Goal: Task Accomplishment & Management: Complete application form

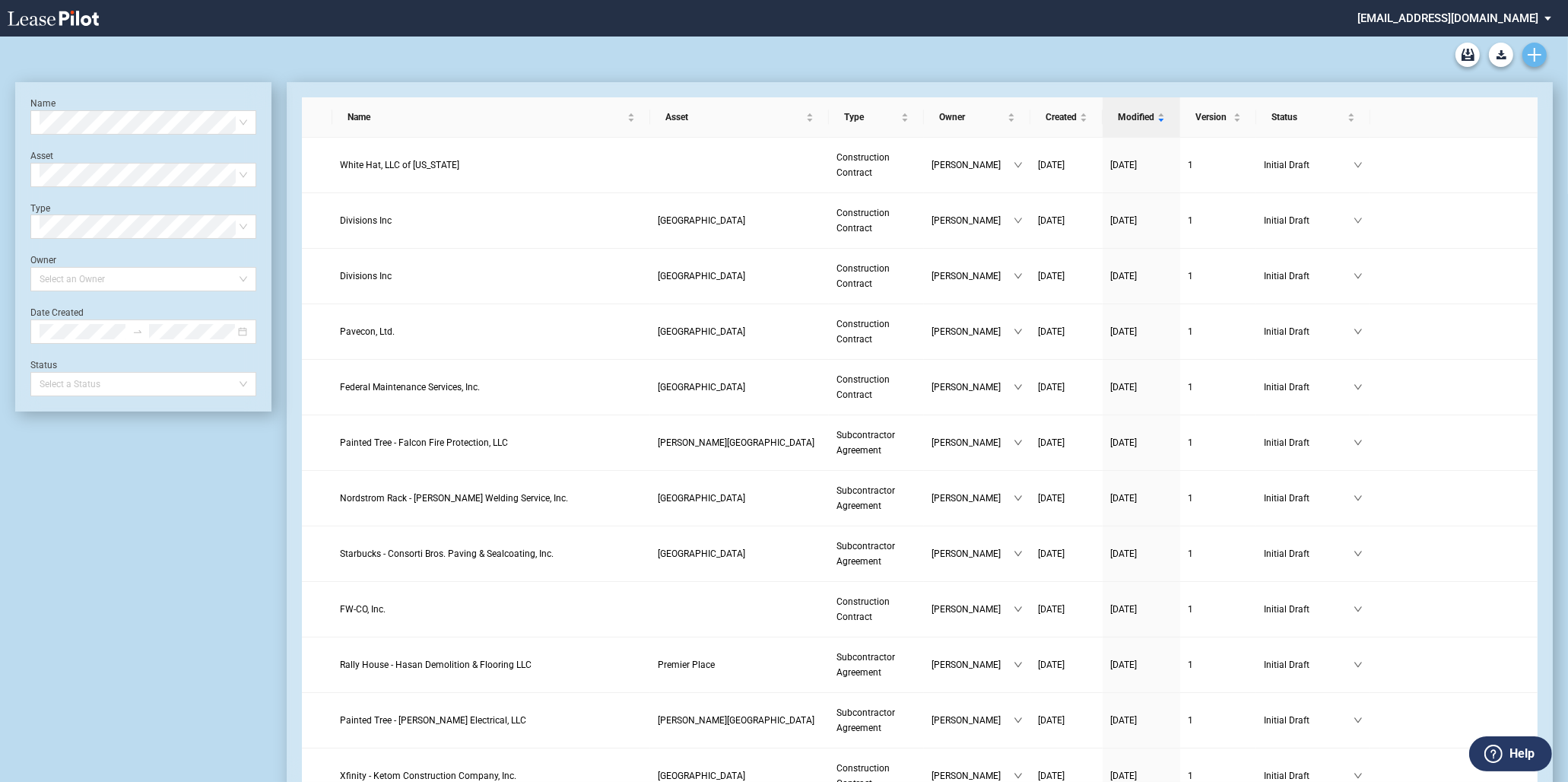
click at [1526, 47] on link "Create new document" at bounding box center [1534, 55] width 24 height 24
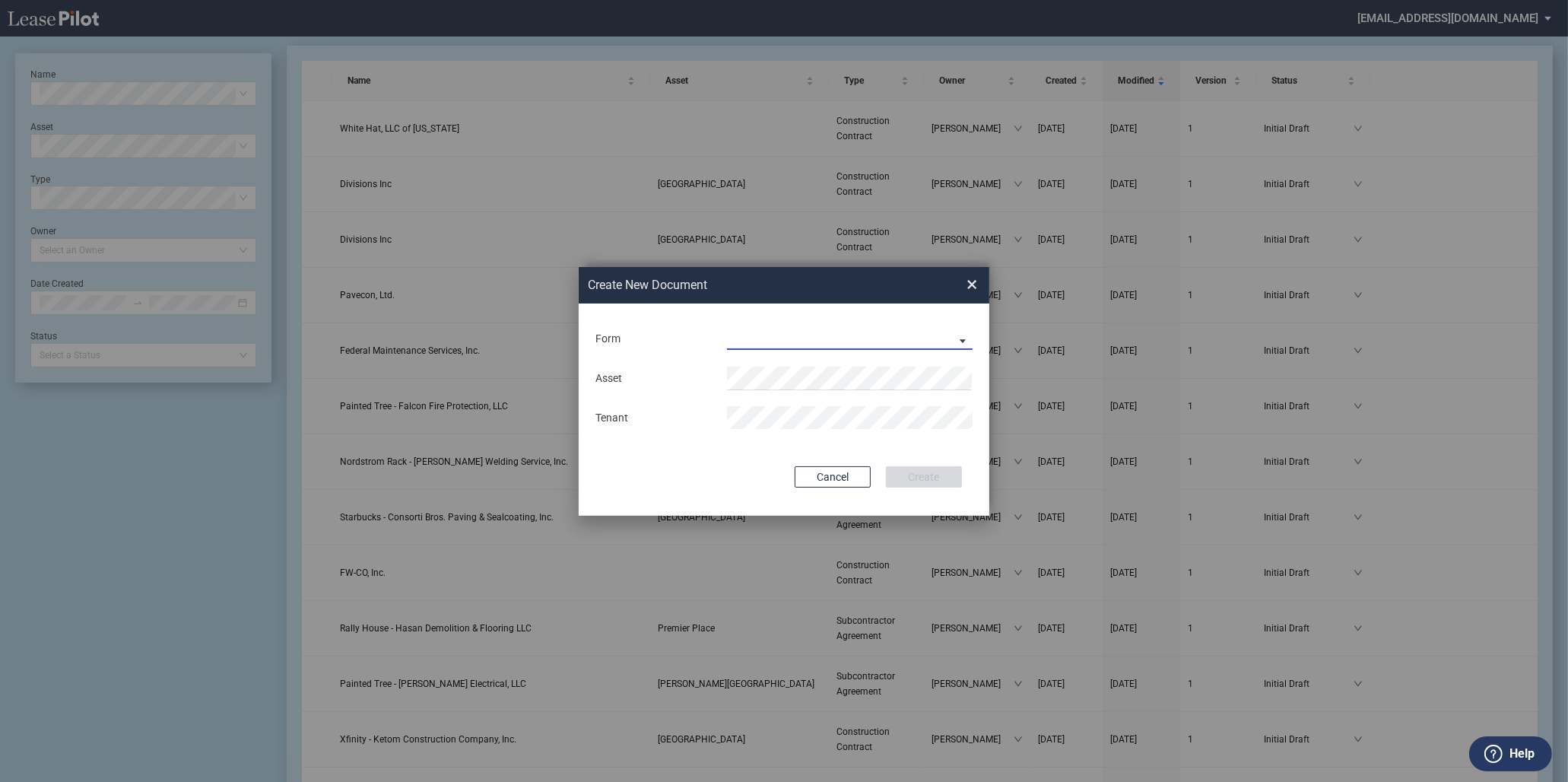
click at [891, 343] on md-select "Construction Contract Subcontractor Agreement" at bounding box center [849, 338] width 246 height 23
click at [820, 378] on div "Subcontractor Agreement" at bounding box center [796, 376] width 137 height 17
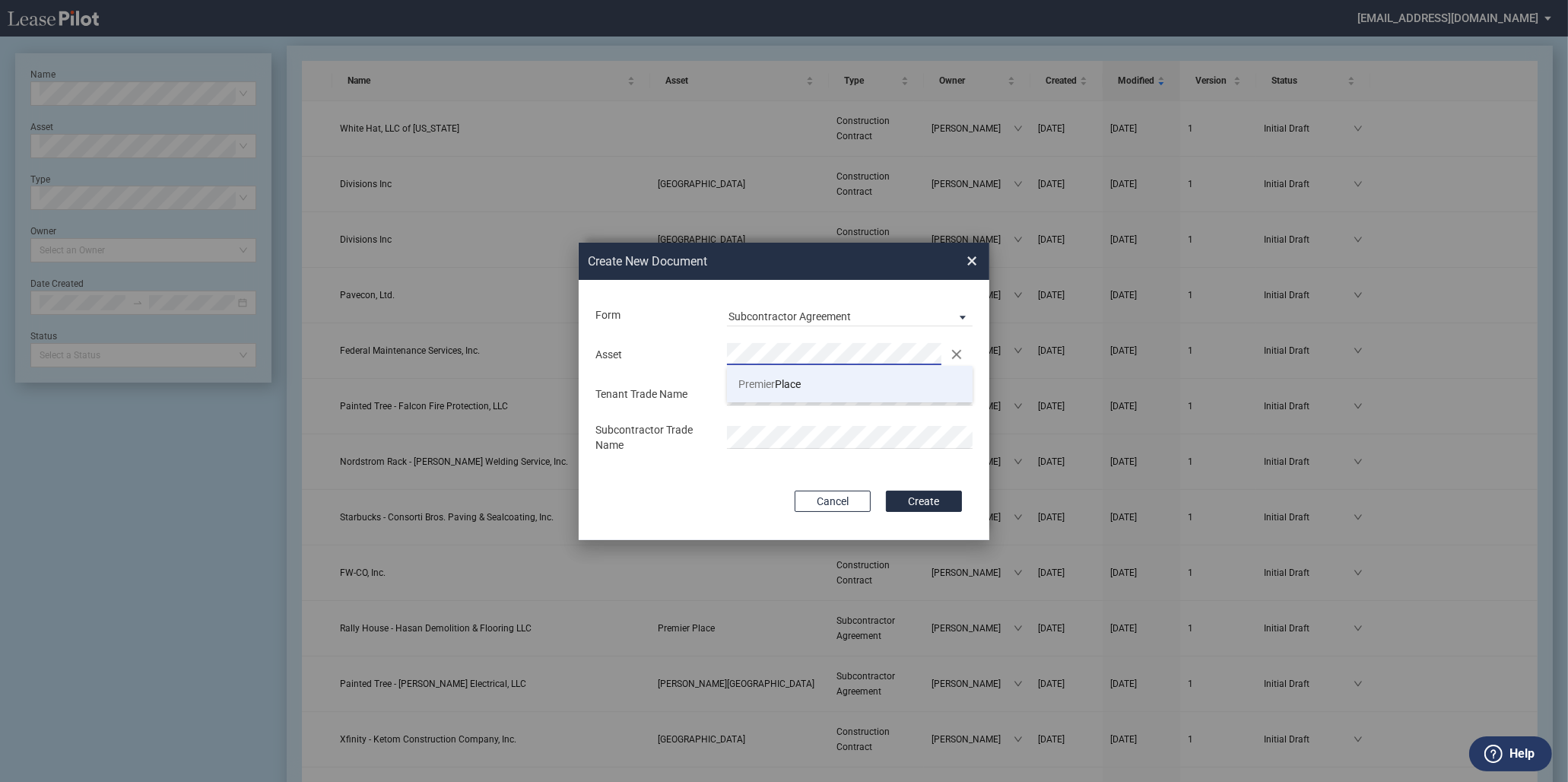
click at [914, 377] on li "Premier Place" at bounding box center [849, 383] width 246 height 37
click at [852, 377] on div "Asset Clear Tenant Trade Name Subcontractor Trade Name" at bounding box center [784, 398] width 380 height 127
click at [943, 500] on button "Create" at bounding box center [923, 501] width 76 height 21
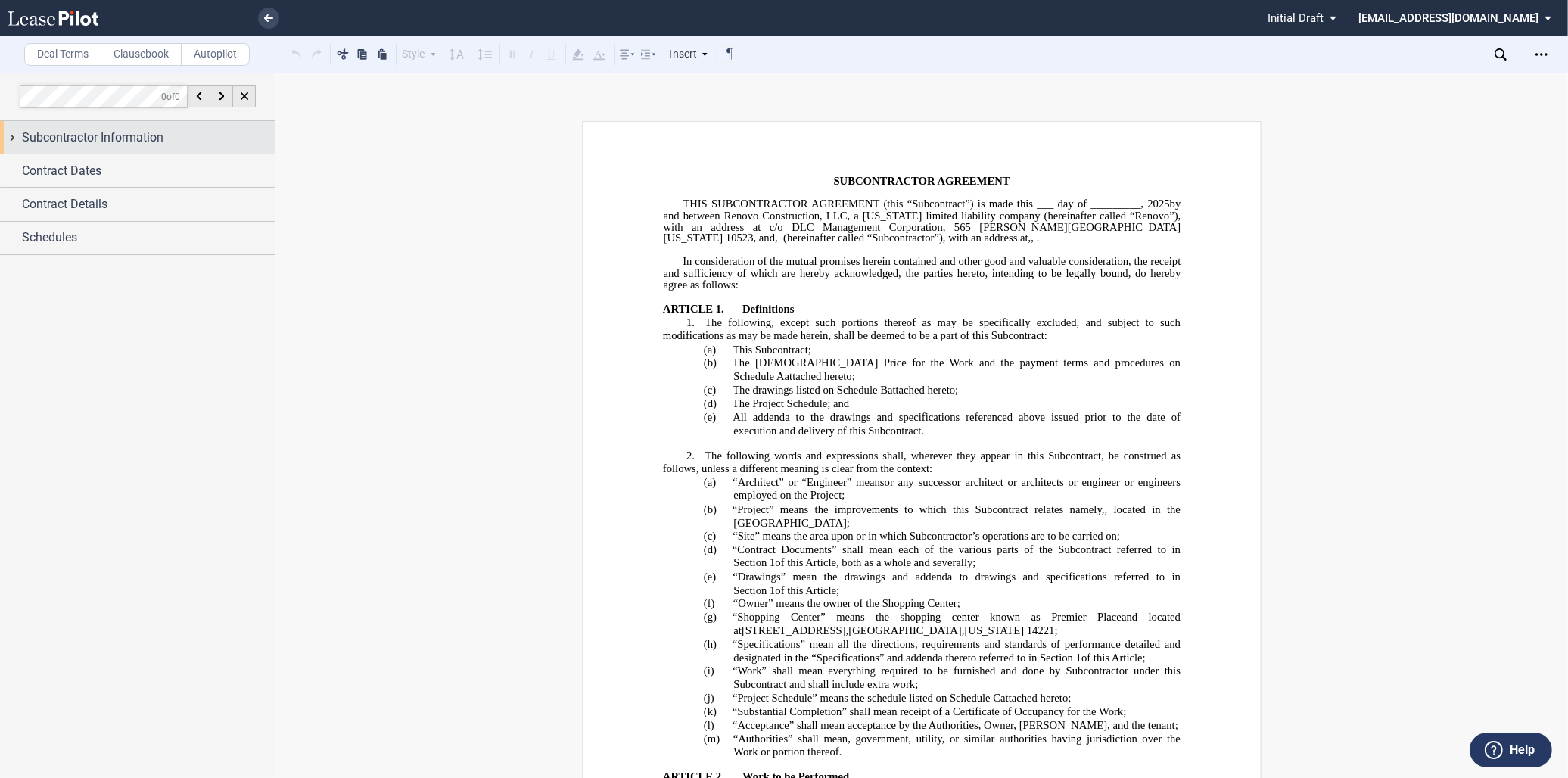
click at [86, 140] on span "Subcontractor Information" at bounding box center [93, 137] width 141 height 18
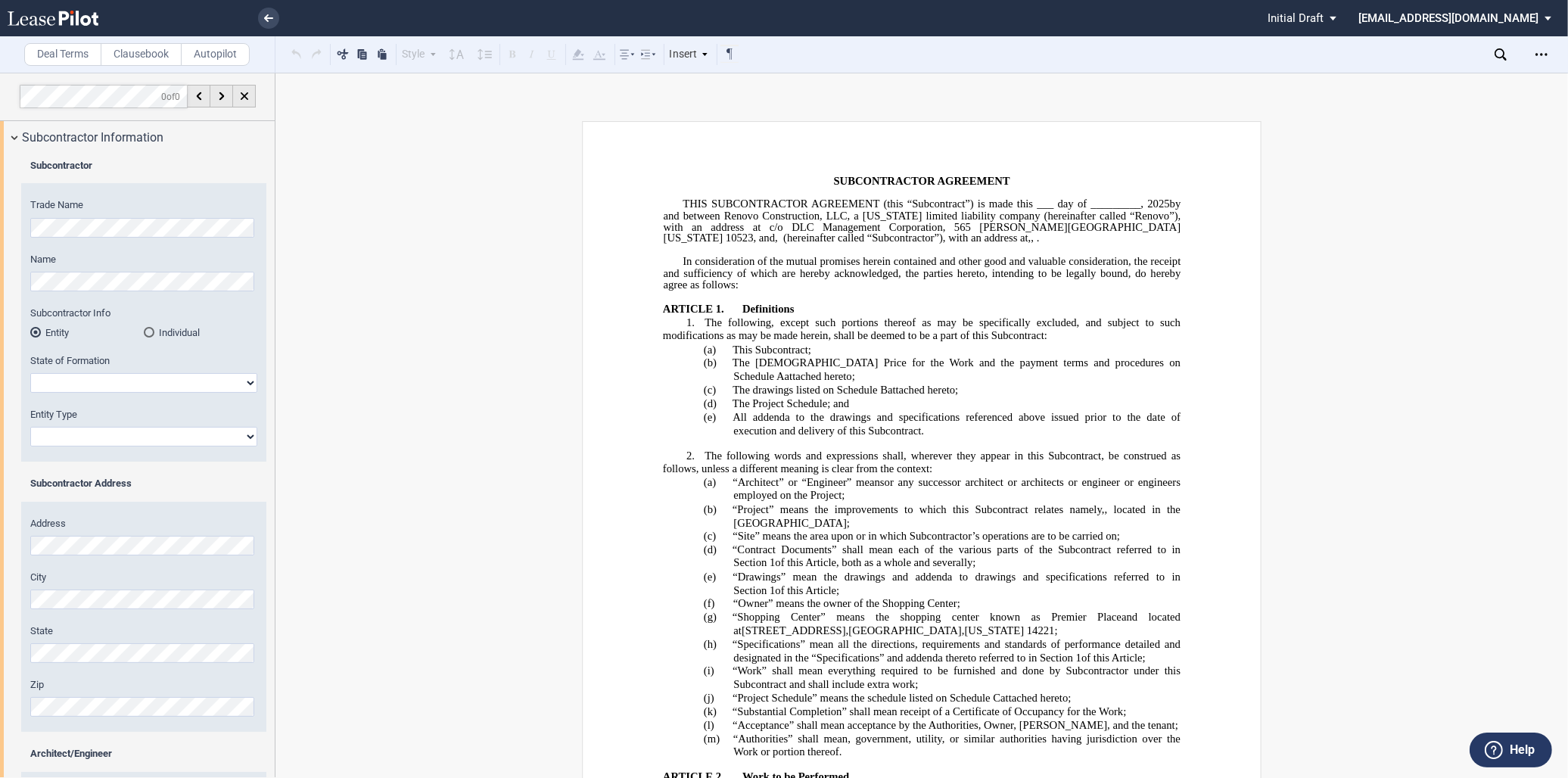
click at [0, 238] on html ".bocls-1{fill:#26354a;fill-rule:evenodd} Loading... × Pending... Pending... Ini…" at bounding box center [784, 389] width 1568 height 778
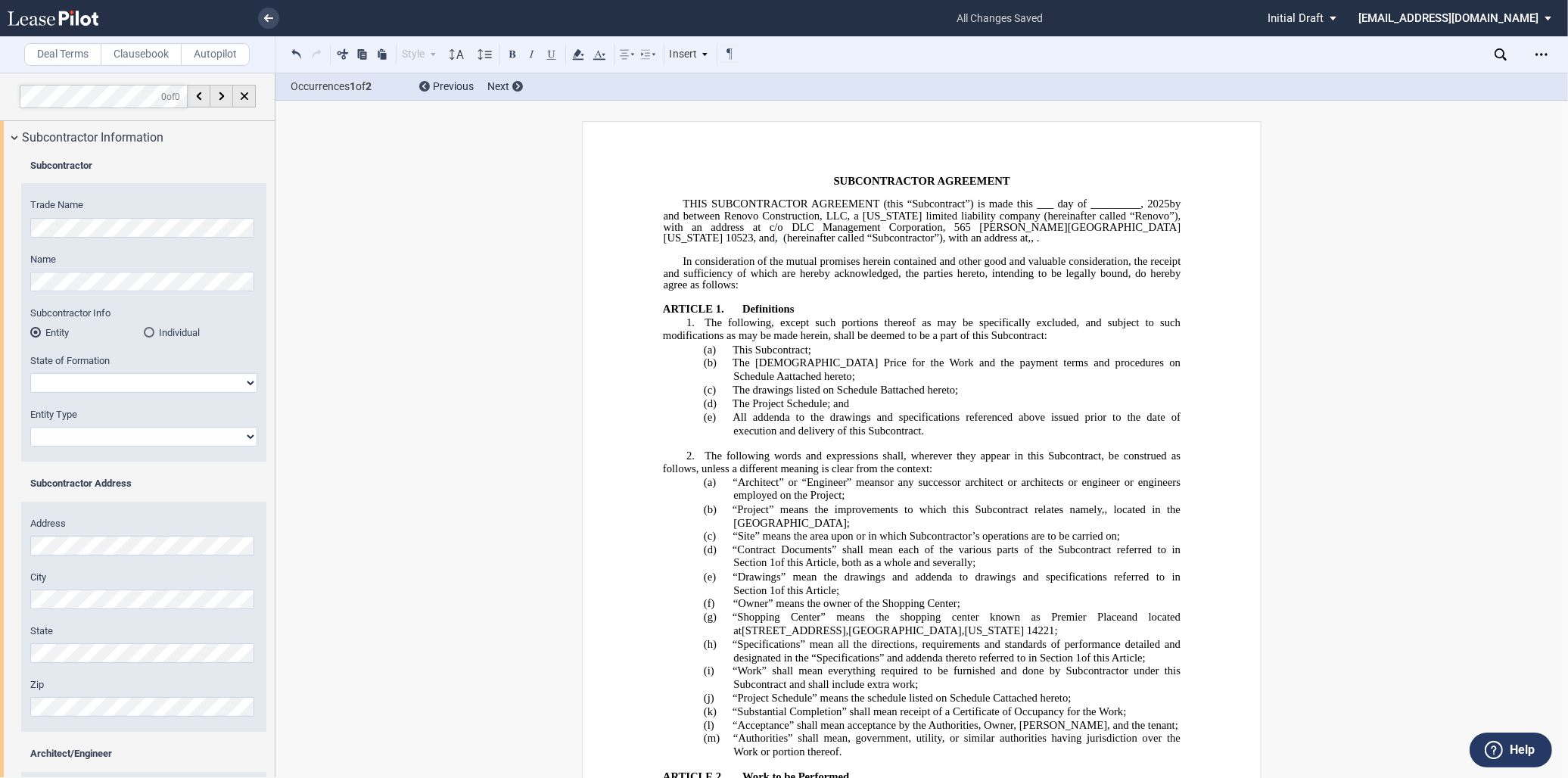
click at [136, 390] on select "Alabama Alaska Arizona Arkansas California Colorado Connecticut Delaware Distri…" at bounding box center [144, 382] width 227 height 20
select select "New York"
click at [31, 373] on select "Alabama Alaska Arizona Arkansas California Colorado Connecticut Delaware Distri…" at bounding box center [144, 382] width 227 height 20
click at [106, 438] on select "Corporation Limited Liability Company General Partnership Limited Partnership O…" at bounding box center [144, 436] width 227 height 20
select select "Corporation"
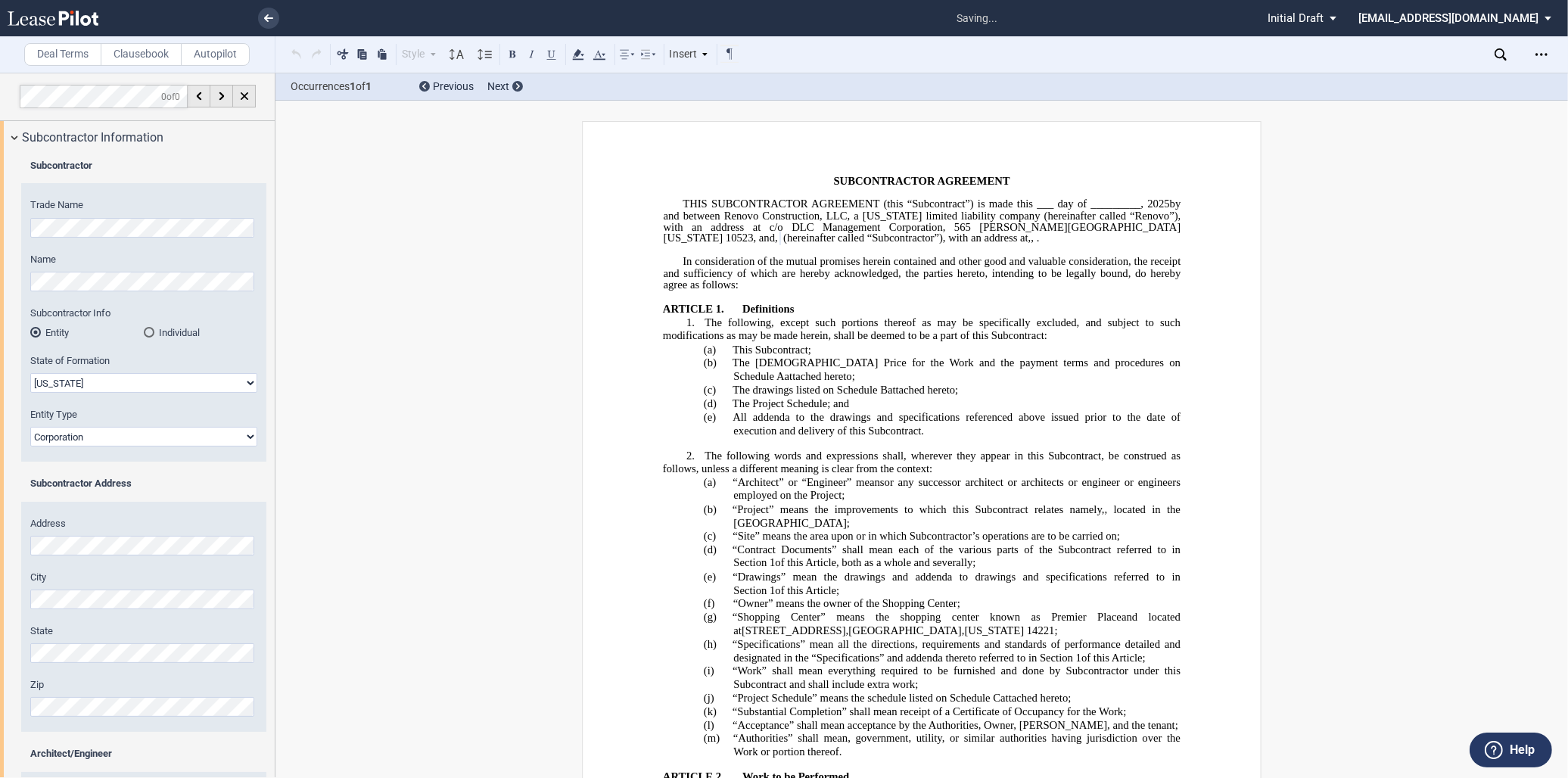
click at [31, 426] on select "Corporation Limited Liability Company General Partnership Limited Partnership O…" at bounding box center [144, 436] width 227 height 20
click at [122, 669] on div "Address City State Zip" at bounding box center [144, 624] width 245 height 215
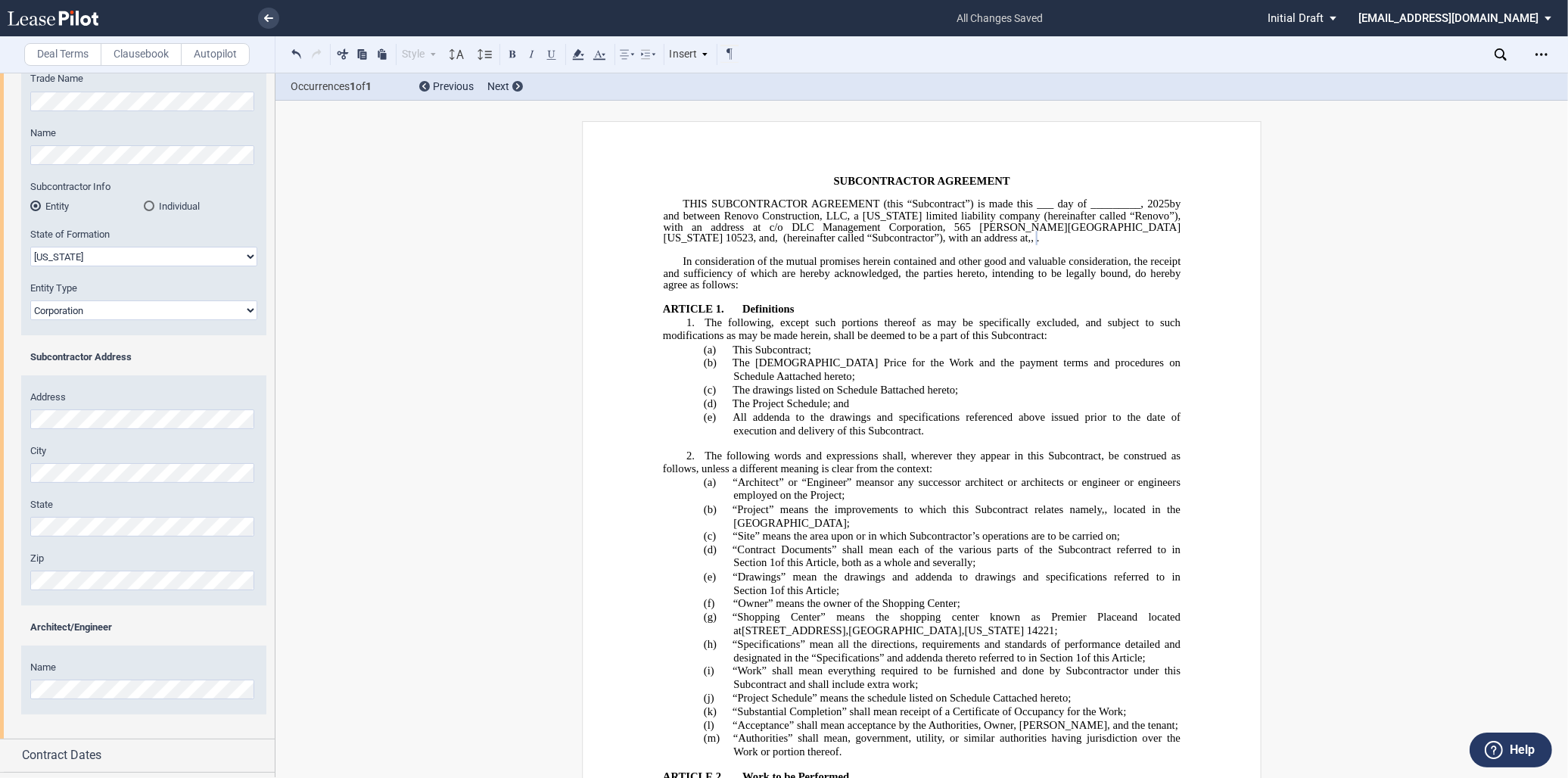
scroll to position [187, 0]
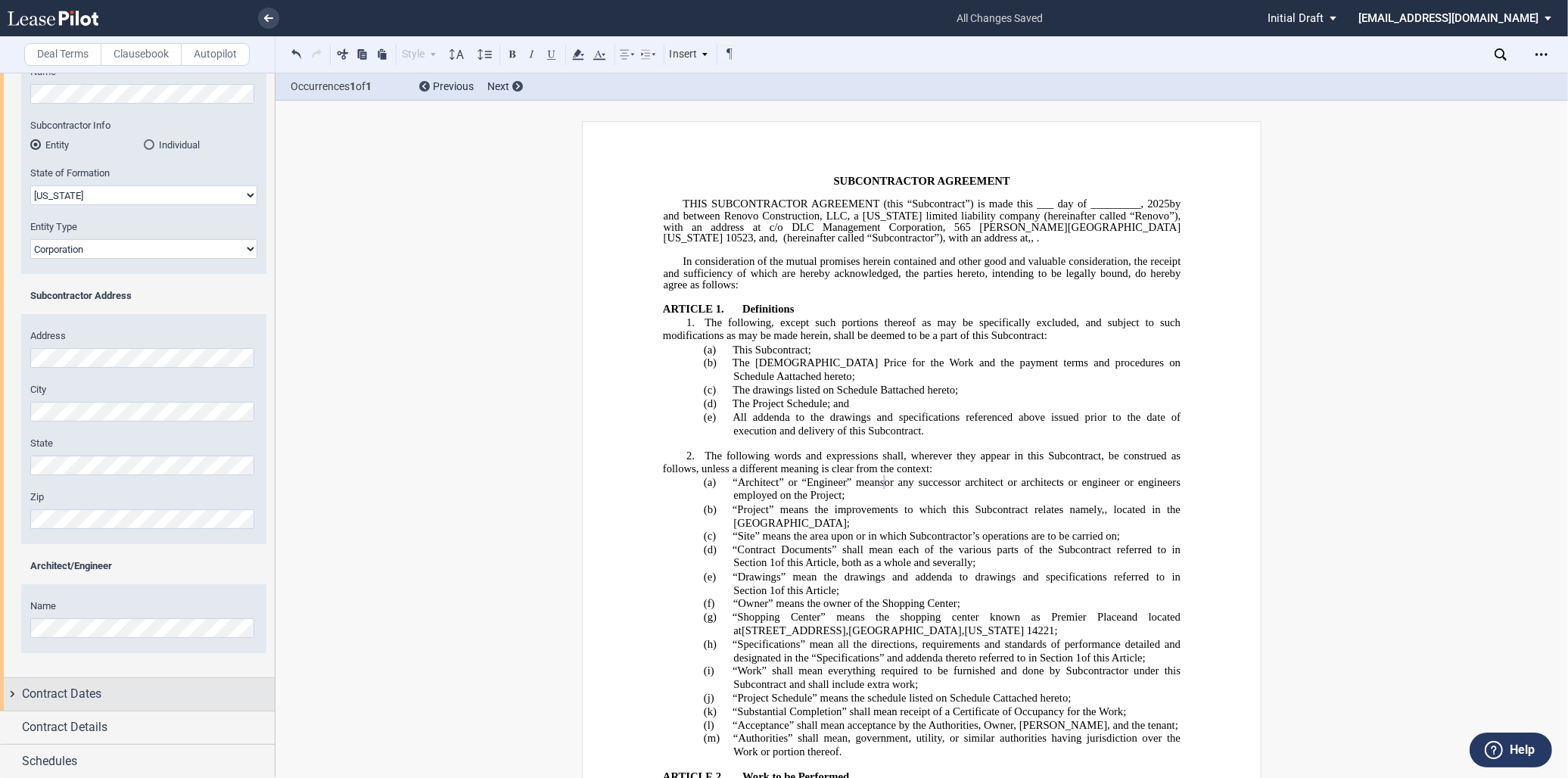
click at [130, 687] on div "Contract Dates" at bounding box center [148, 693] width 253 height 18
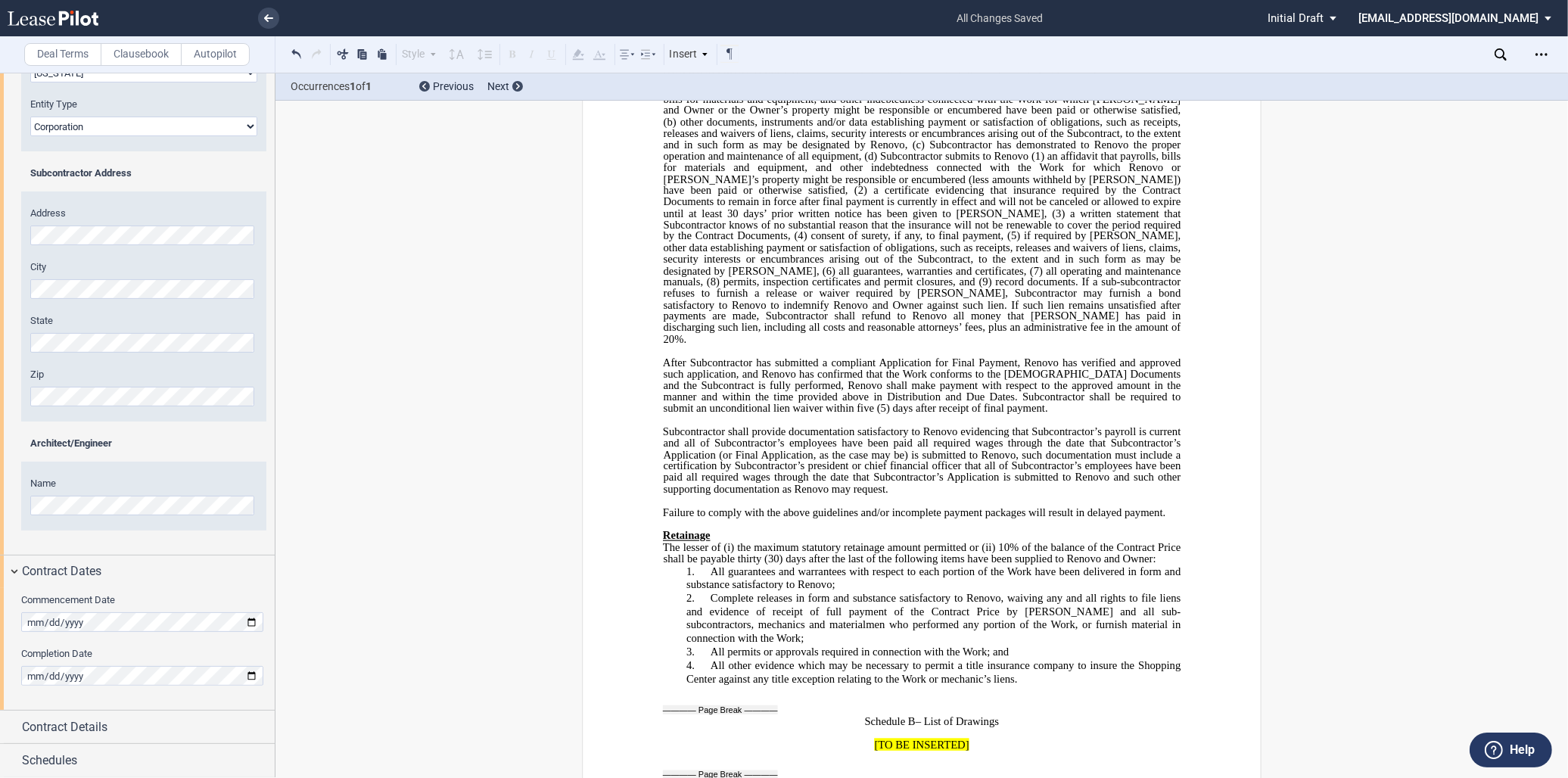
scroll to position [10175, 0]
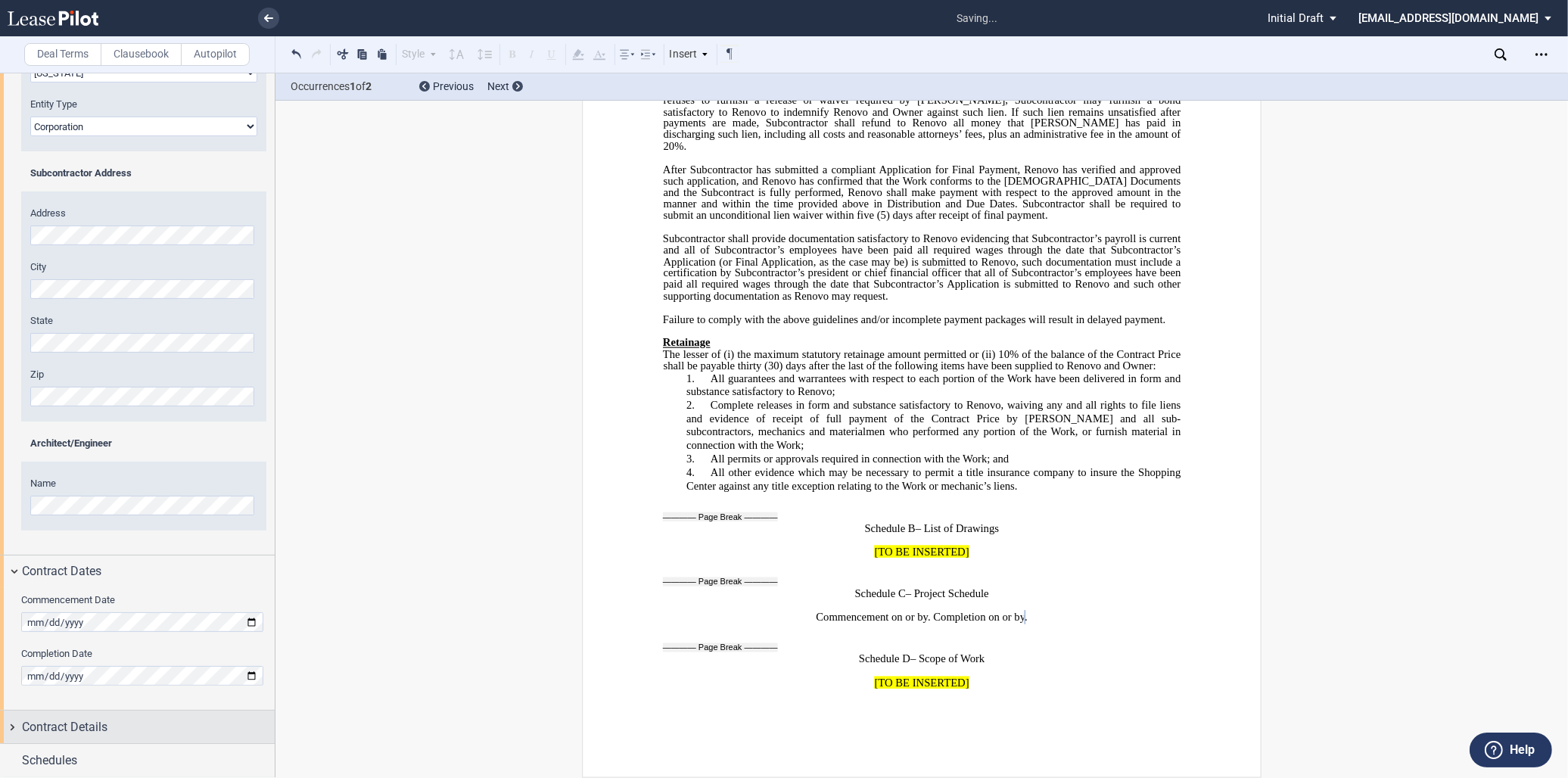
click at [58, 729] on span "Contract Details" at bounding box center [65, 726] width 85 height 18
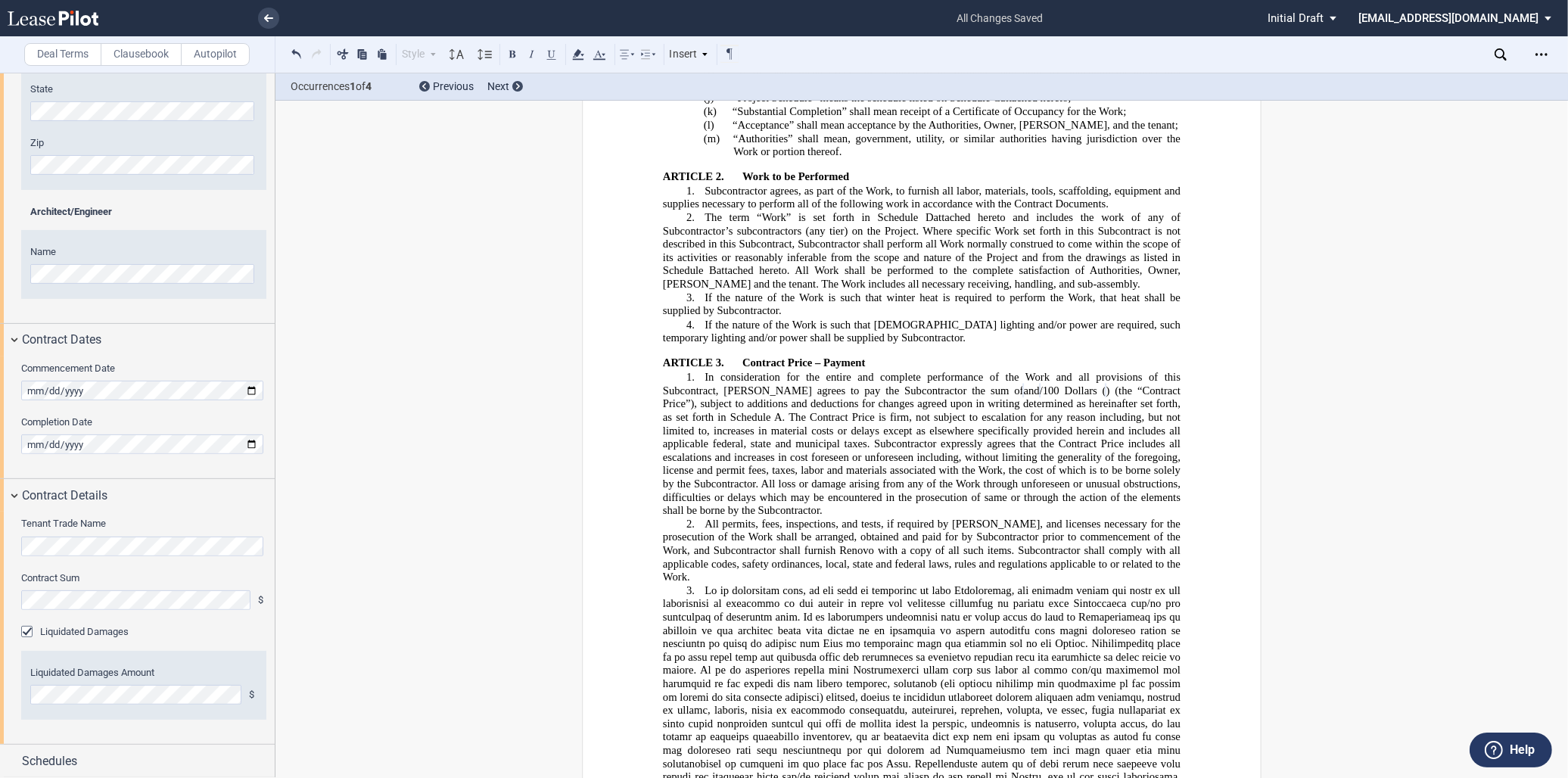
scroll to position [760, 0]
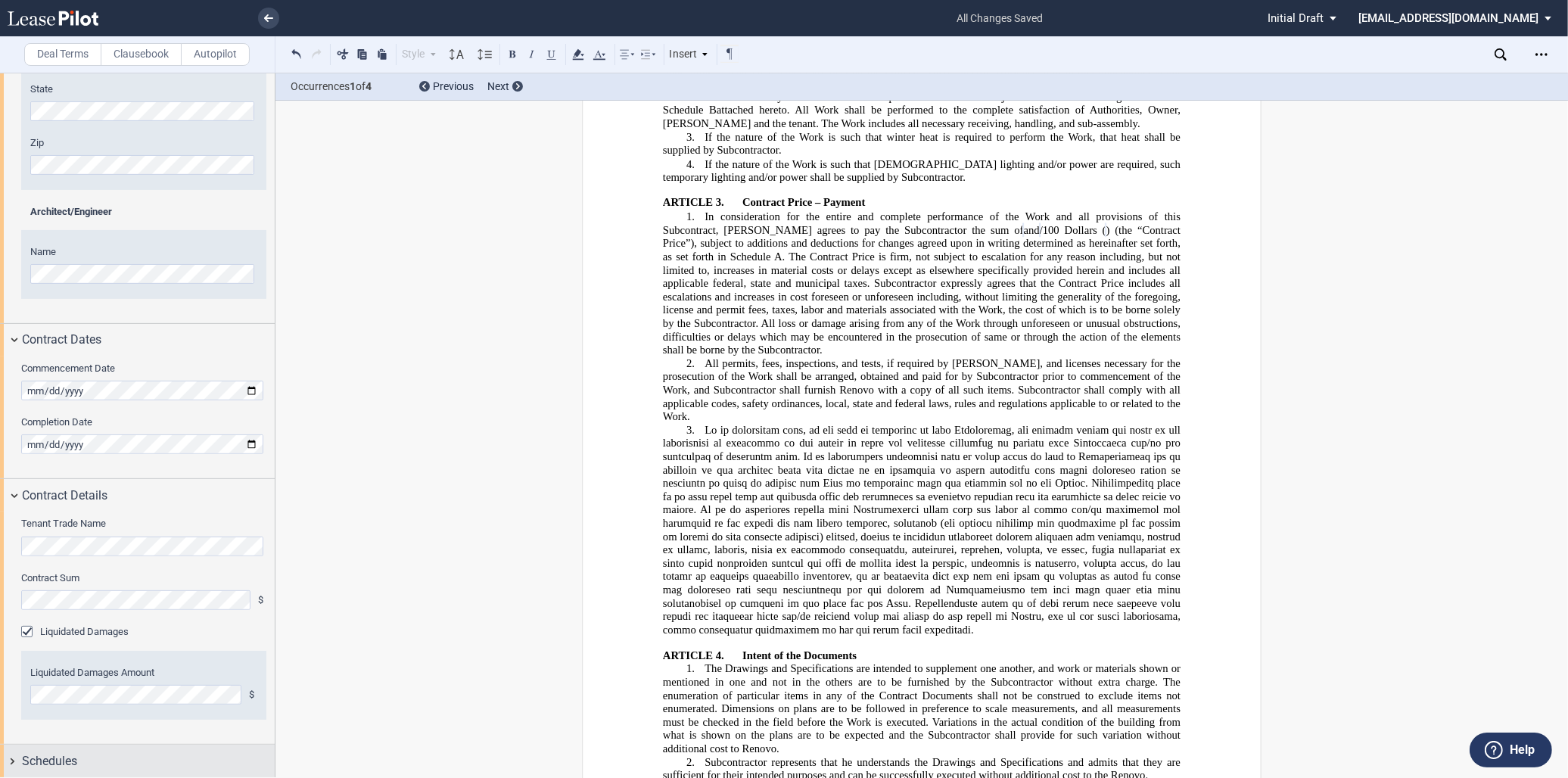
click at [94, 752] on div "Schedules" at bounding box center [148, 760] width 253 height 18
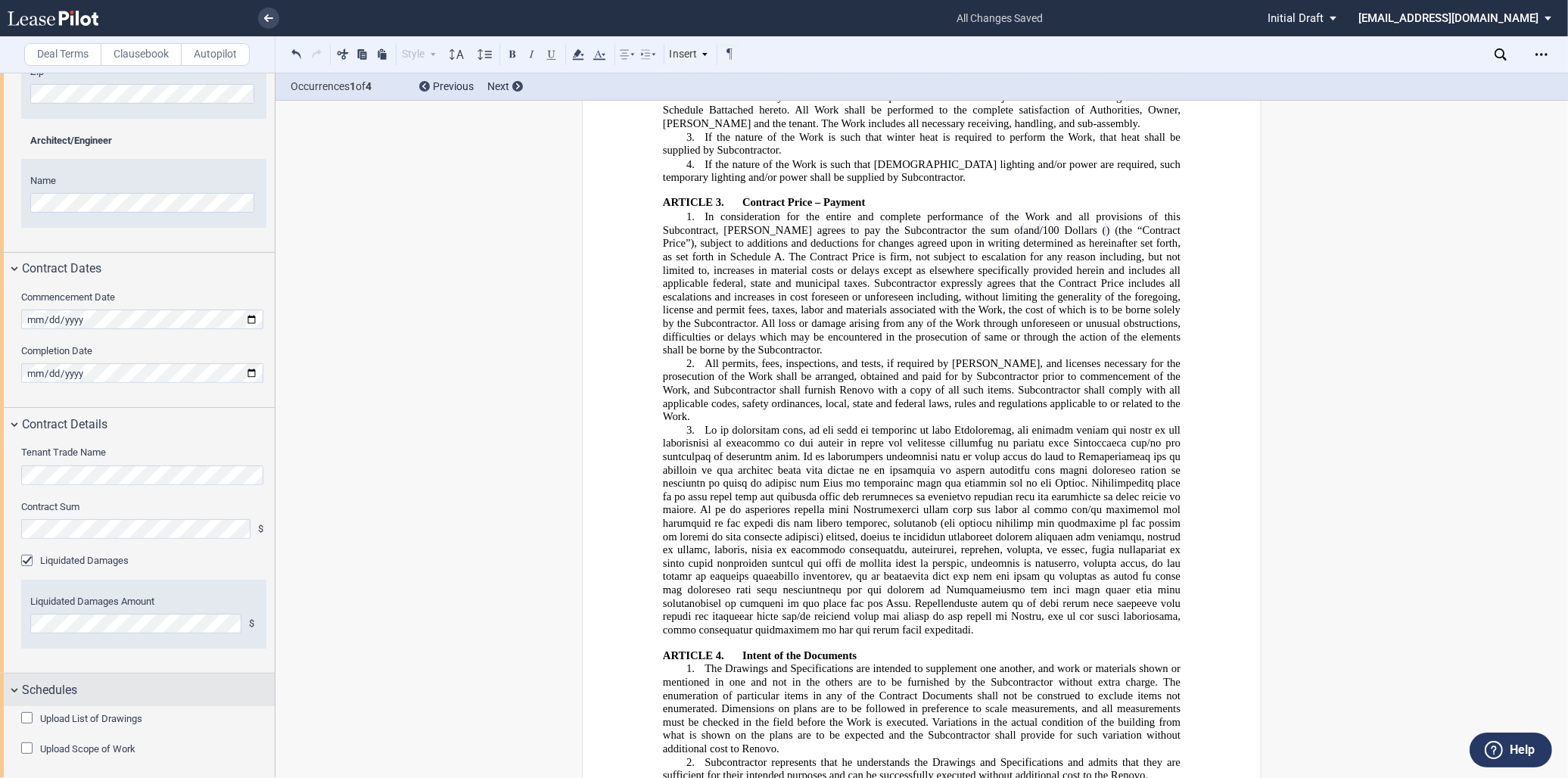
scroll to position [616, 0]
click at [31, 712] on div "Upload List of Drawings" at bounding box center [29, 716] width 15 height 15
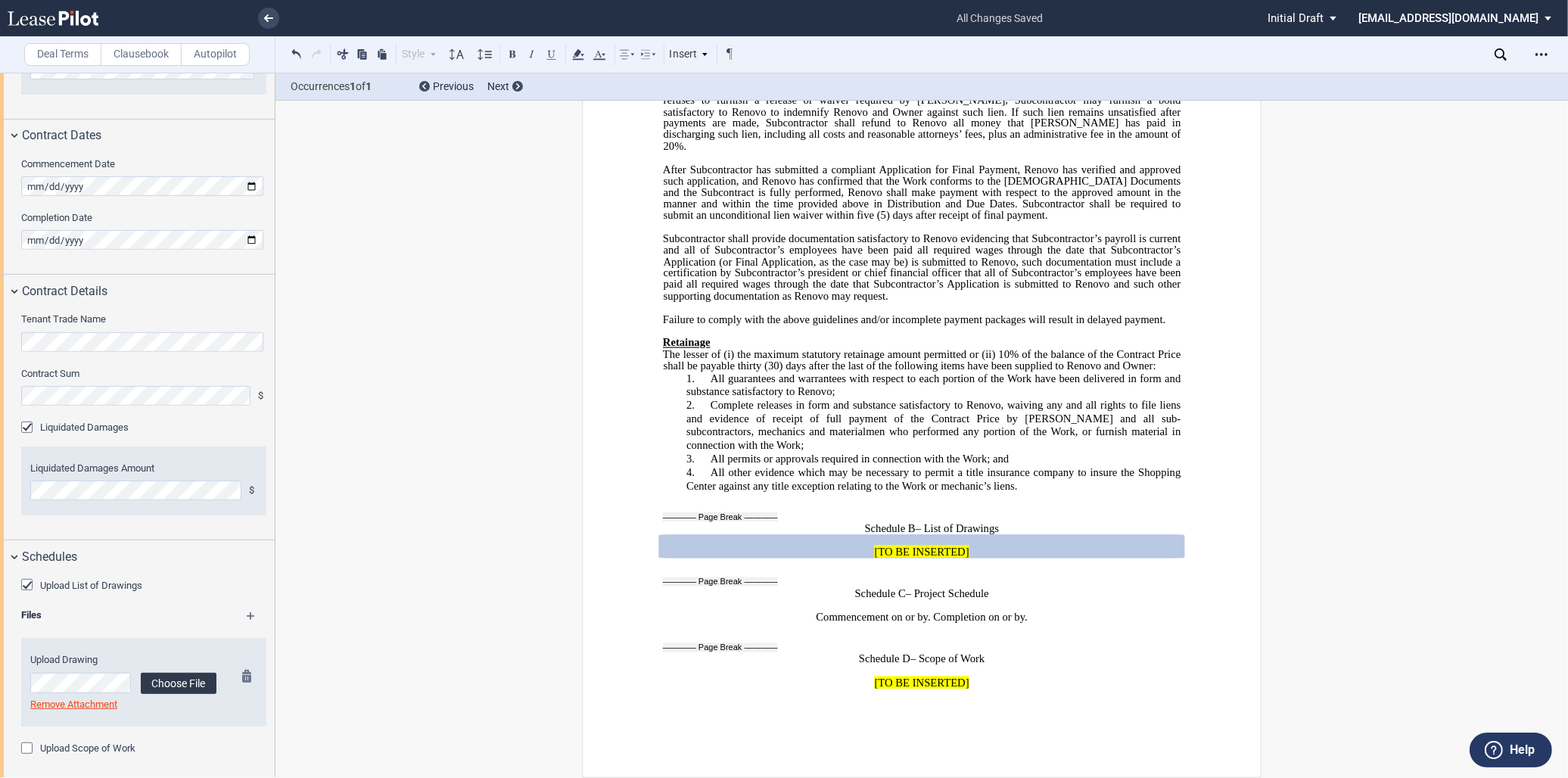
scroll to position [750, 0]
click at [180, 671] on label "Choose File" at bounding box center [178, 679] width 76 height 21
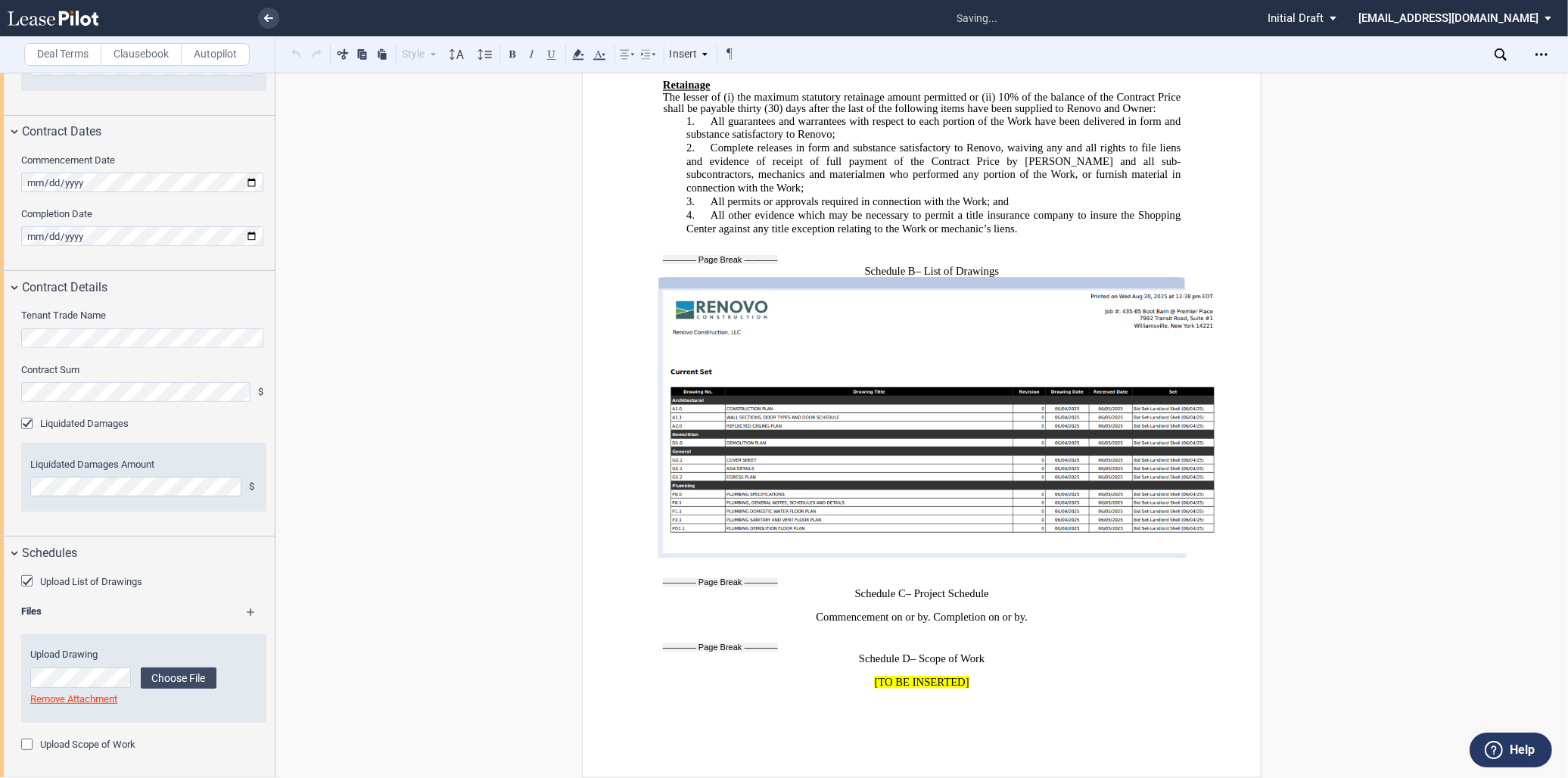
click at [119, 743] on label "Upload Scope of Work" at bounding box center [88, 745] width 95 height 14
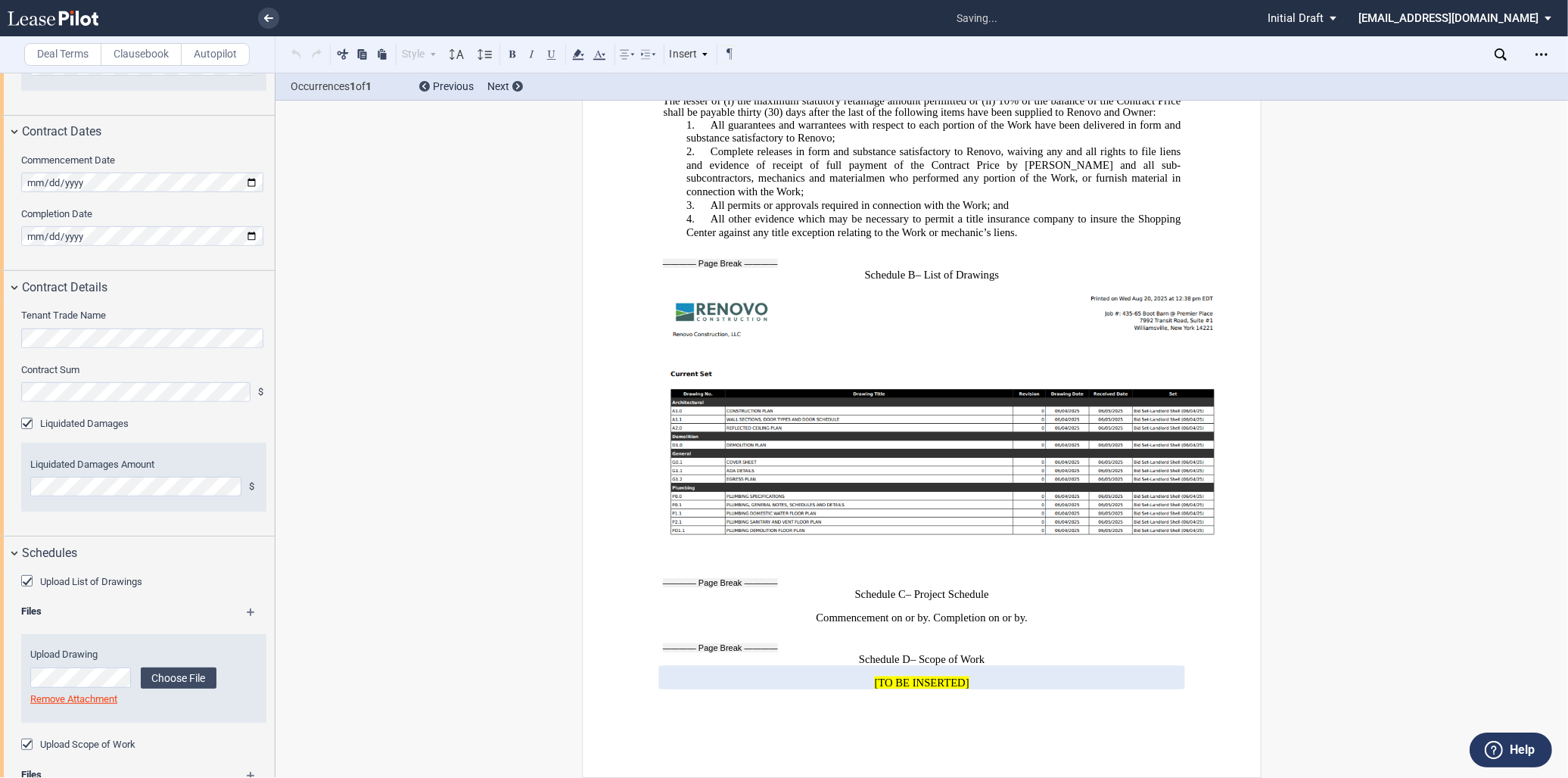
scroll to position [882, 0]
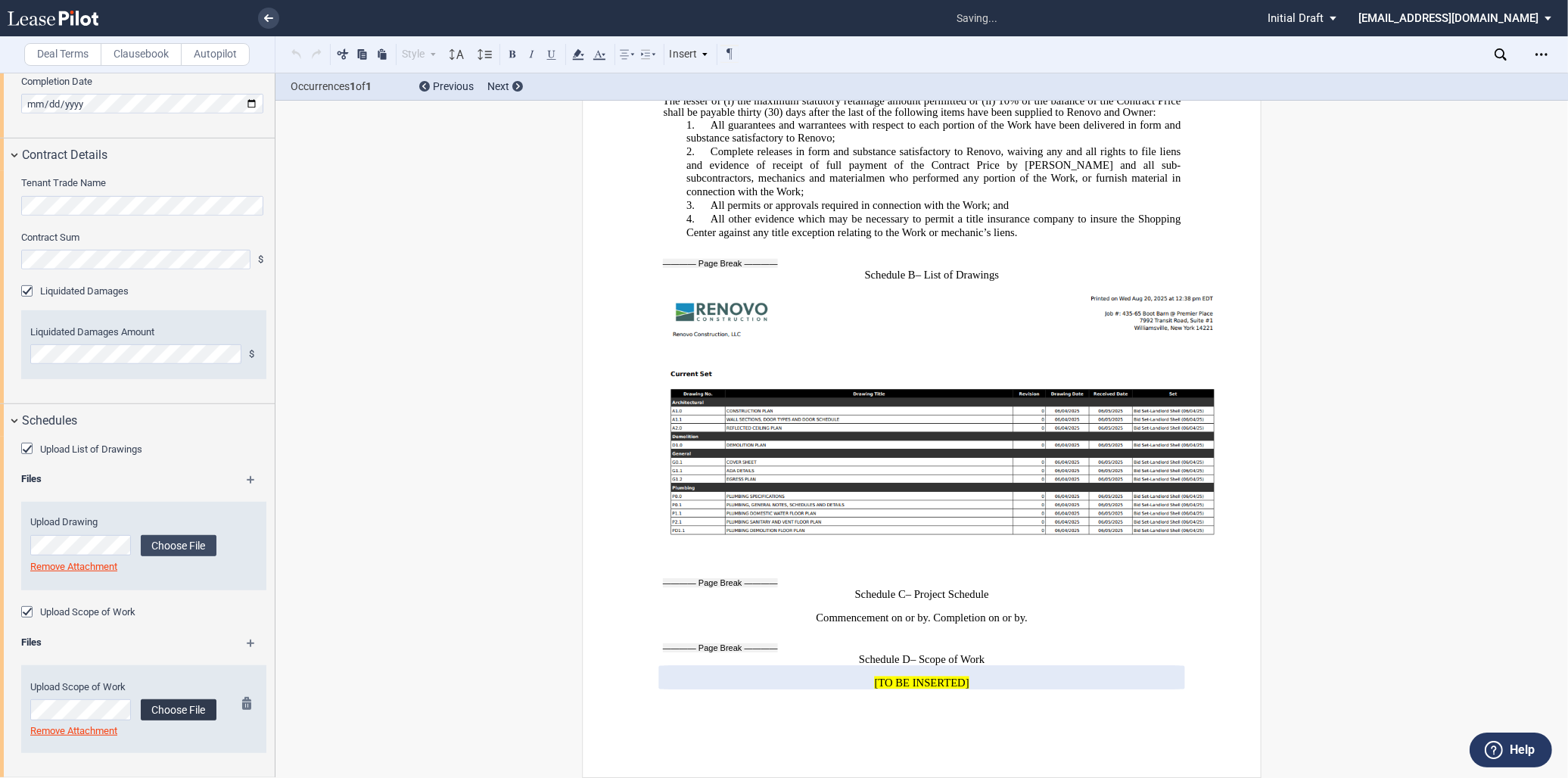
click at [183, 709] on label "Choose File" at bounding box center [178, 709] width 76 height 21
click at [247, 645] on md-icon at bounding box center [258, 648] width 22 height 18
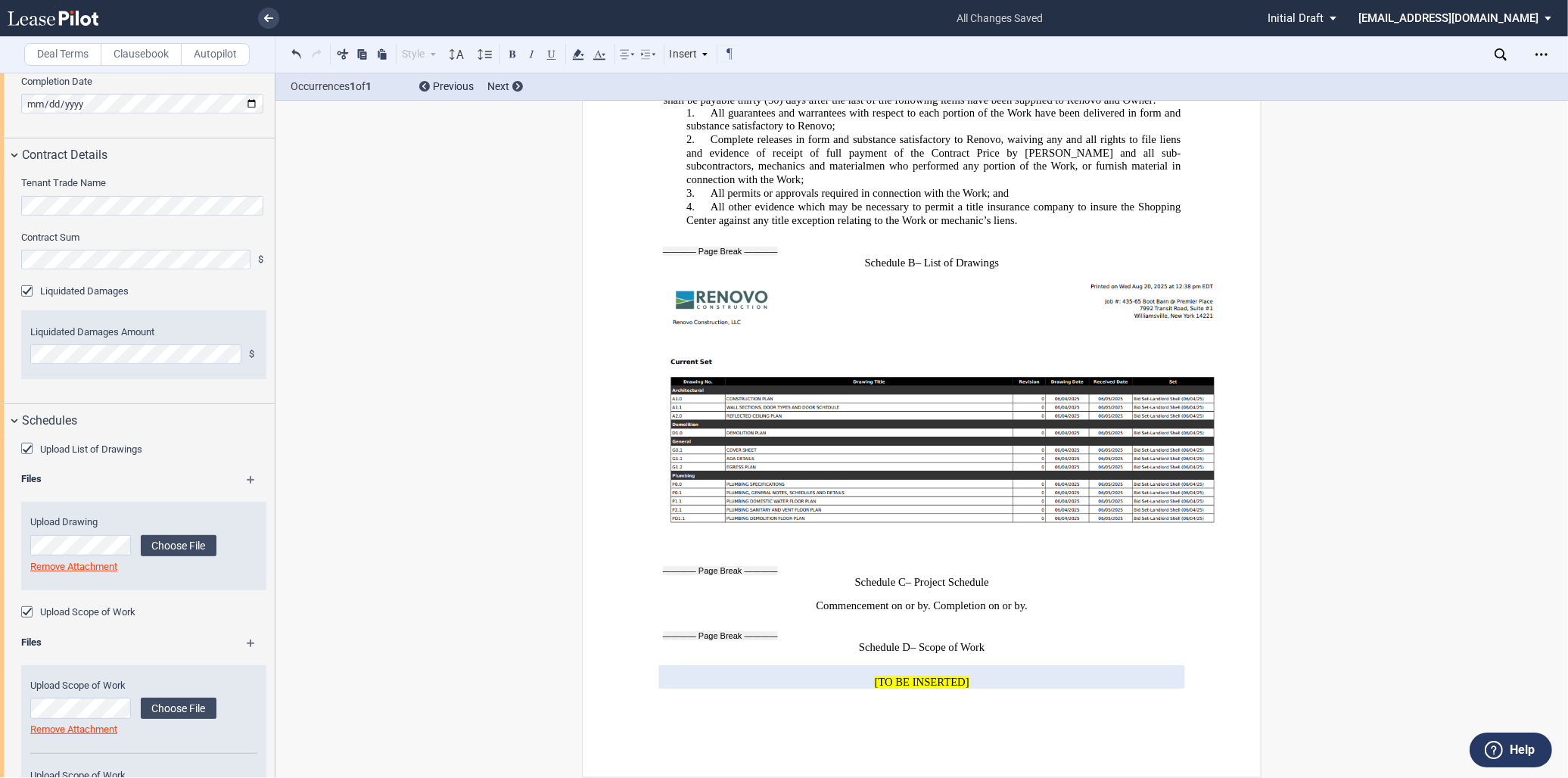
click at [247, 645] on md-icon at bounding box center [258, 648] width 22 height 18
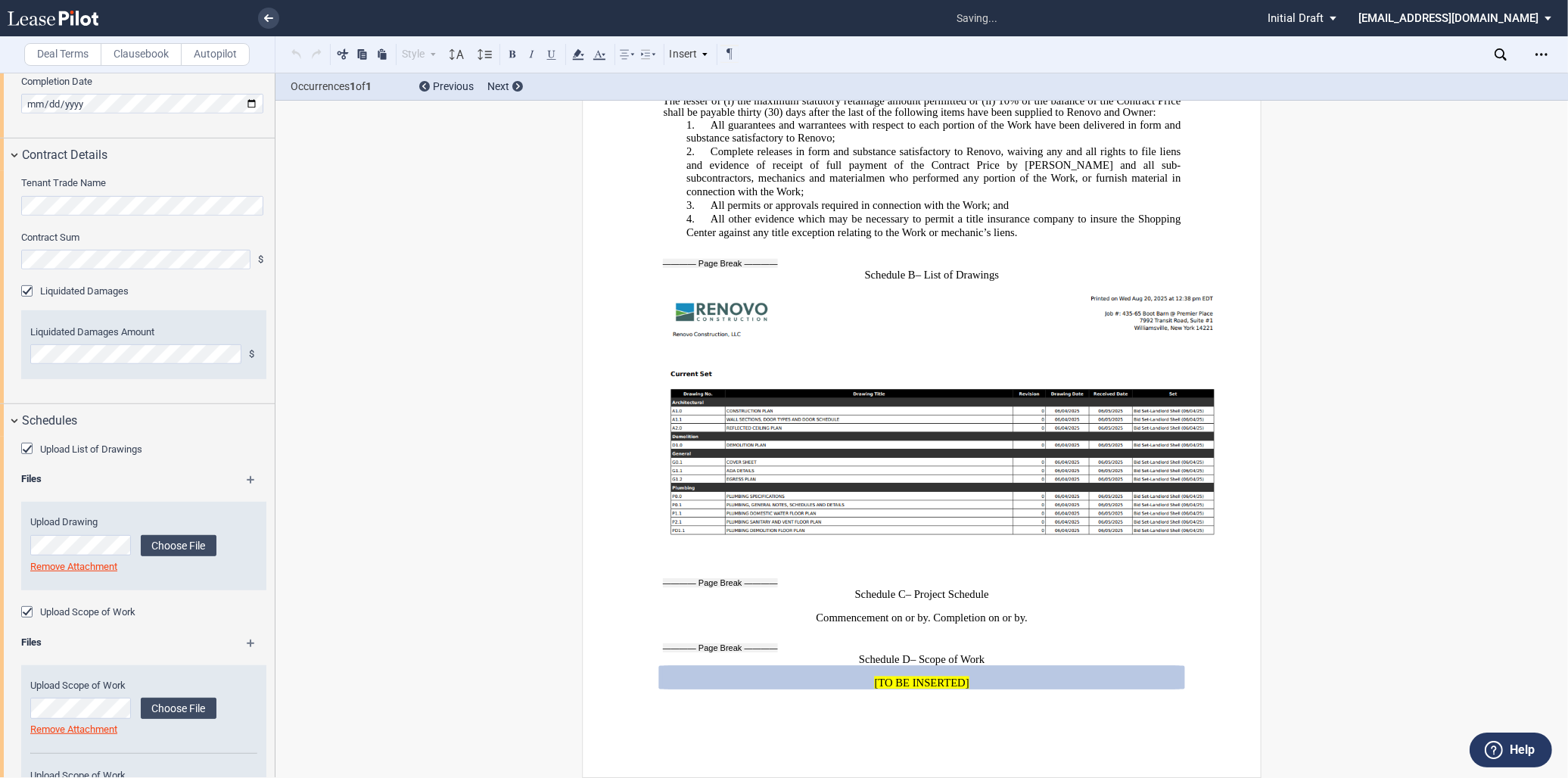
click at [247, 645] on md-icon at bounding box center [258, 648] width 22 height 18
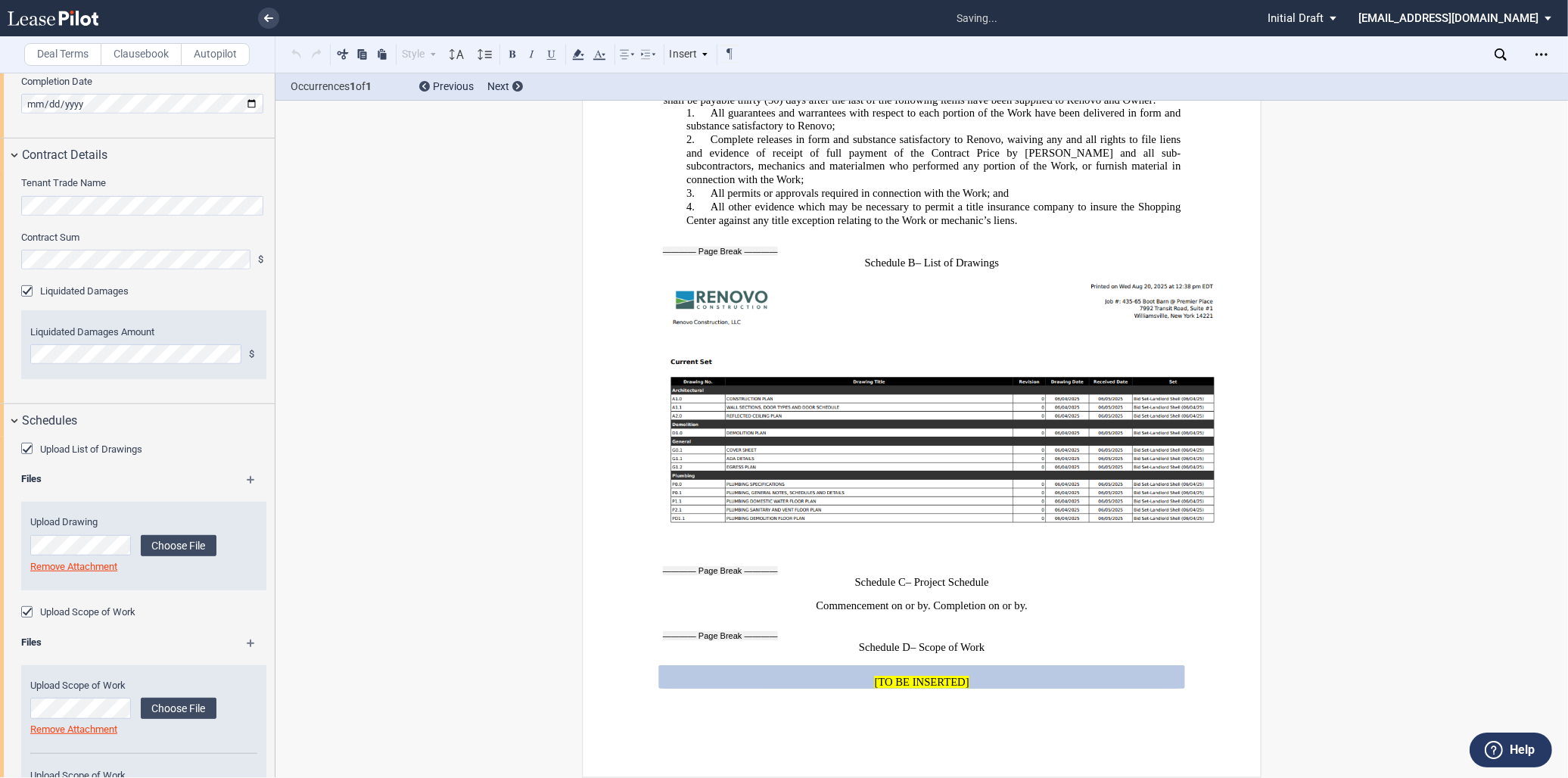
click at [247, 645] on md-icon at bounding box center [258, 648] width 22 height 18
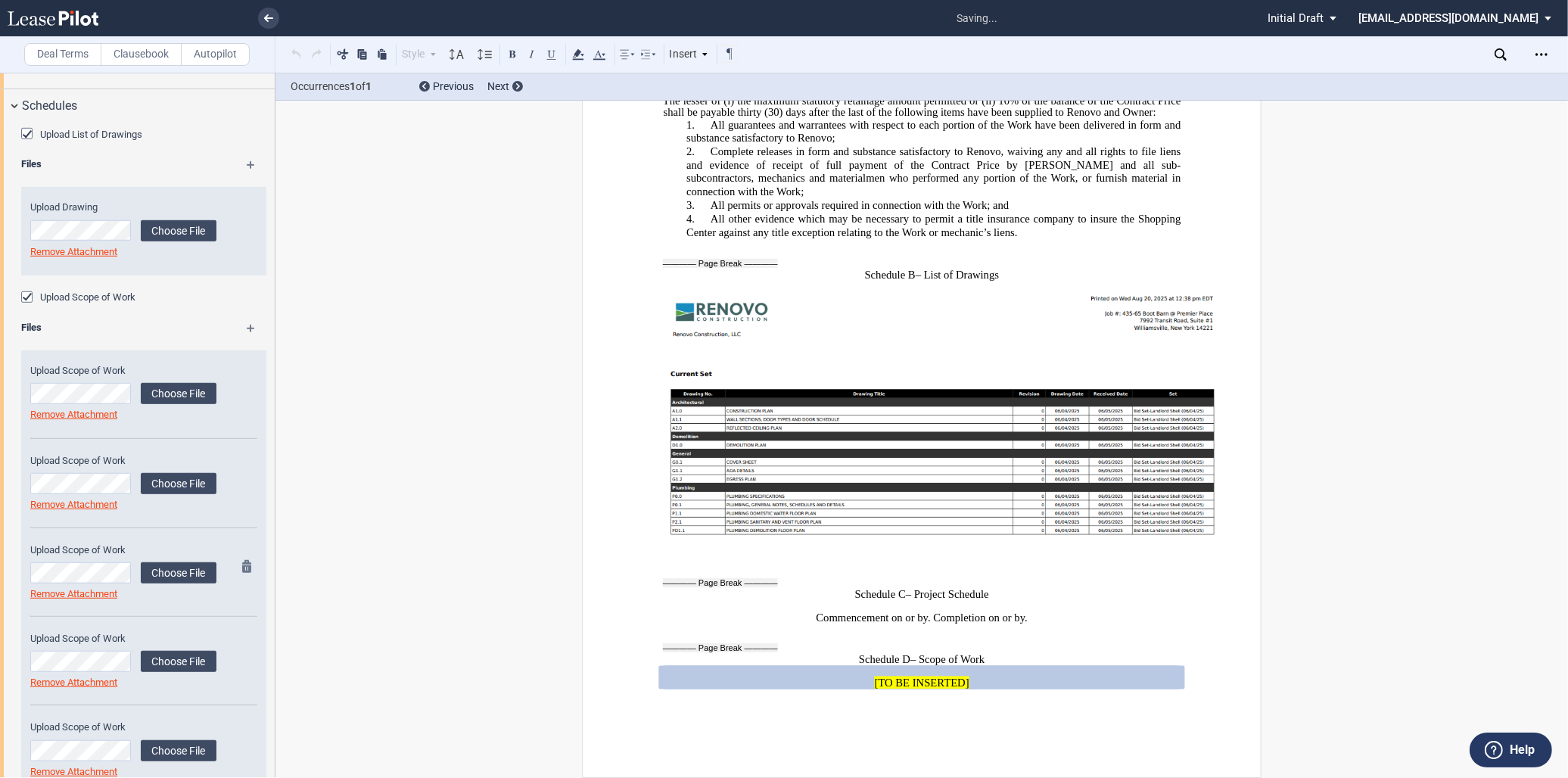
scroll to position [1219, 0]
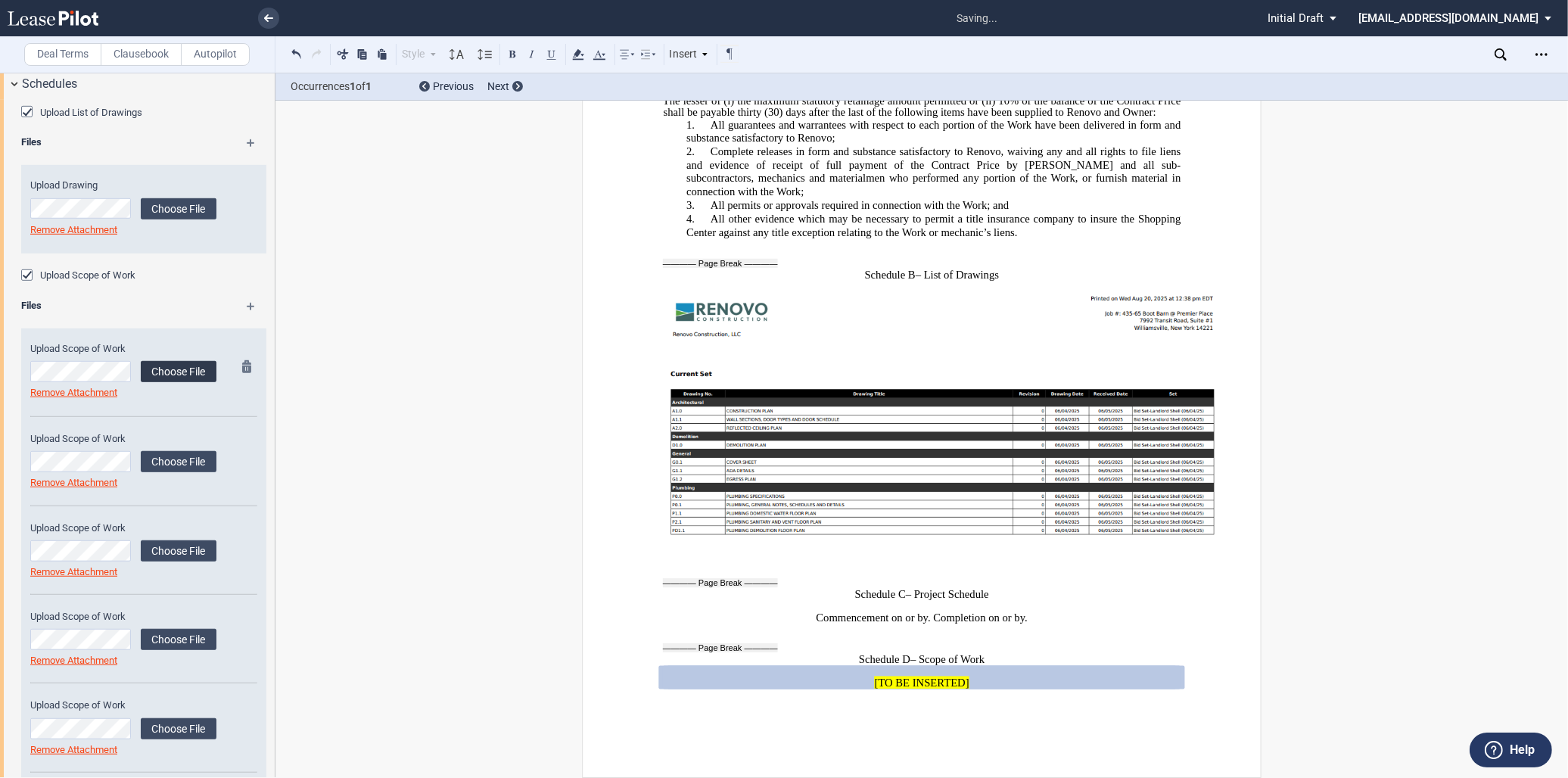
click at [181, 374] on label "Choose File" at bounding box center [178, 371] width 76 height 21
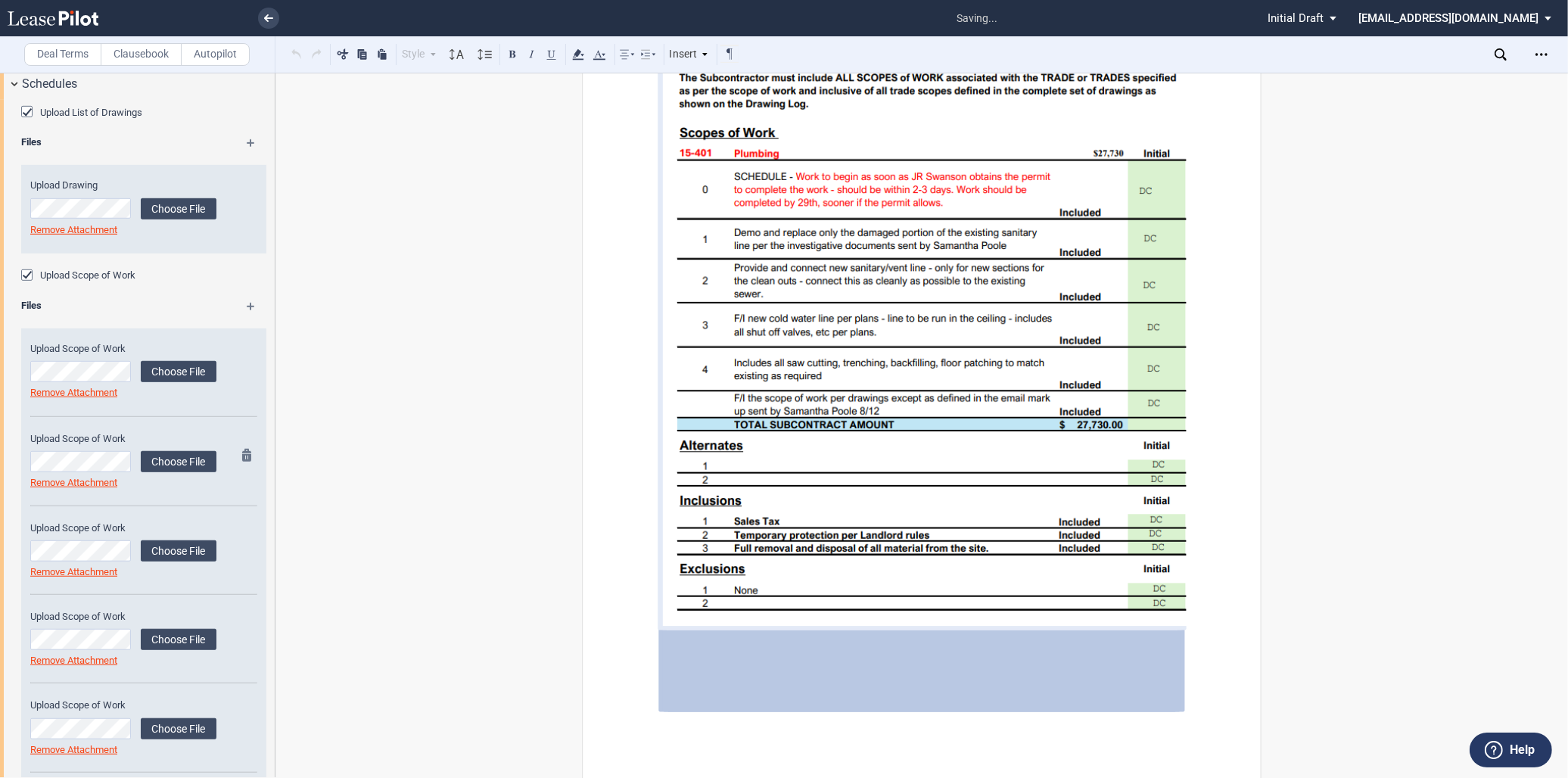
scroll to position [11021, 0]
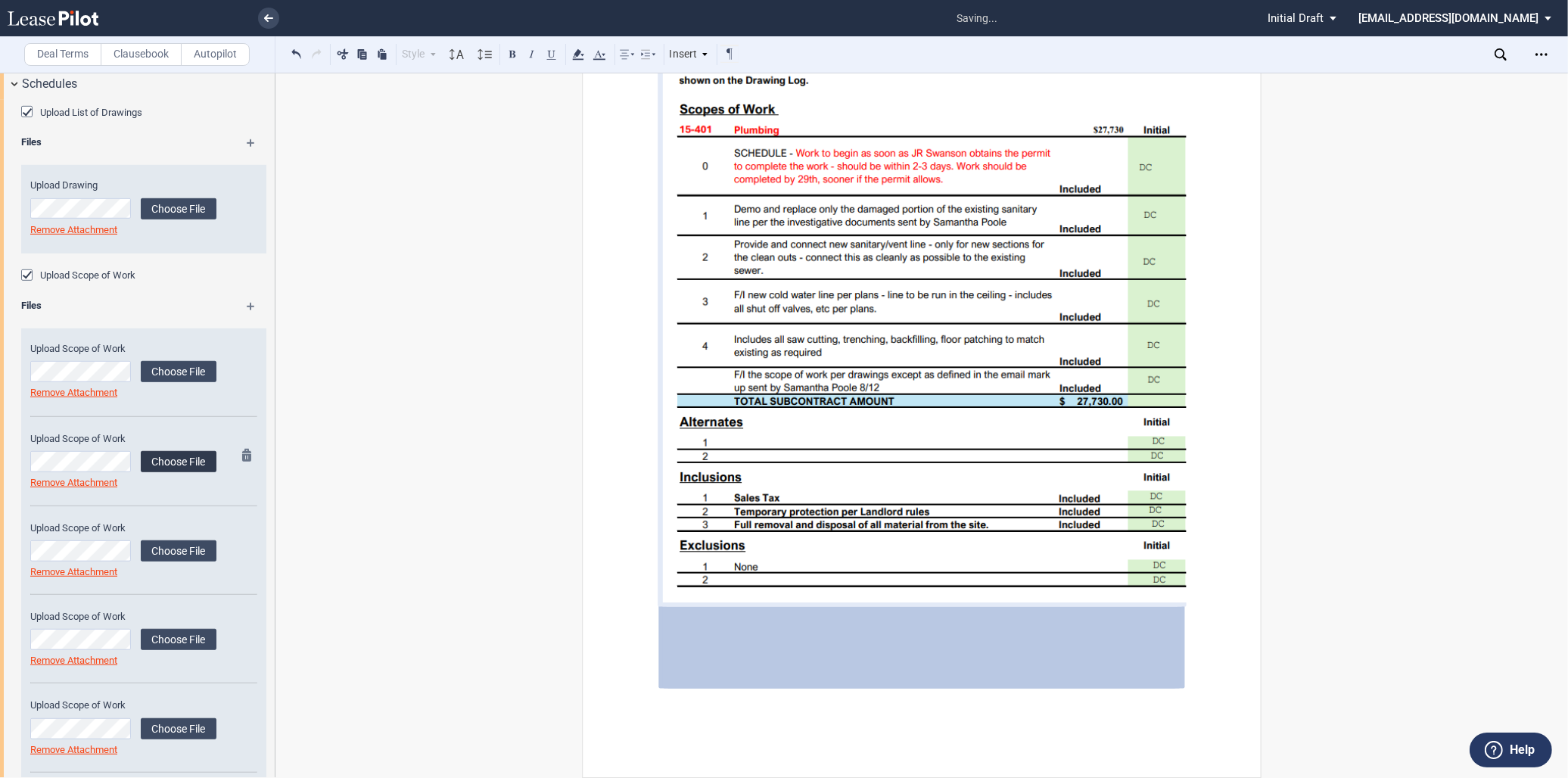
click at [180, 465] on label "Choose File" at bounding box center [178, 461] width 76 height 21
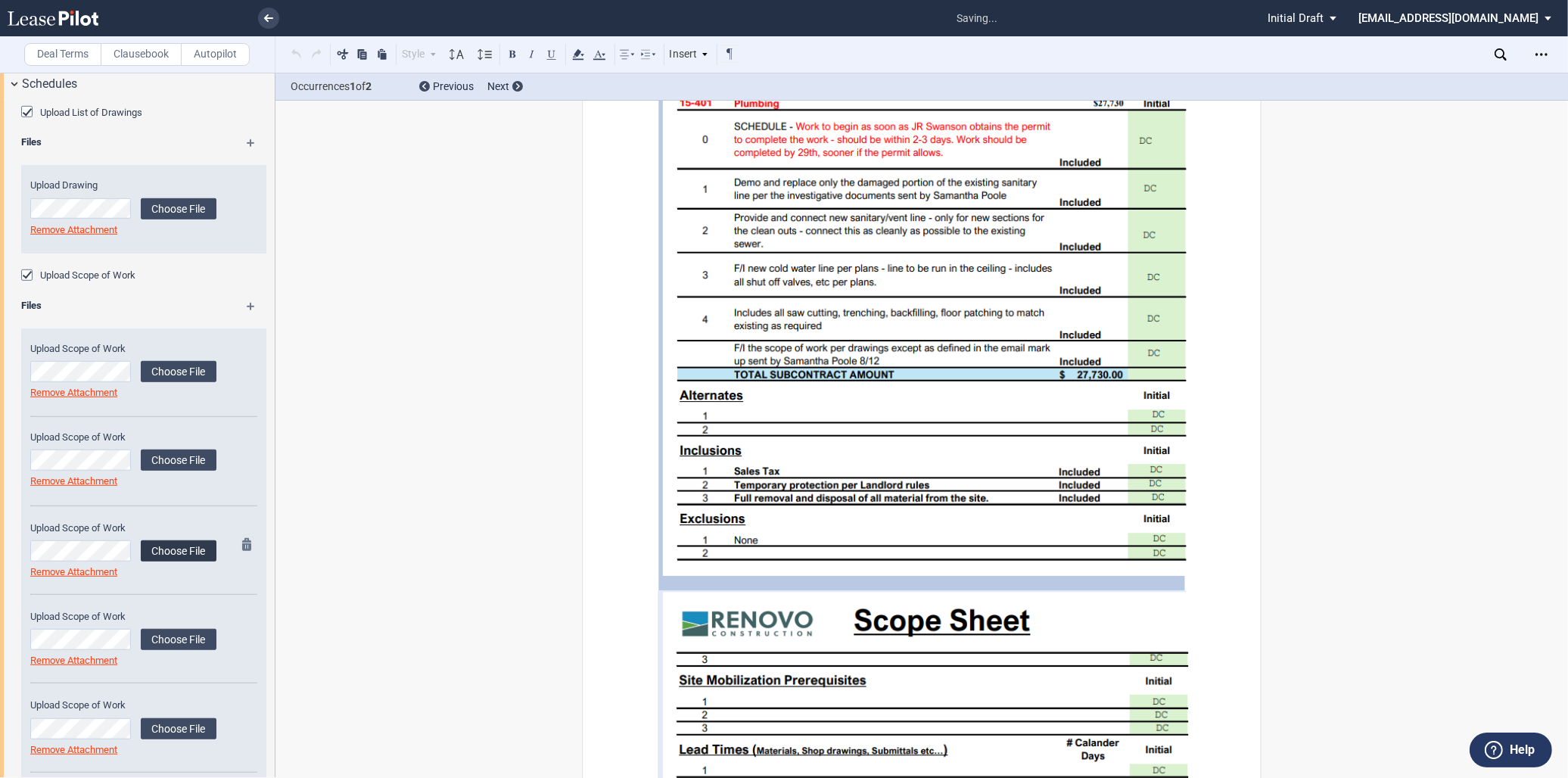
click at [177, 554] on label "Choose File" at bounding box center [178, 551] width 76 height 21
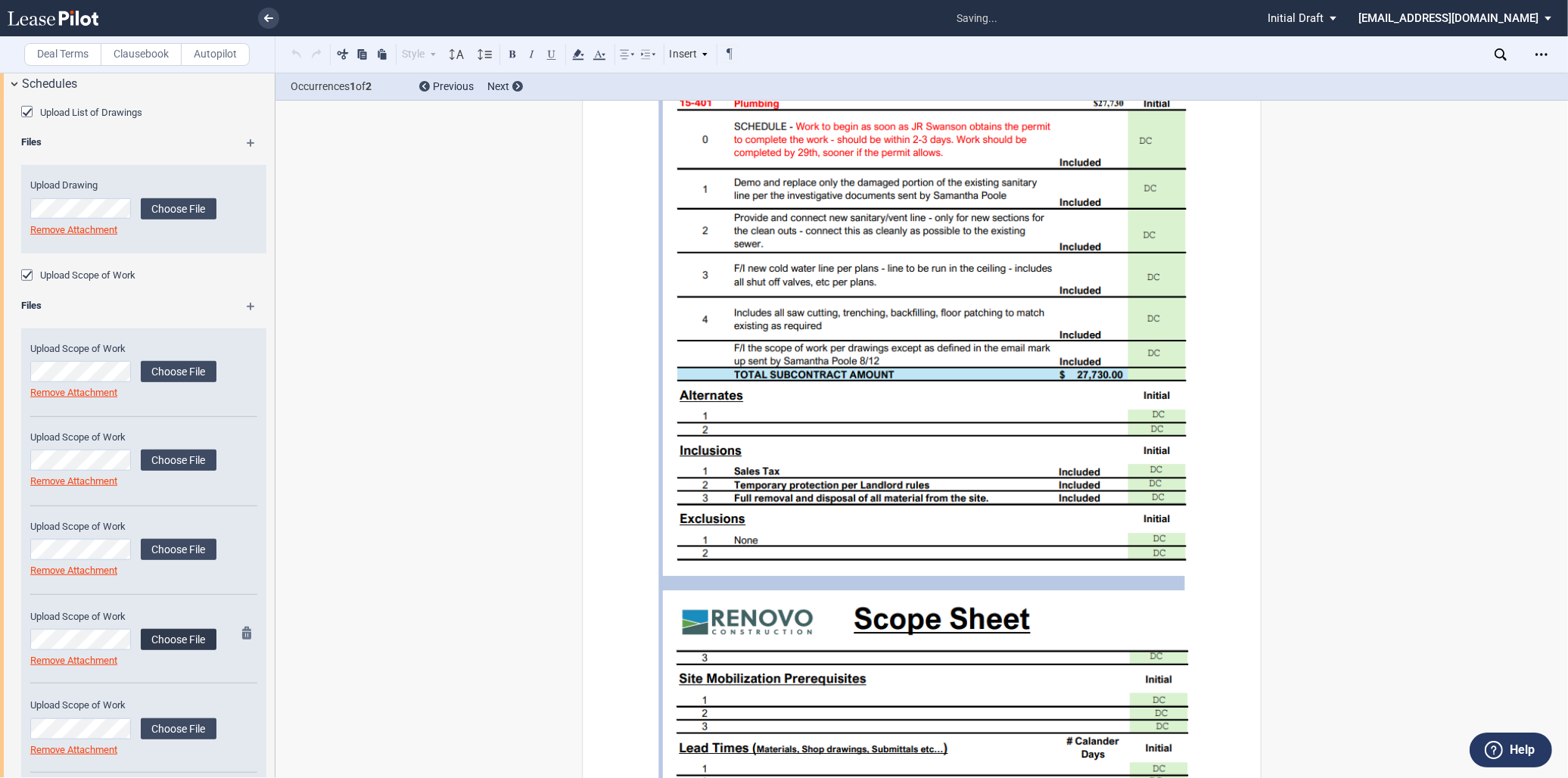
click at [180, 640] on label "Choose File" at bounding box center [178, 639] width 76 height 21
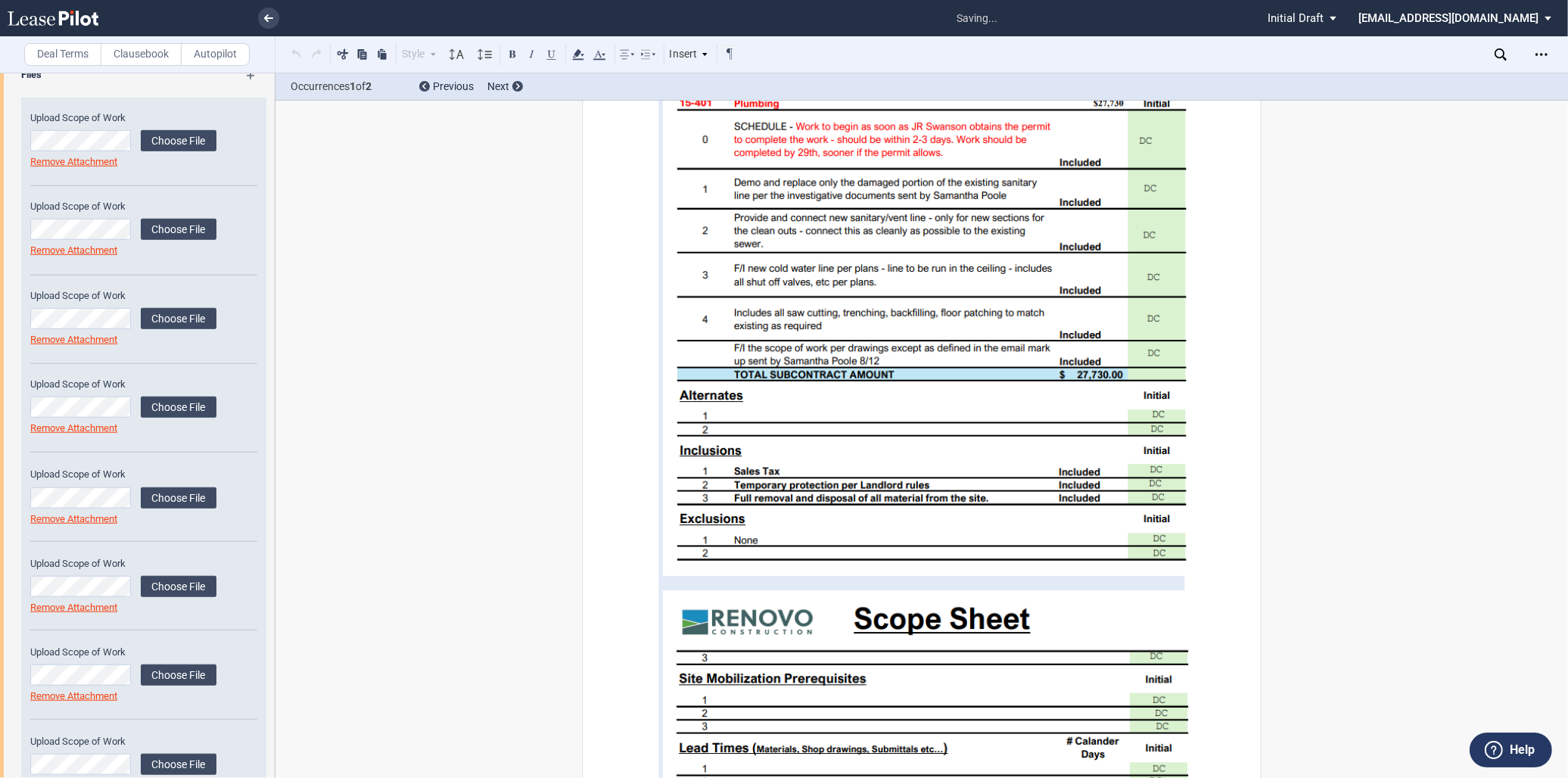
scroll to position [1471, 0]
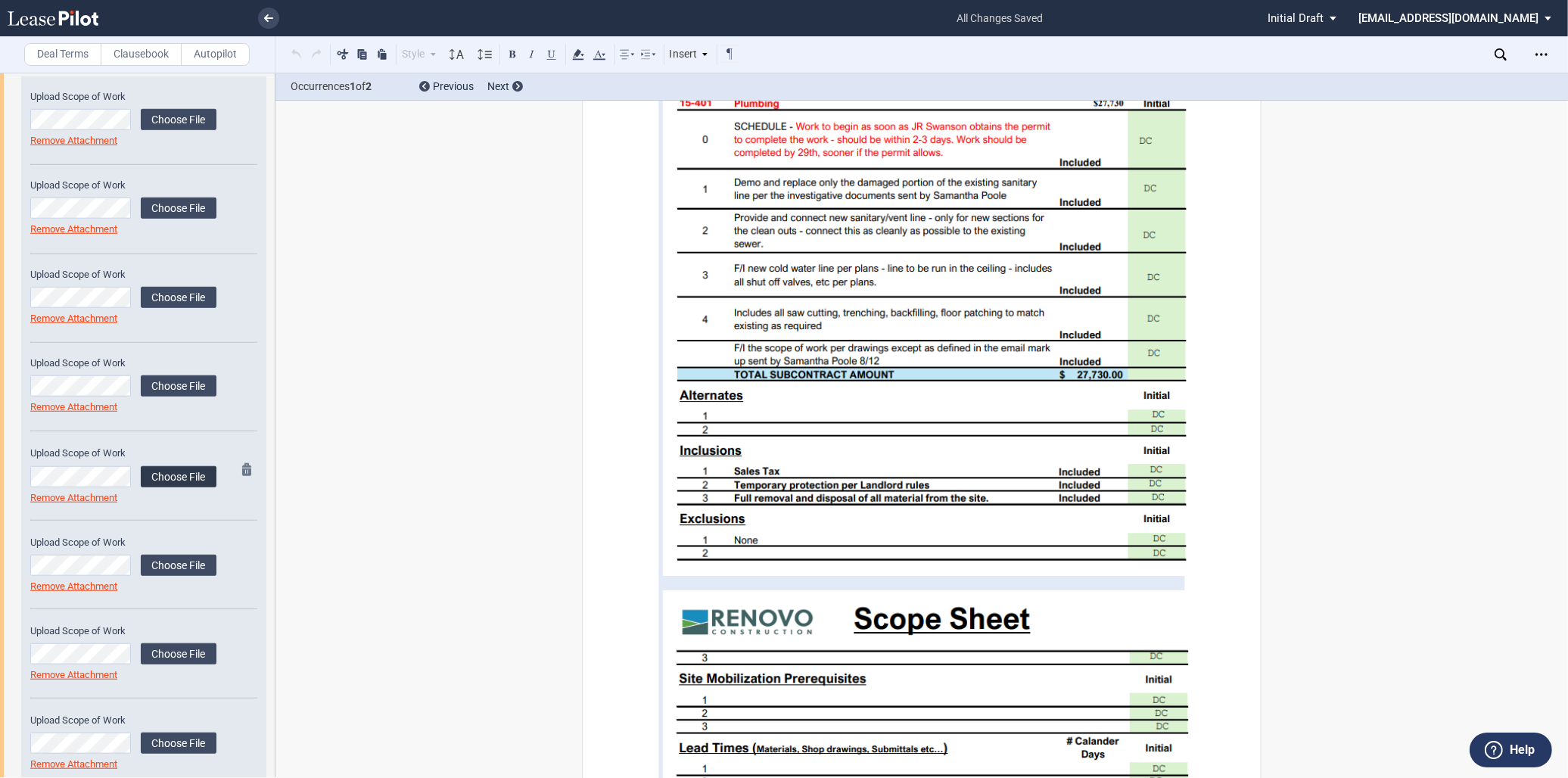
click at [169, 469] on label "Choose File" at bounding box center [178, 476] width 76 height 21
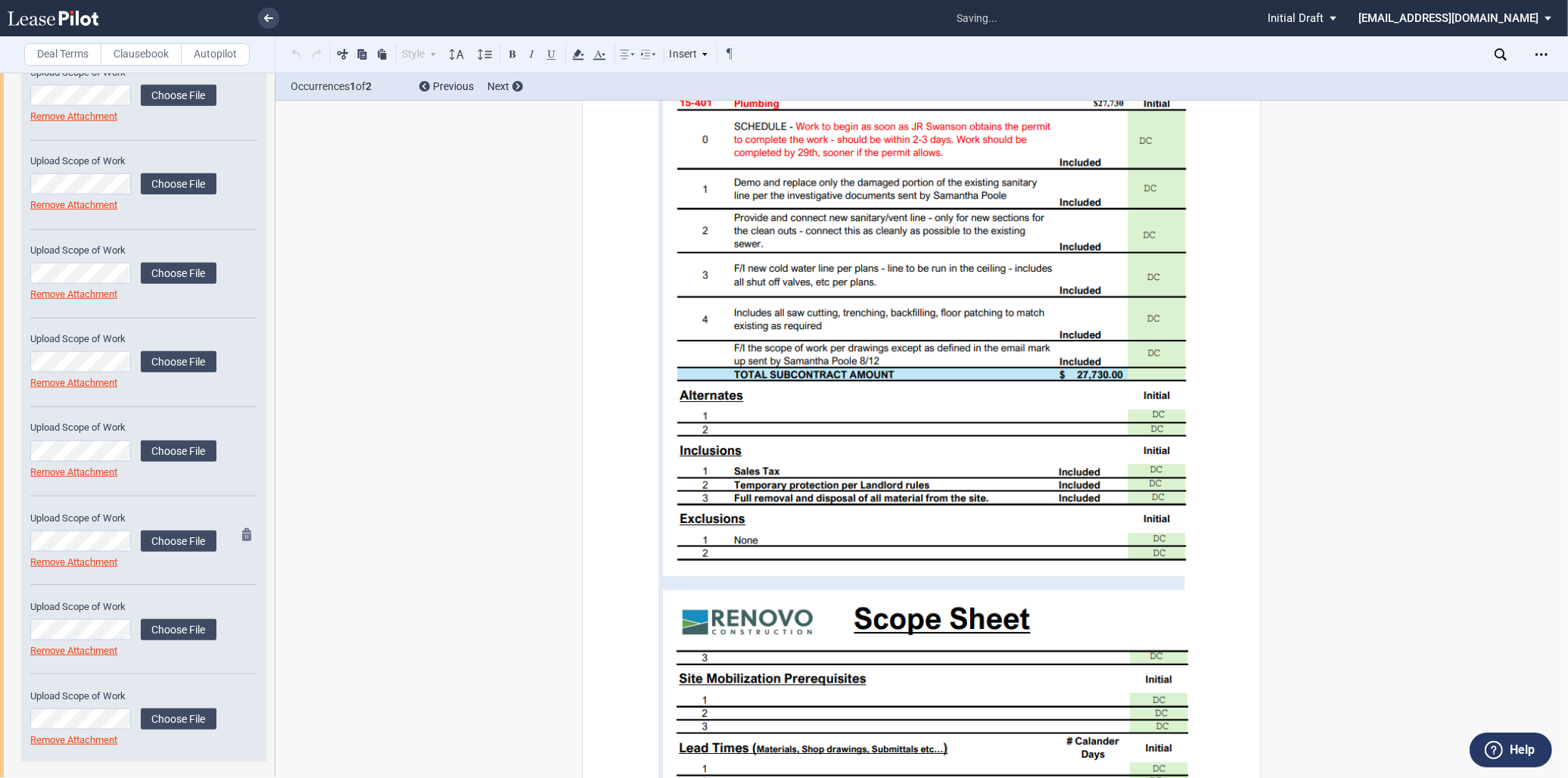
scroll to position [1507, 0]
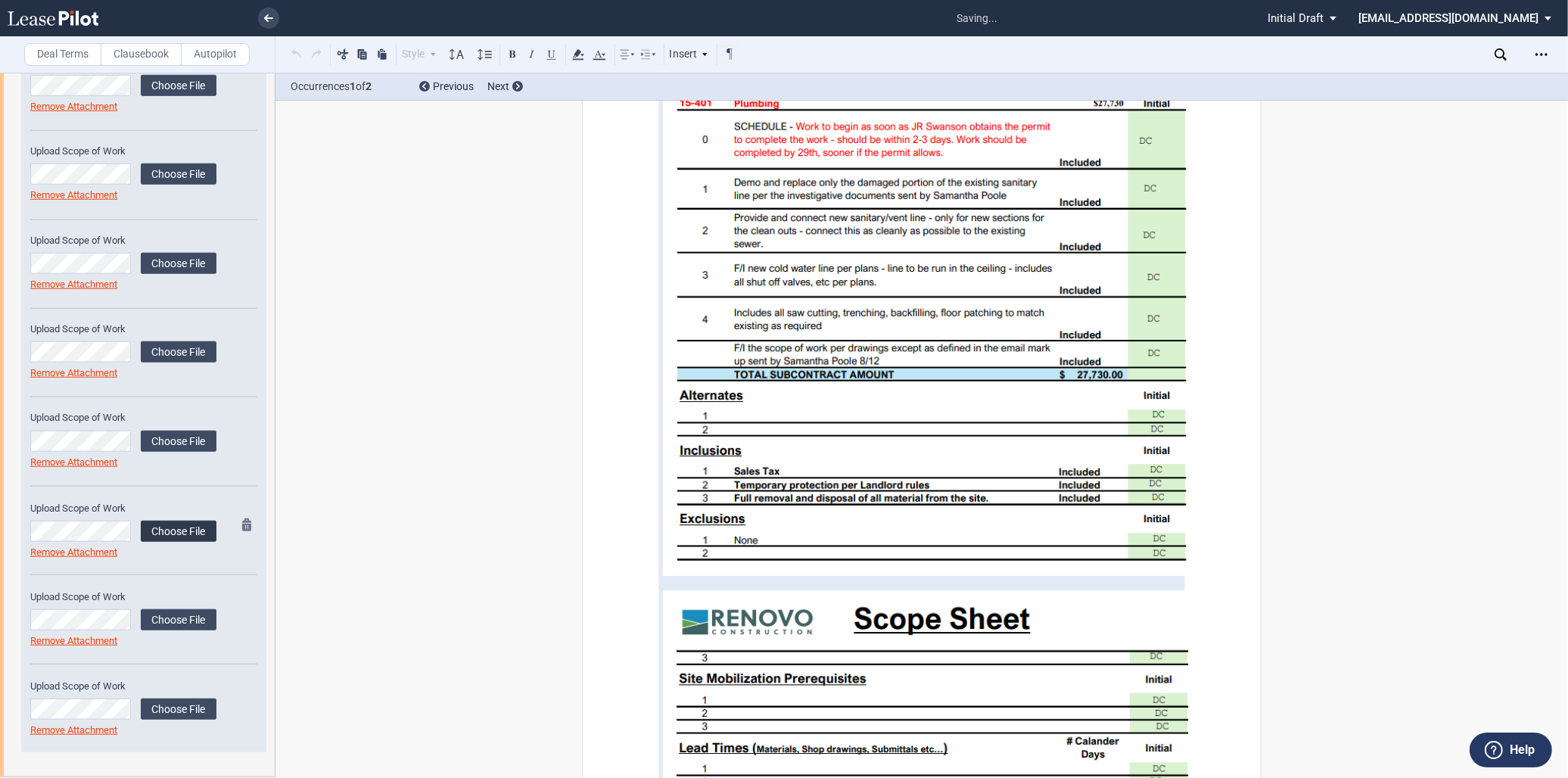
click at [155, 524] on label "Choose File" at bounding box center [178, 530] width 76 height 21
click at [175, 624] on label "Choose File" at bounding box center [178, 619] width 76 height 21
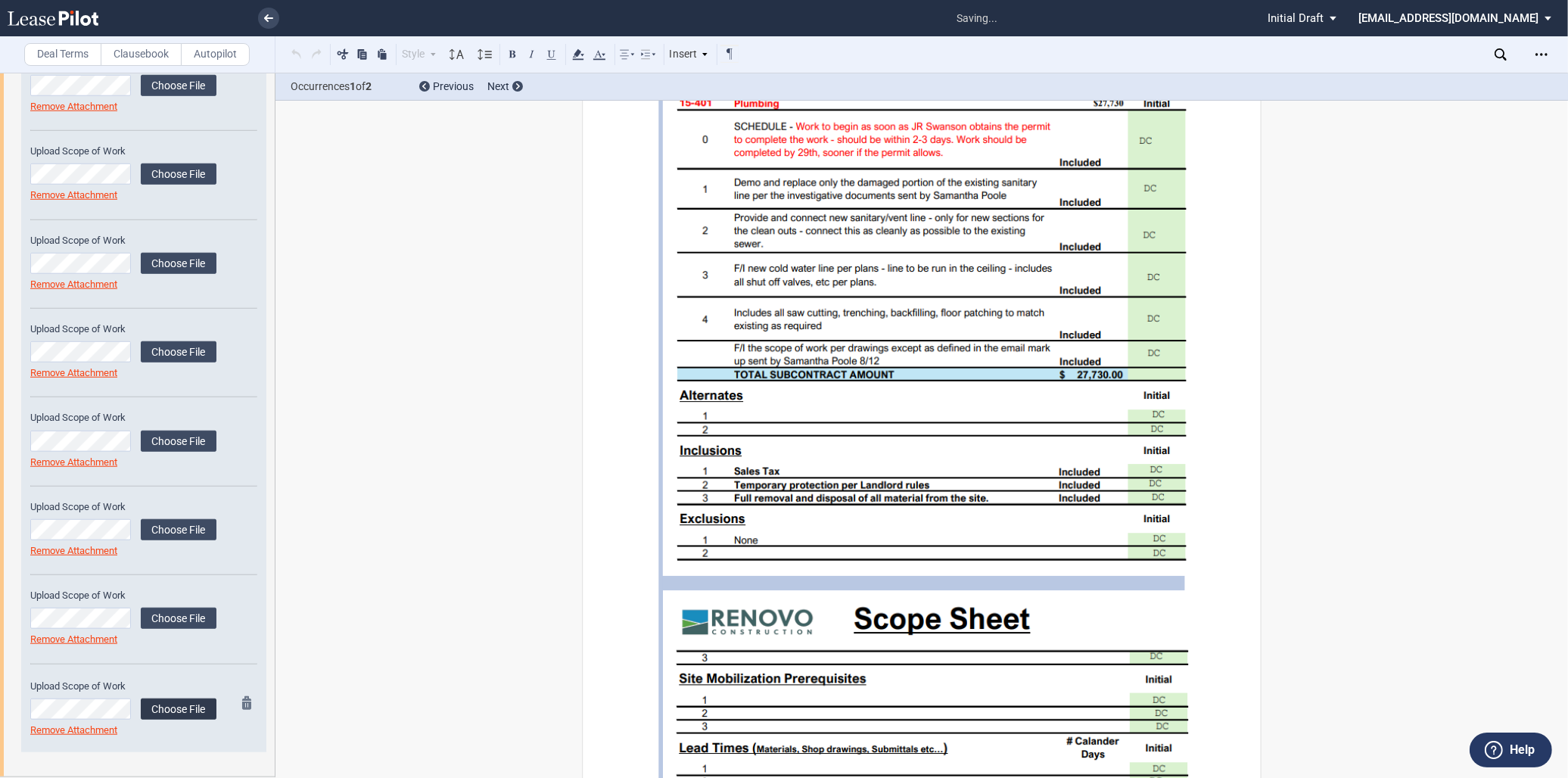
click at [178, 717] on label "Choose File" at bounding box center [178, 708] width 76 height 21
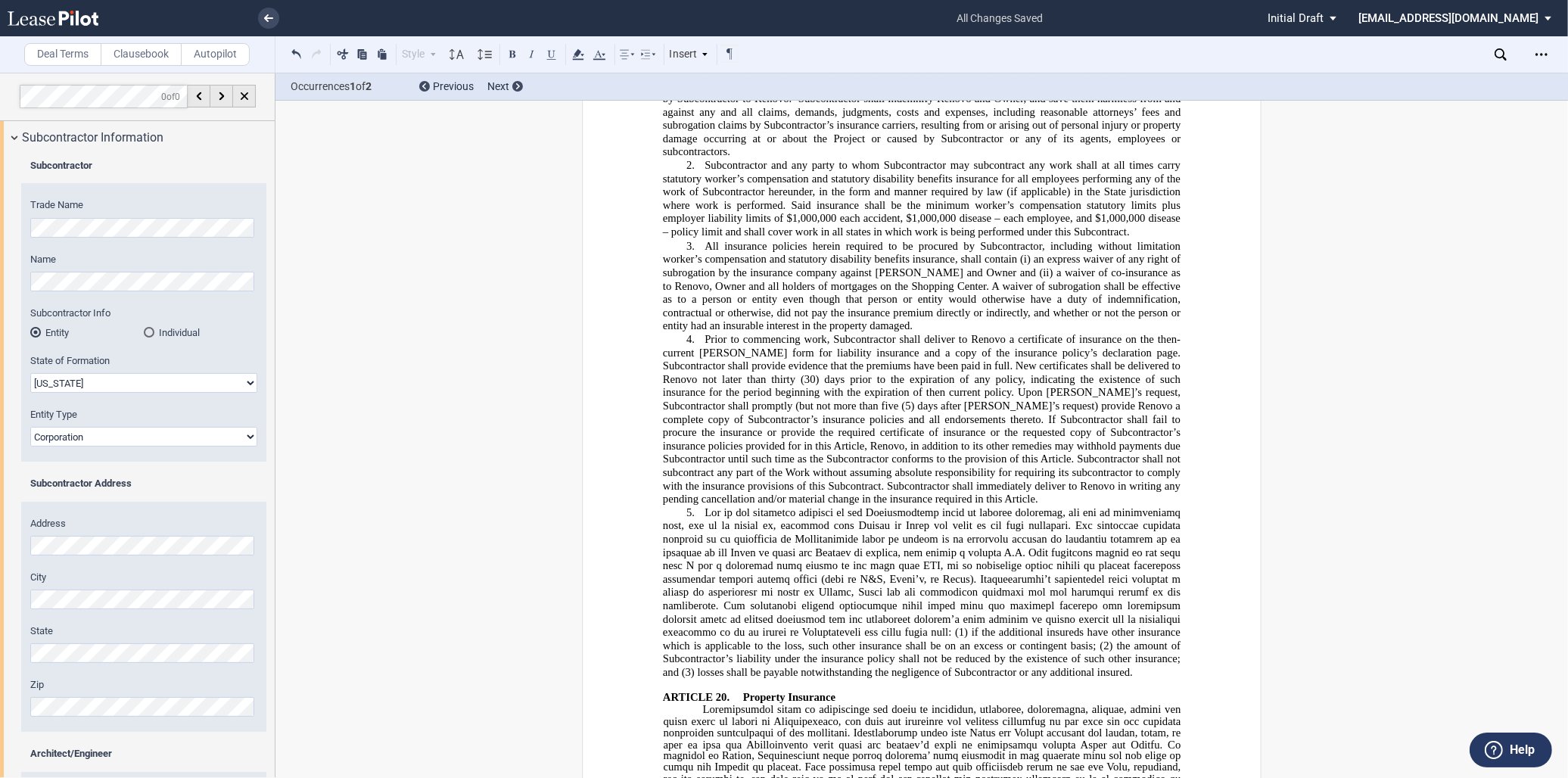
scroll to position [5632, 0]
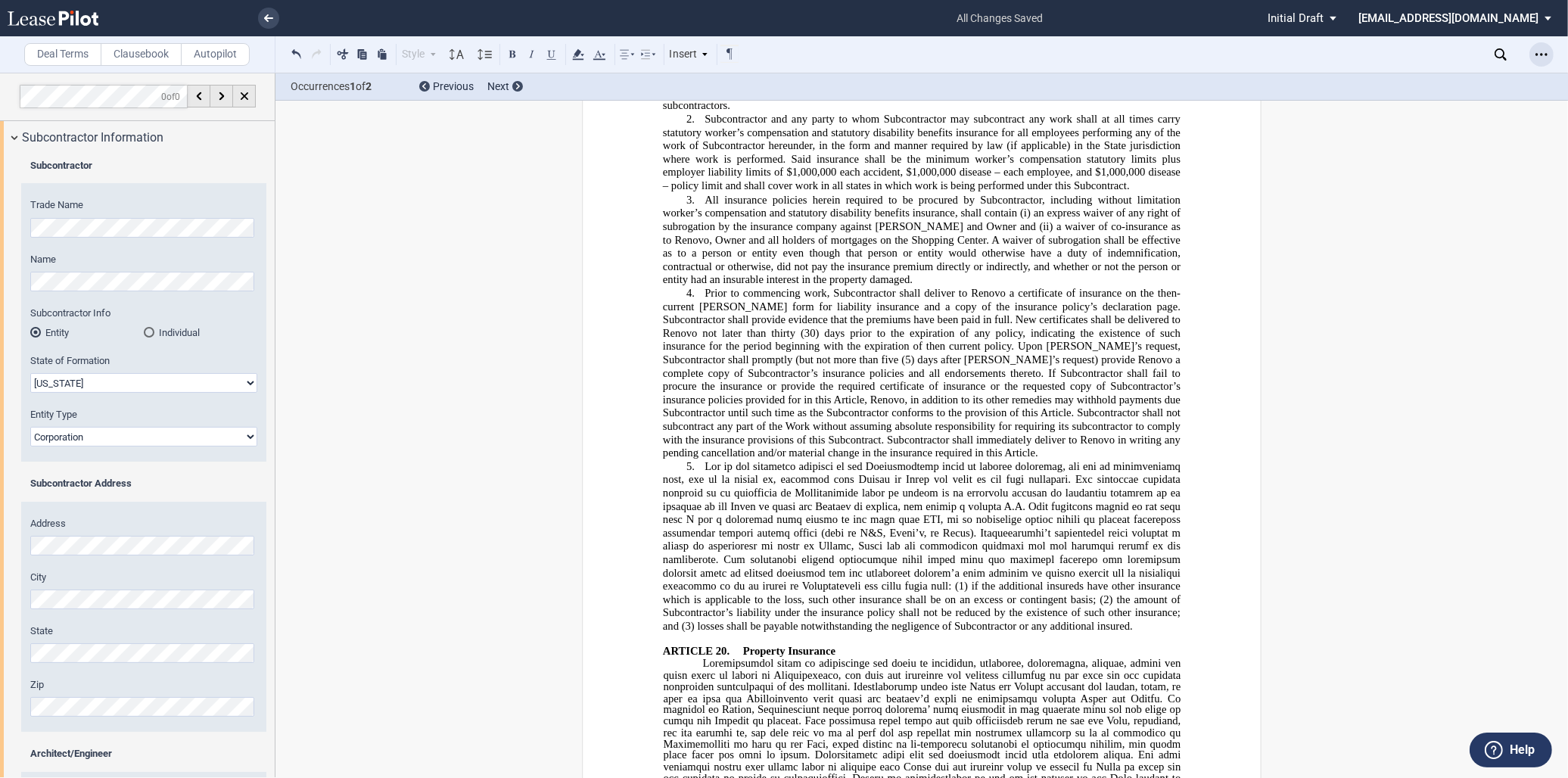
click at [1534, 58] on div "Open Lease options menu" at bounding box center [1541, 54] width 24 height 24
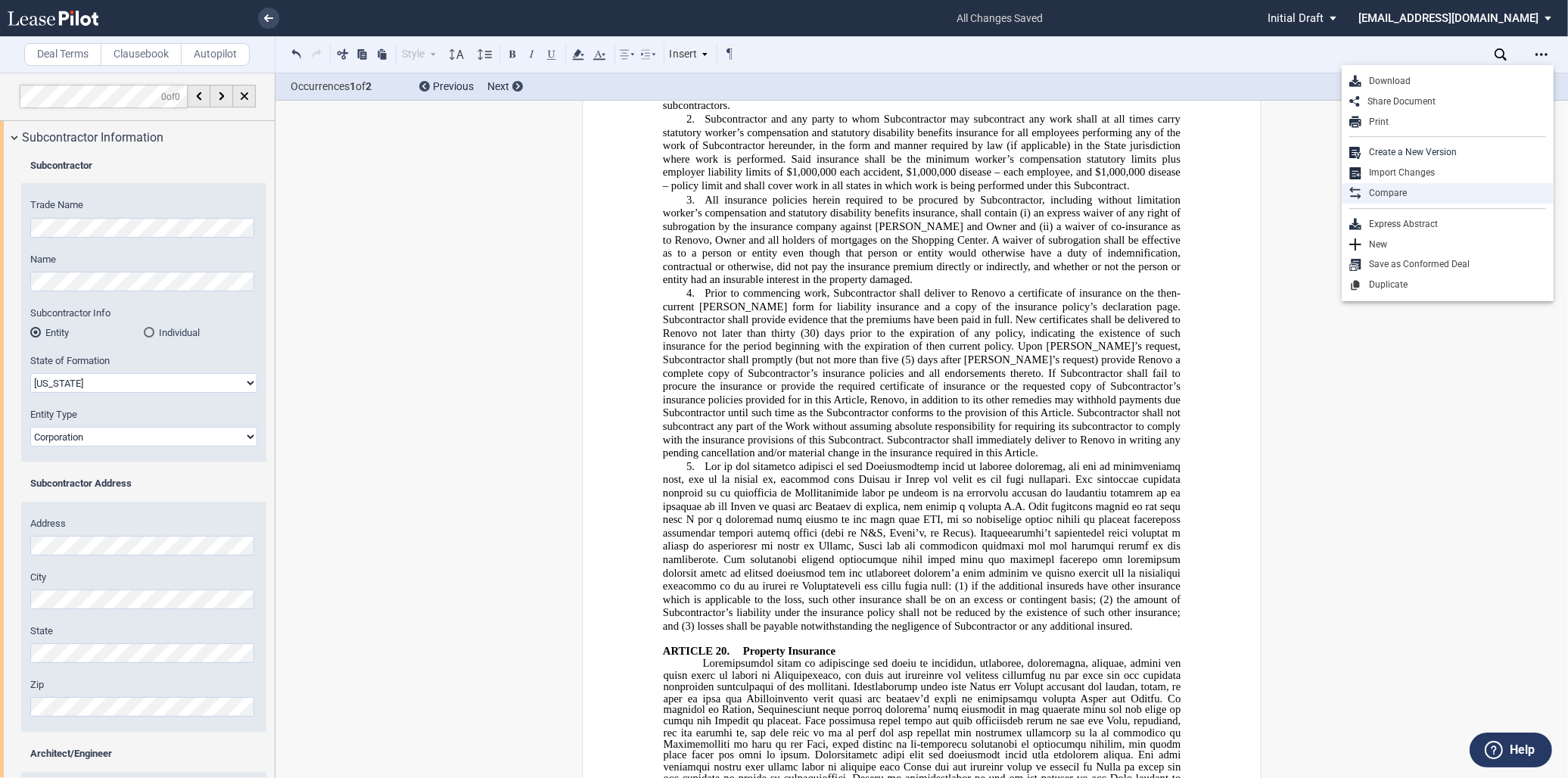
click at [1432, 192] on div "Compare" at bounding box center [1453, 193] width 185 height 13
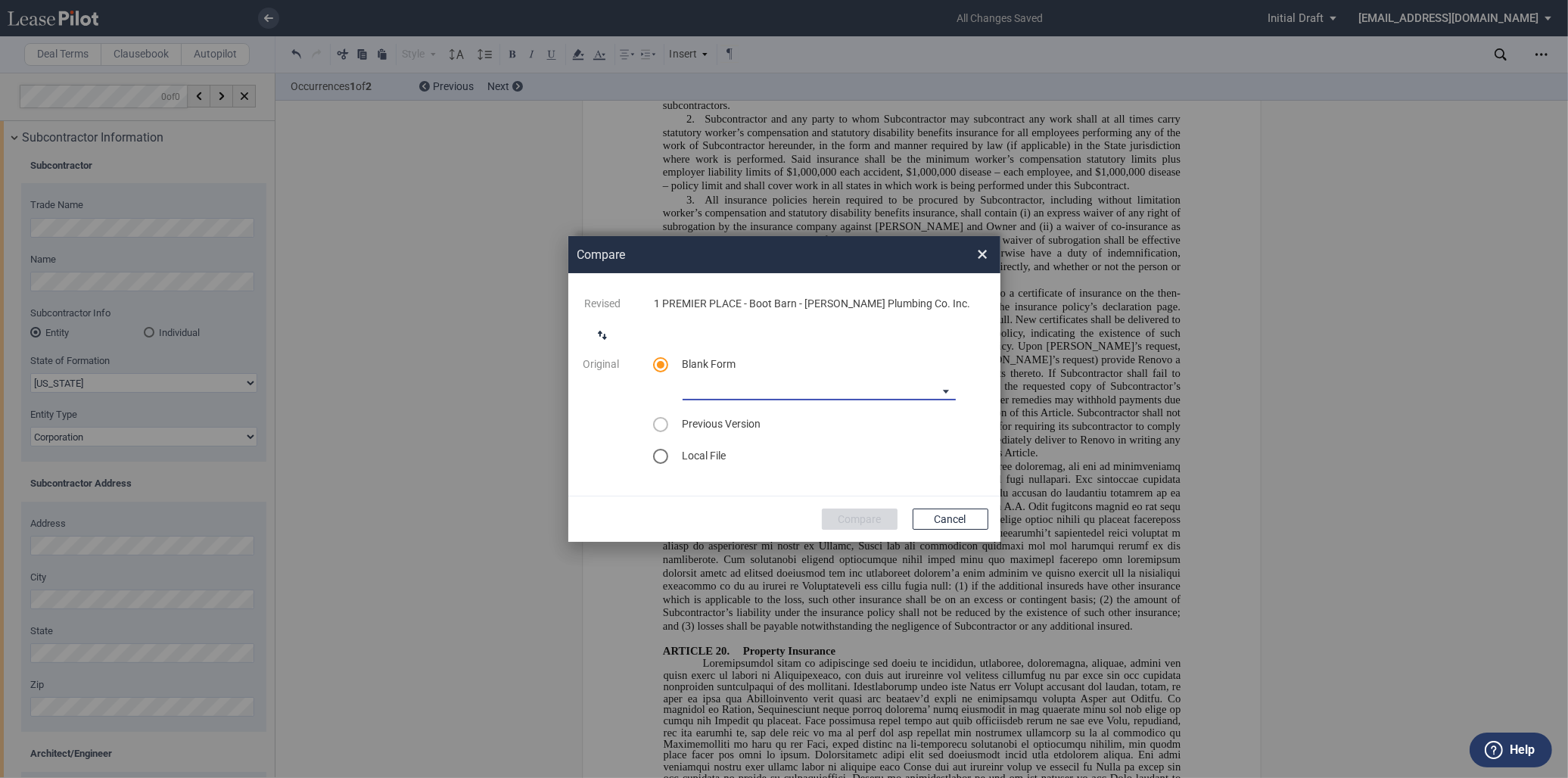
click at [829, 394] on md-select "90-10 Payment Blank Form (Construction Contract) 30-30-30-10 Payment Blank Form…" at bounding box center [819, 388] width 273 height 23
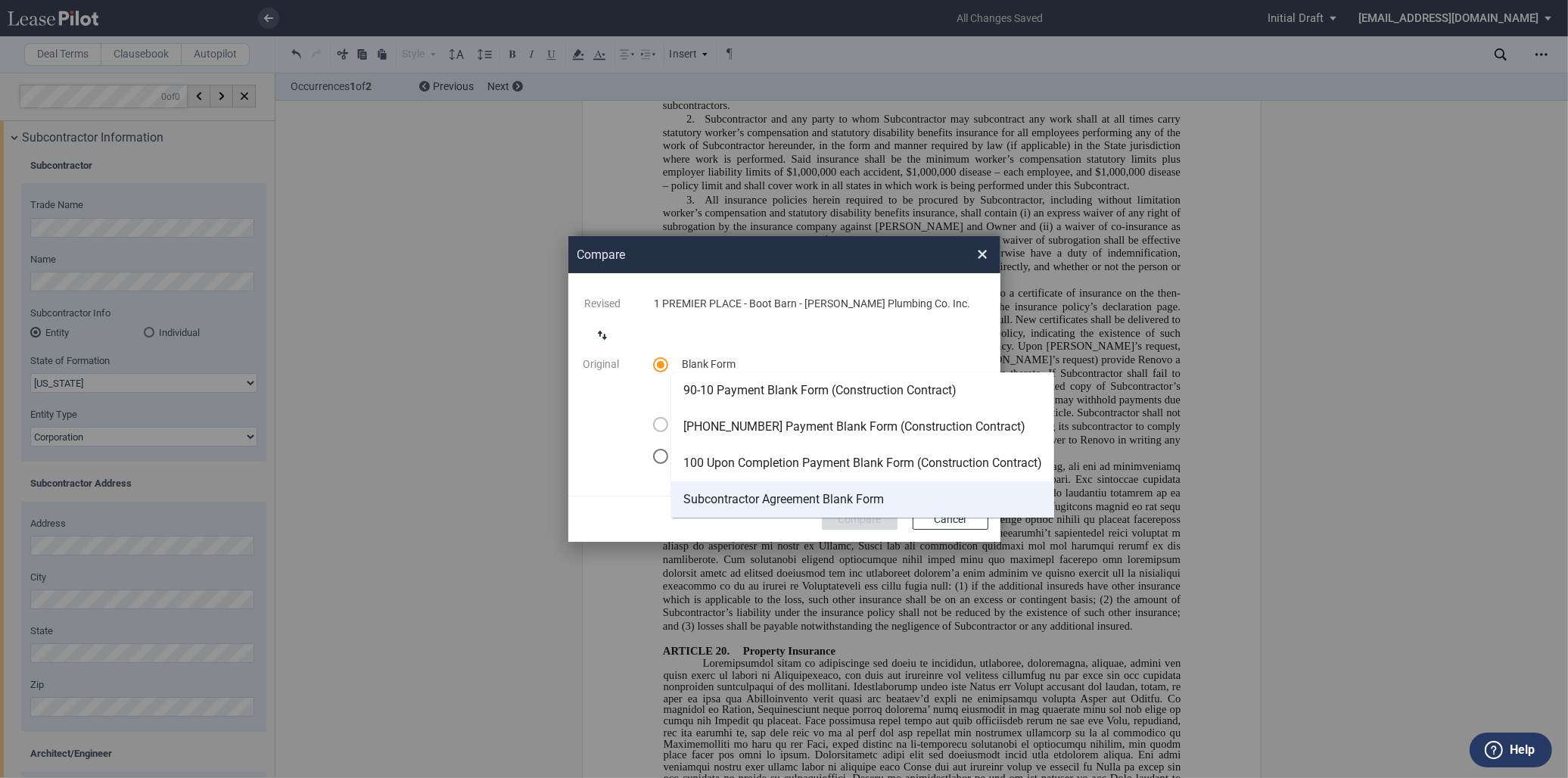
click at [827, 495] on div "Subcontractor Agreement Blank Form" at bounding box center [784, 500] width 201 height 17
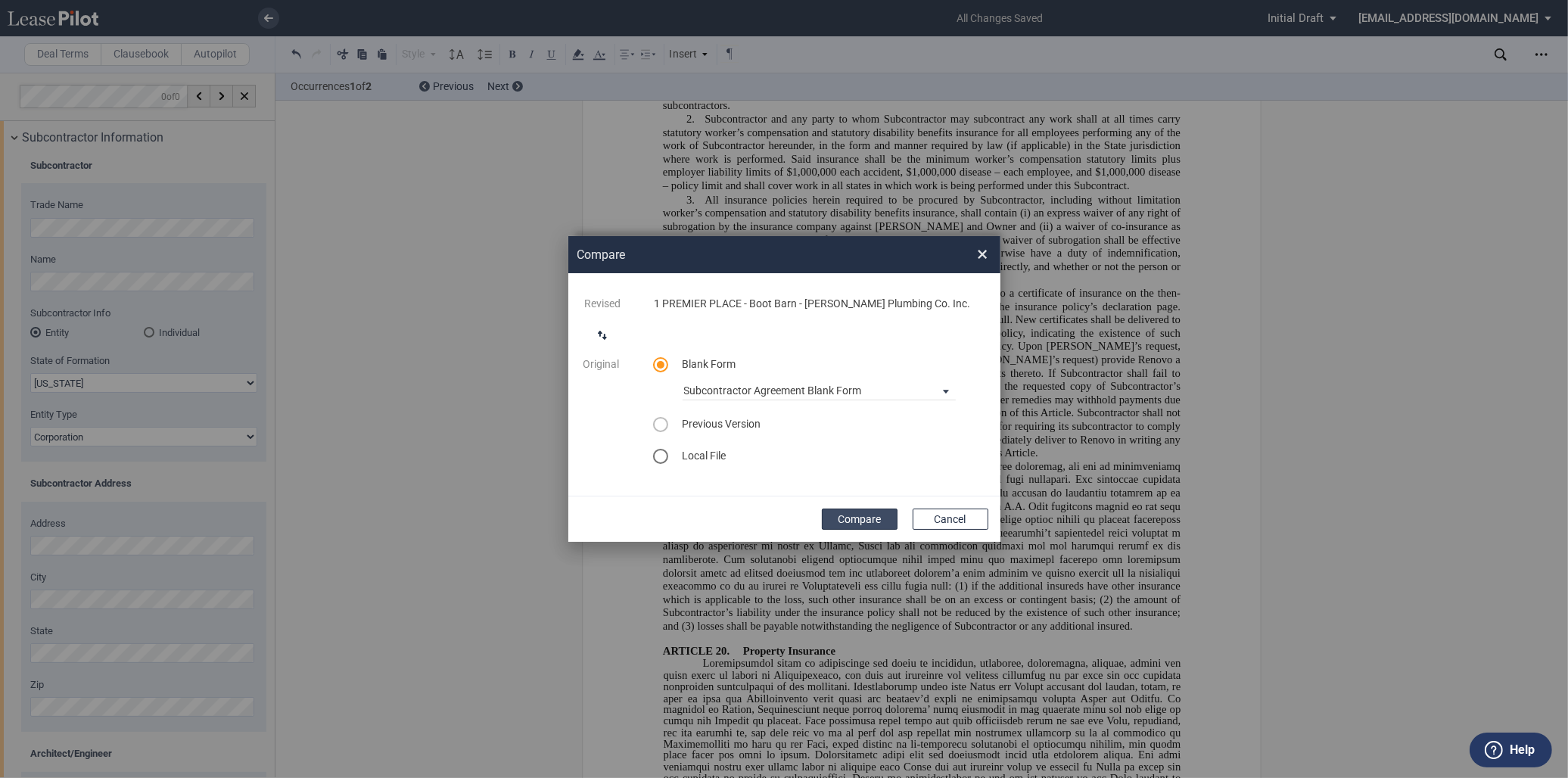
click at [880, 513] on button "Compare" at bounding box center [859, 518] width 76 height 21
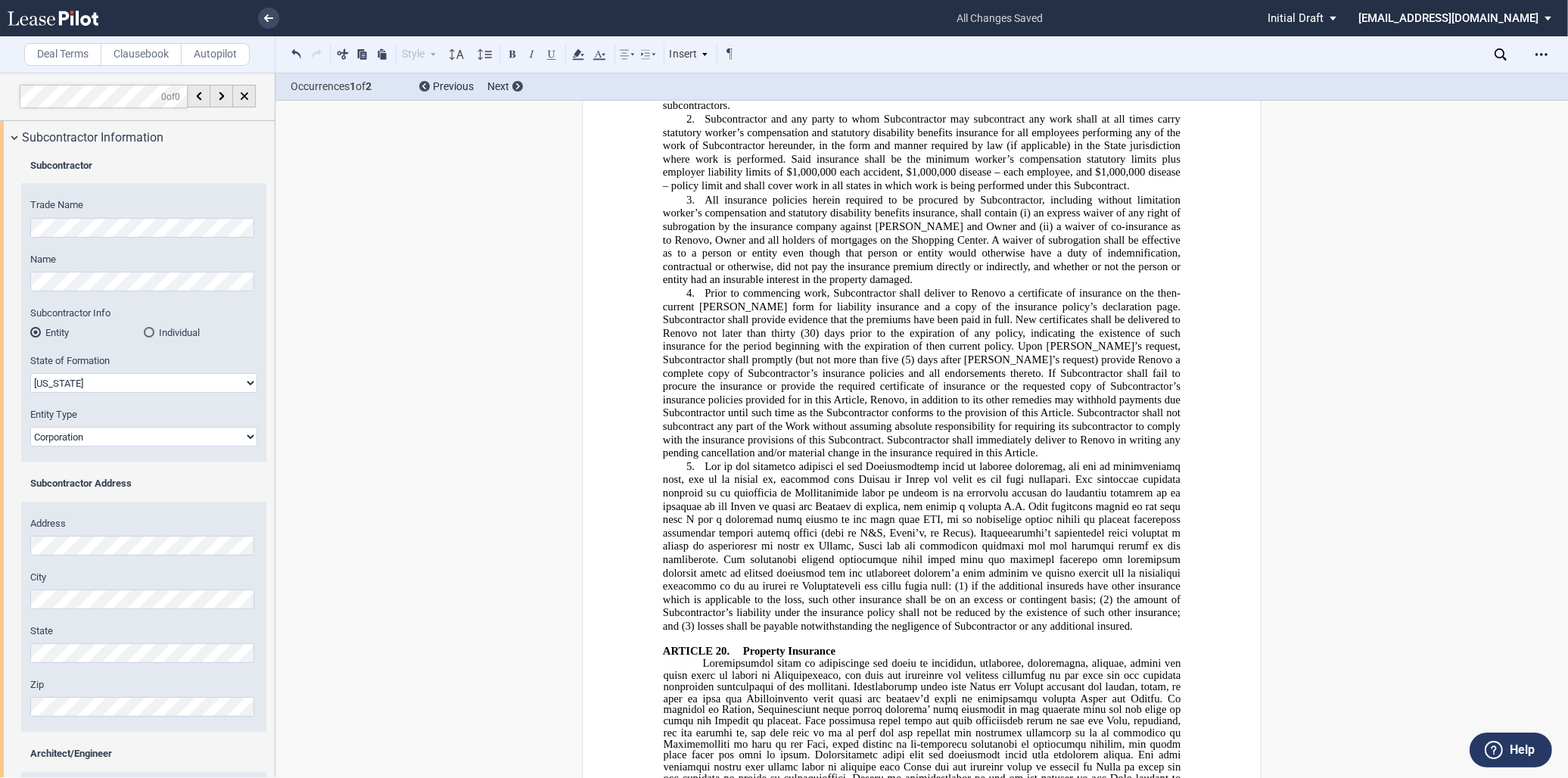
drag, startPoint x: 1518, startPoint y: 126, endPoint x: 1522, endPoint y: 110, distance: 16.5
click at [1541, 61] on div "Open Lease options menu" at bounding box center [1541, 54] width 24 height 24
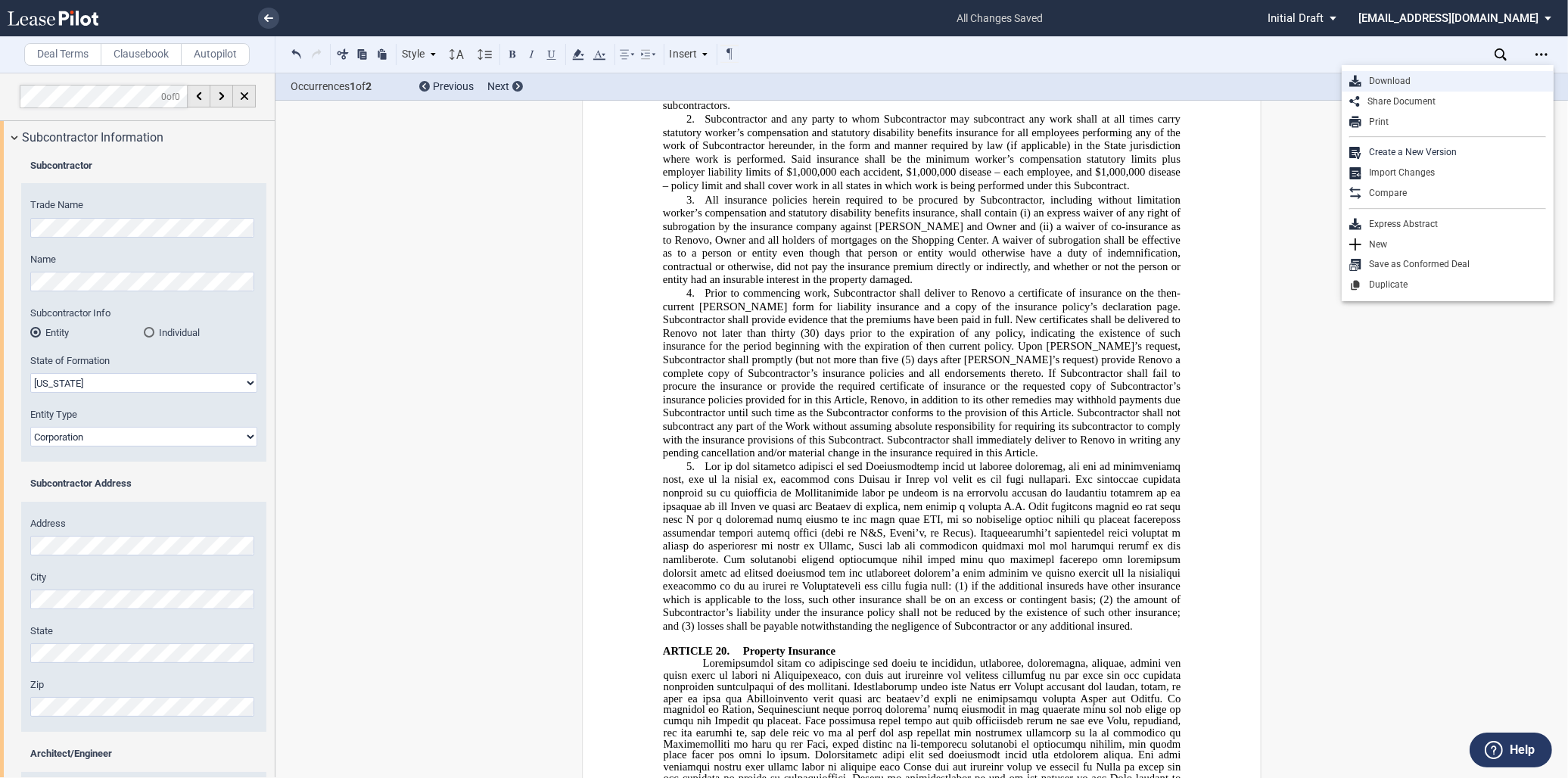
click at [1457, 85] on div "Download" at bounding box center [1453, 81] width 185 height 13
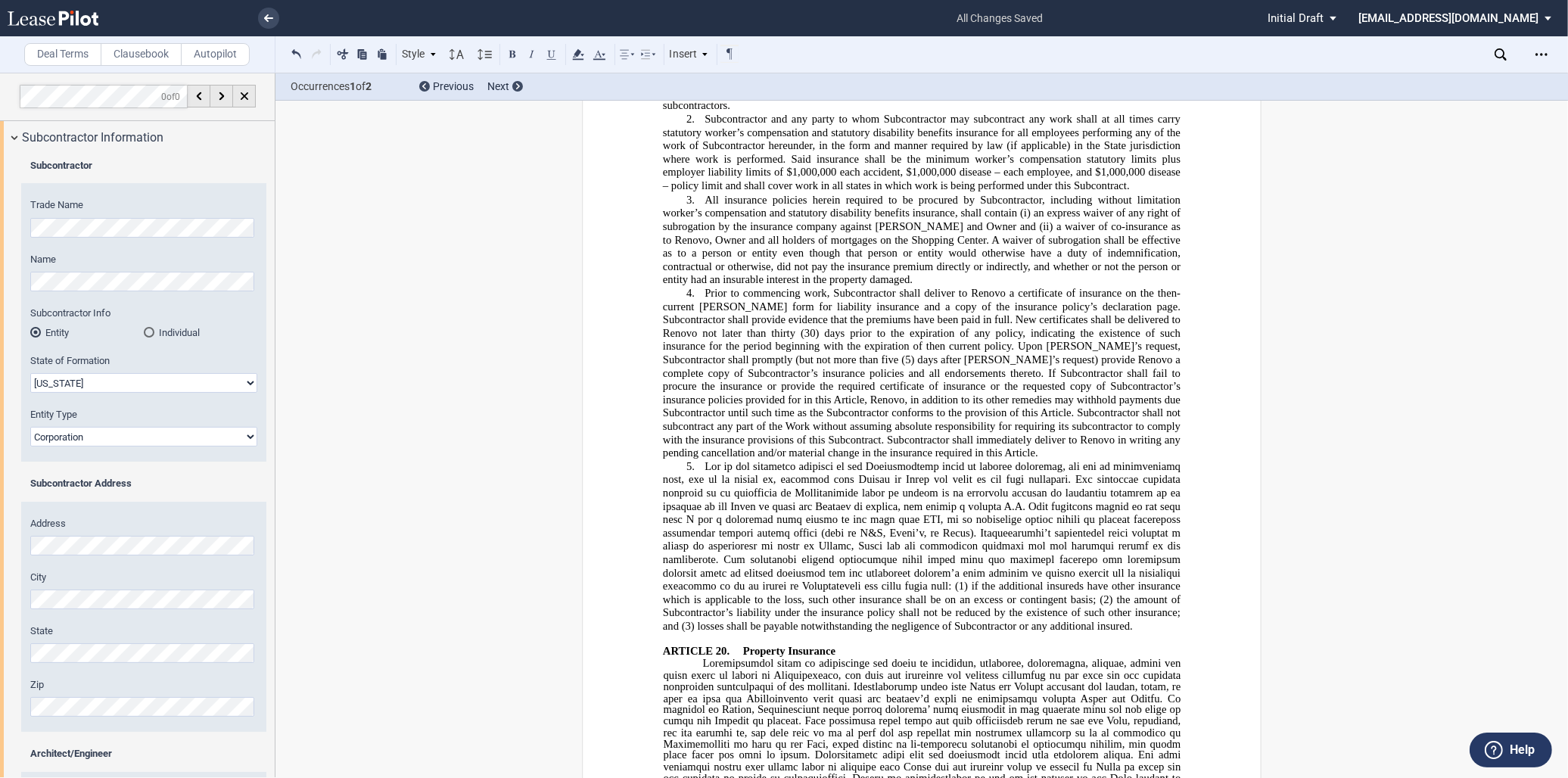
click at [264, 18] on icon at bounding box center [268, 18] width 9 height 8
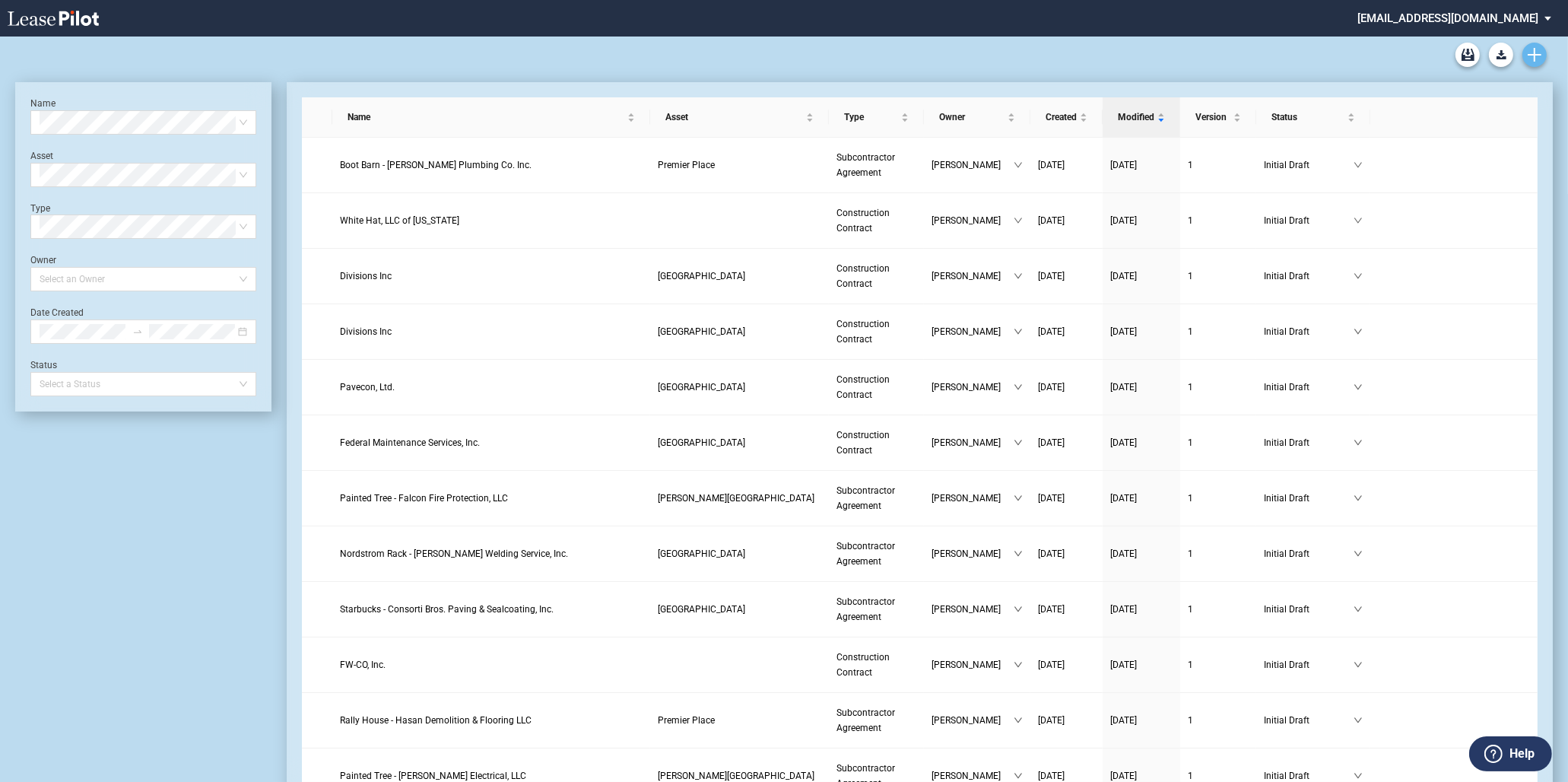
click at [1539, 56] on icon "Create new document" at bounding box center [1535, 55] width 14 height 14
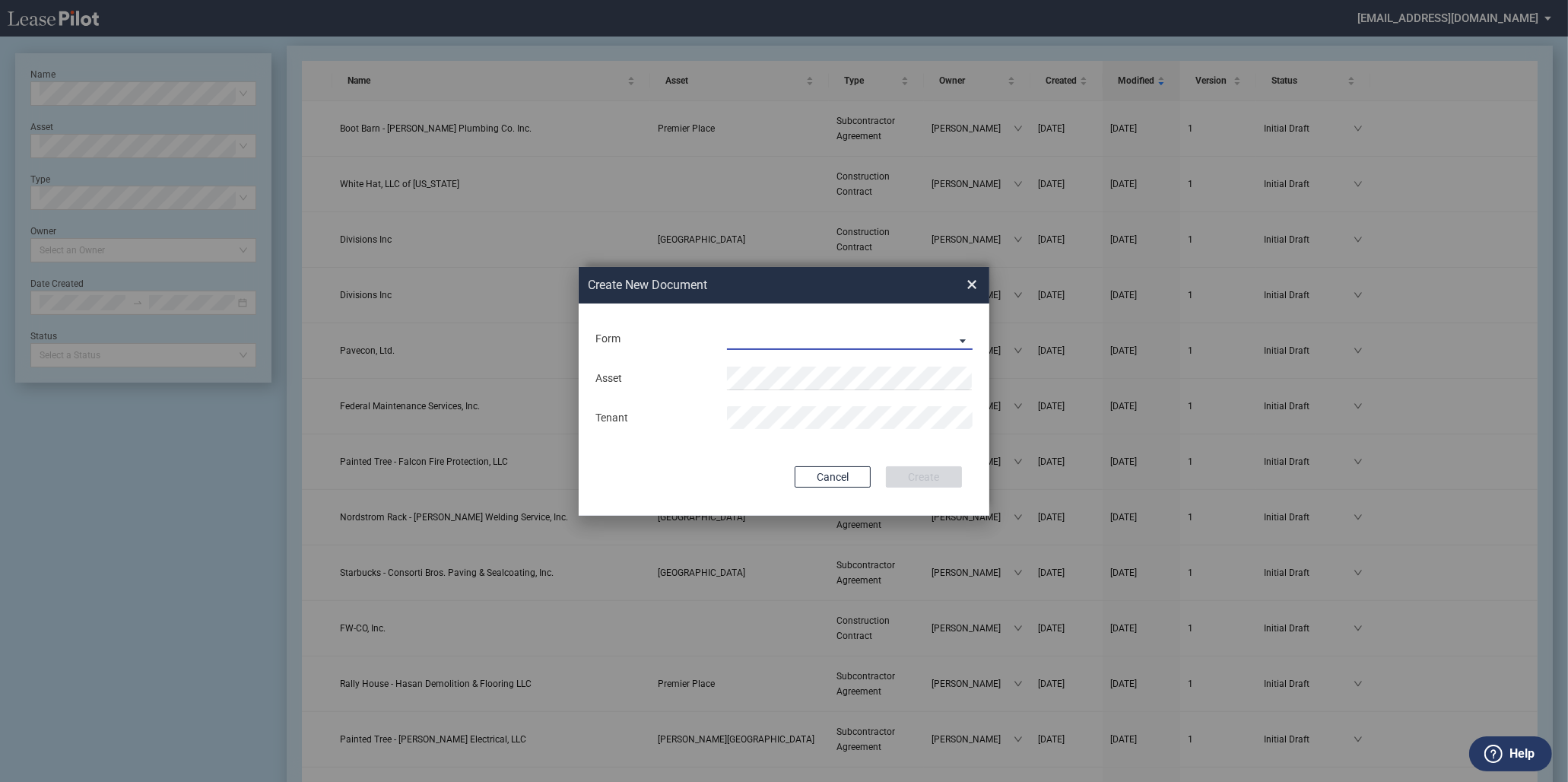
click at [860, 339] on md-select "Construction Contract Subcontractor Agreement" at bounding box center [849, 338] width 246 height 23
click at [851, 370] on div "Subcontractor Agreement" at bounding box center [796, 376] width 137 height 17
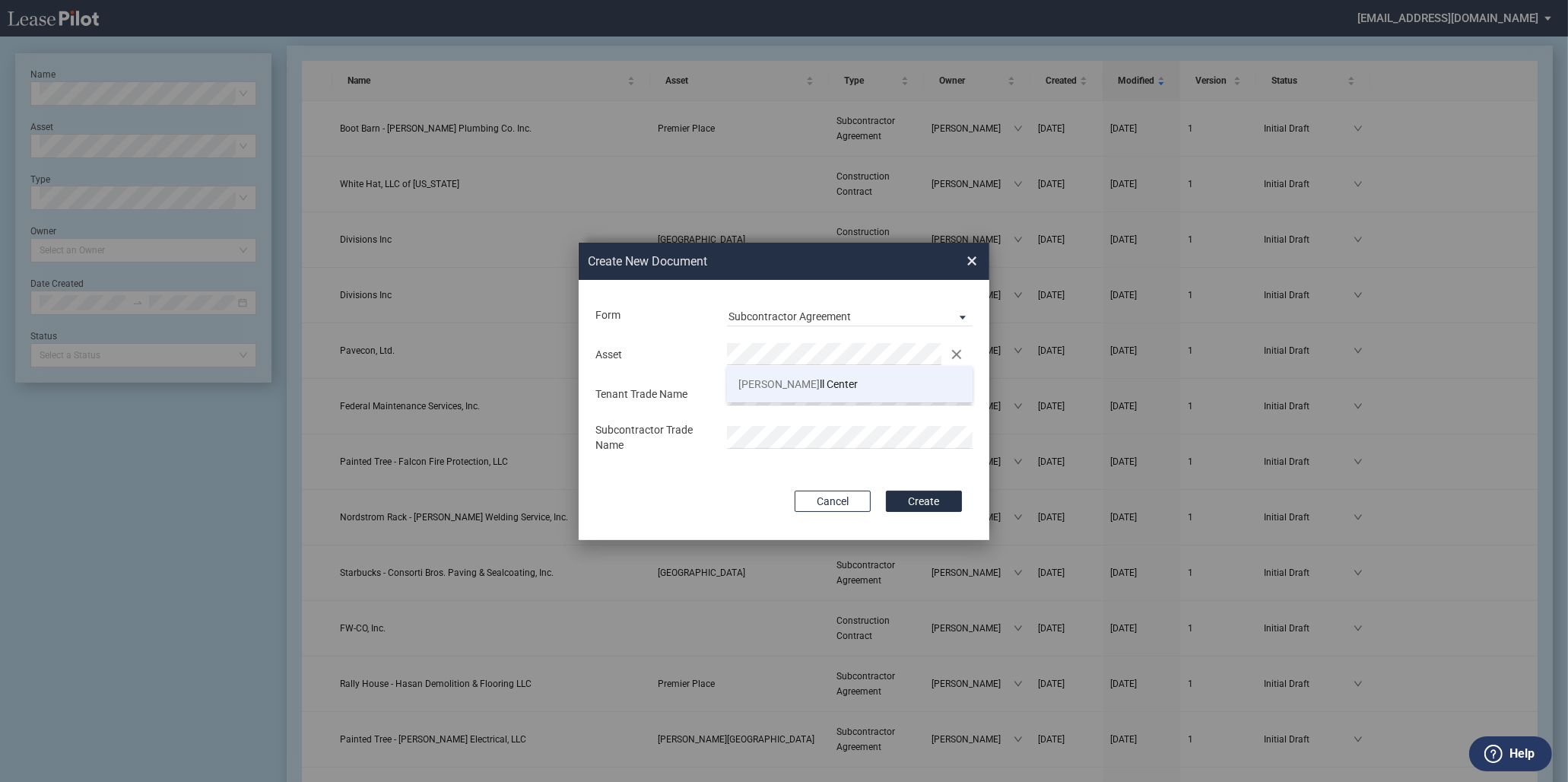
click at [824, 378] on li "Powe ll Center" at bounding box center [849, 383] width 246 height 37
click at [885, 490] on button "Create" at bounding box center [923, 501] width 76 height 21
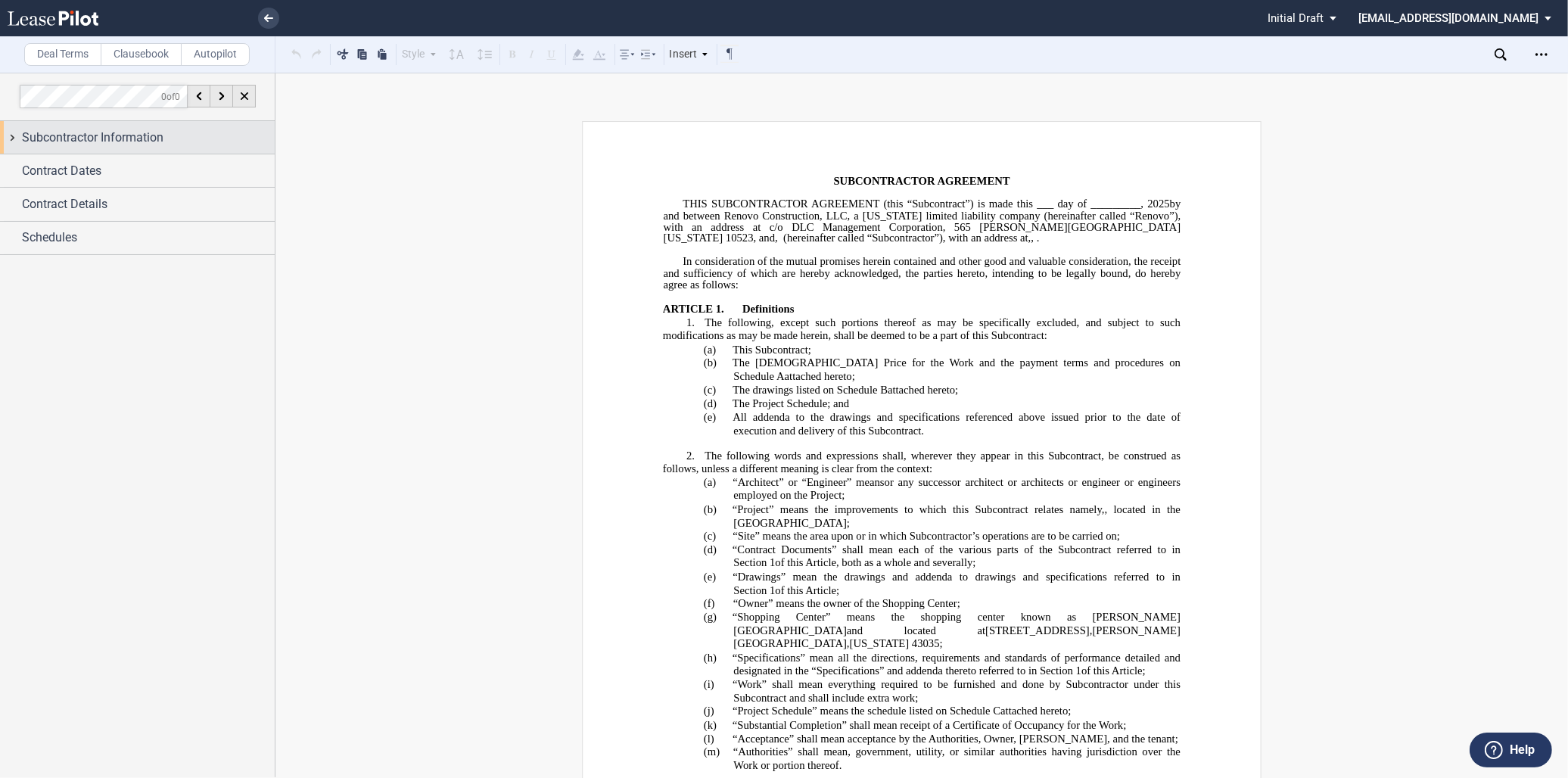
click at [126, 141] on span "Subcontractor Information" at bounding box center [93, 137] width 141 height 18
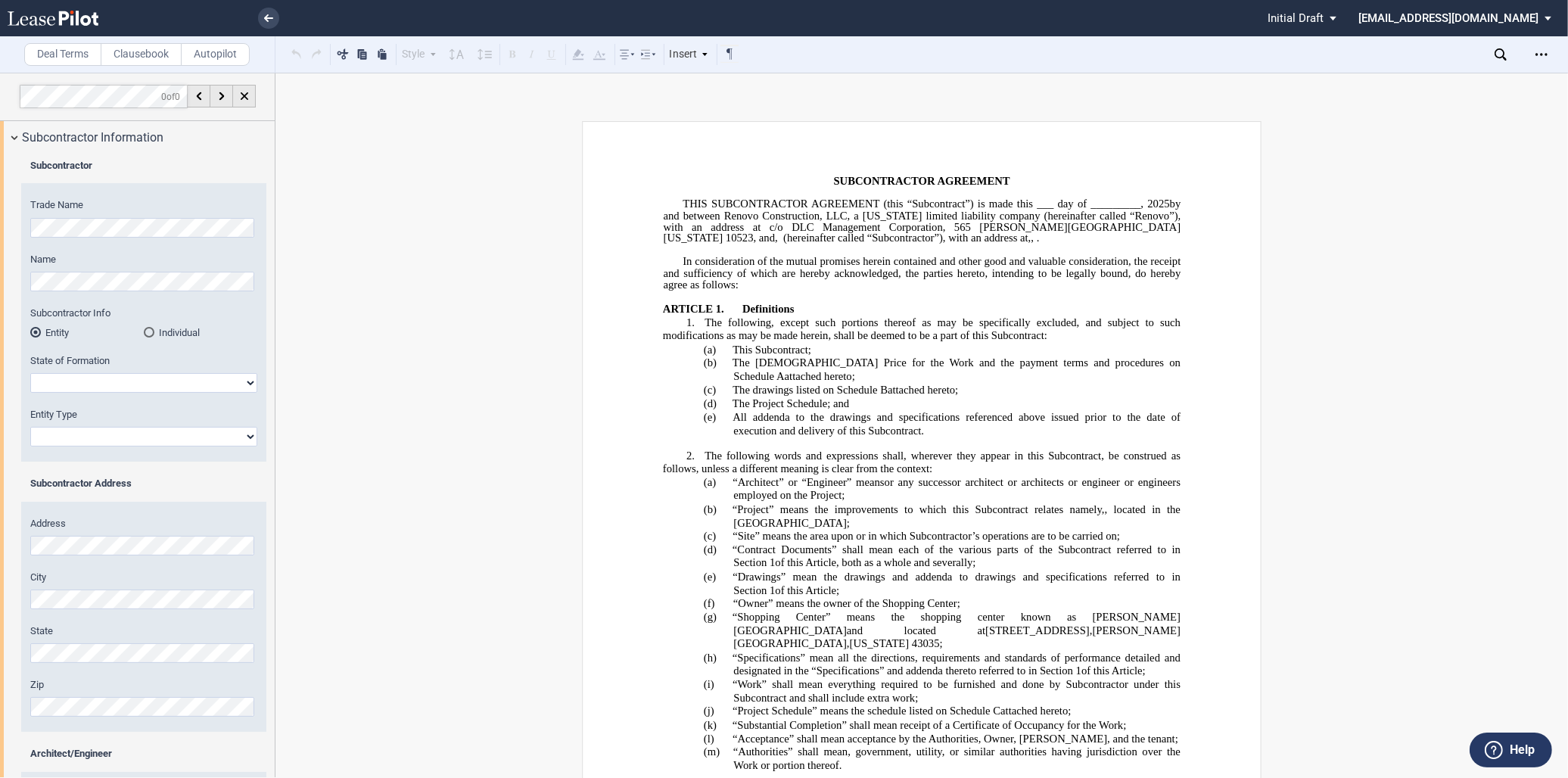
click at [1, 232] on div "Subcontractor Trade Name Name Subcontractor Info Entity Individual" at bounding box center [137, 508] width 275 height 711
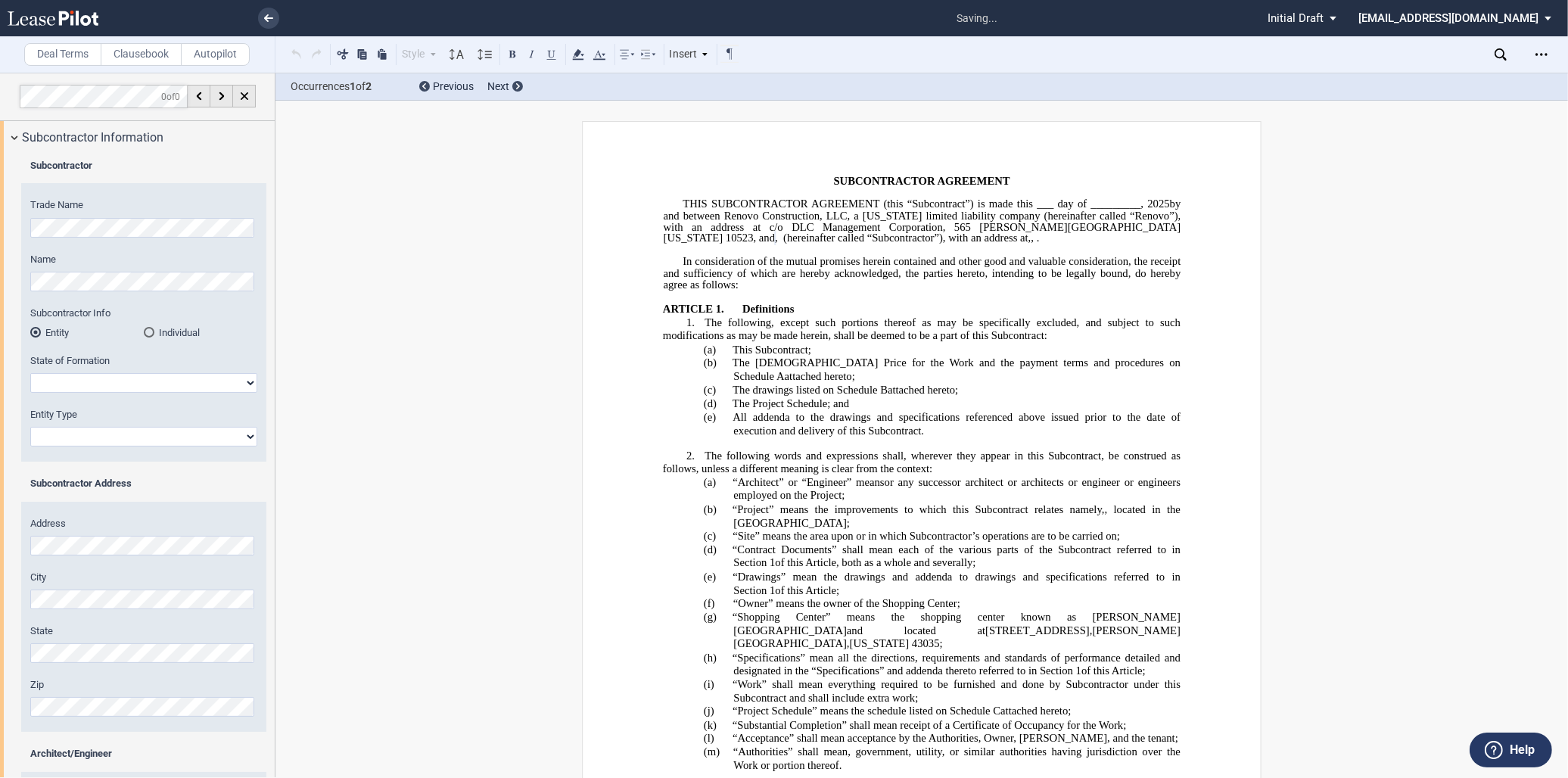
click at [119, 389] on select "Alabama Alaska Arizona Arkansas California Colorado Connecticut Delaware Distri…" at bounding box center [144, 382] width 227 height 20
select select "Ohio"
click at [31, 373] on select "Alabama Alaska Arizona Arkansas California Colorado Connecticut Delaware Distri…" at bounding box center [144, 382] width 227 height 20
click at [200, 435] on select "Corporation Limited Liability Company General Partnership Limited Partnership O…" at bounding box center [144, 436] width 227 height 20
select select "Limited Liability Company"
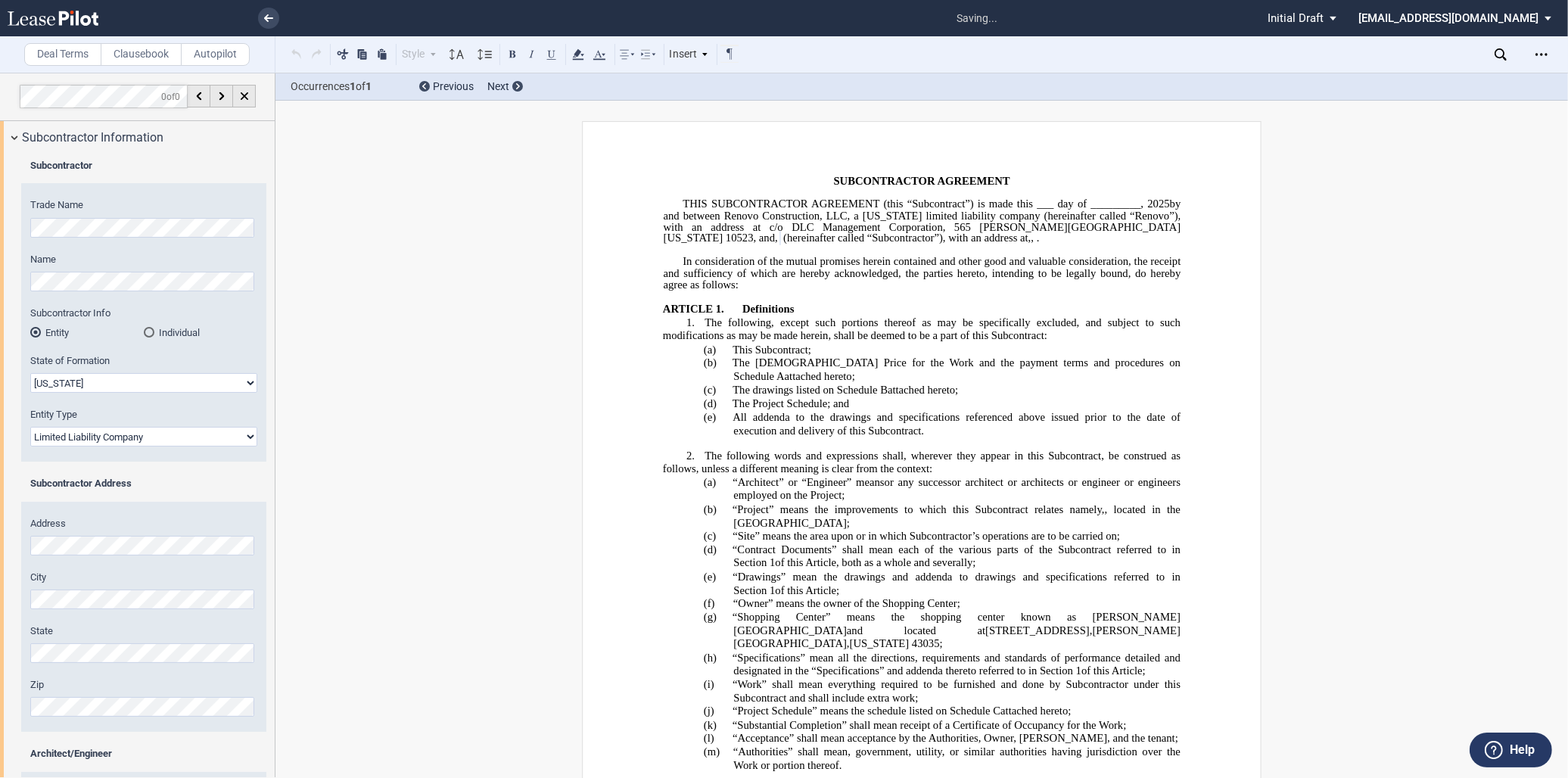
click at [31, 426] on select "Corporation Limited Liability Company General Partnership Limited Partnership O…" at bounding box center [144, 436] width 227 height 20
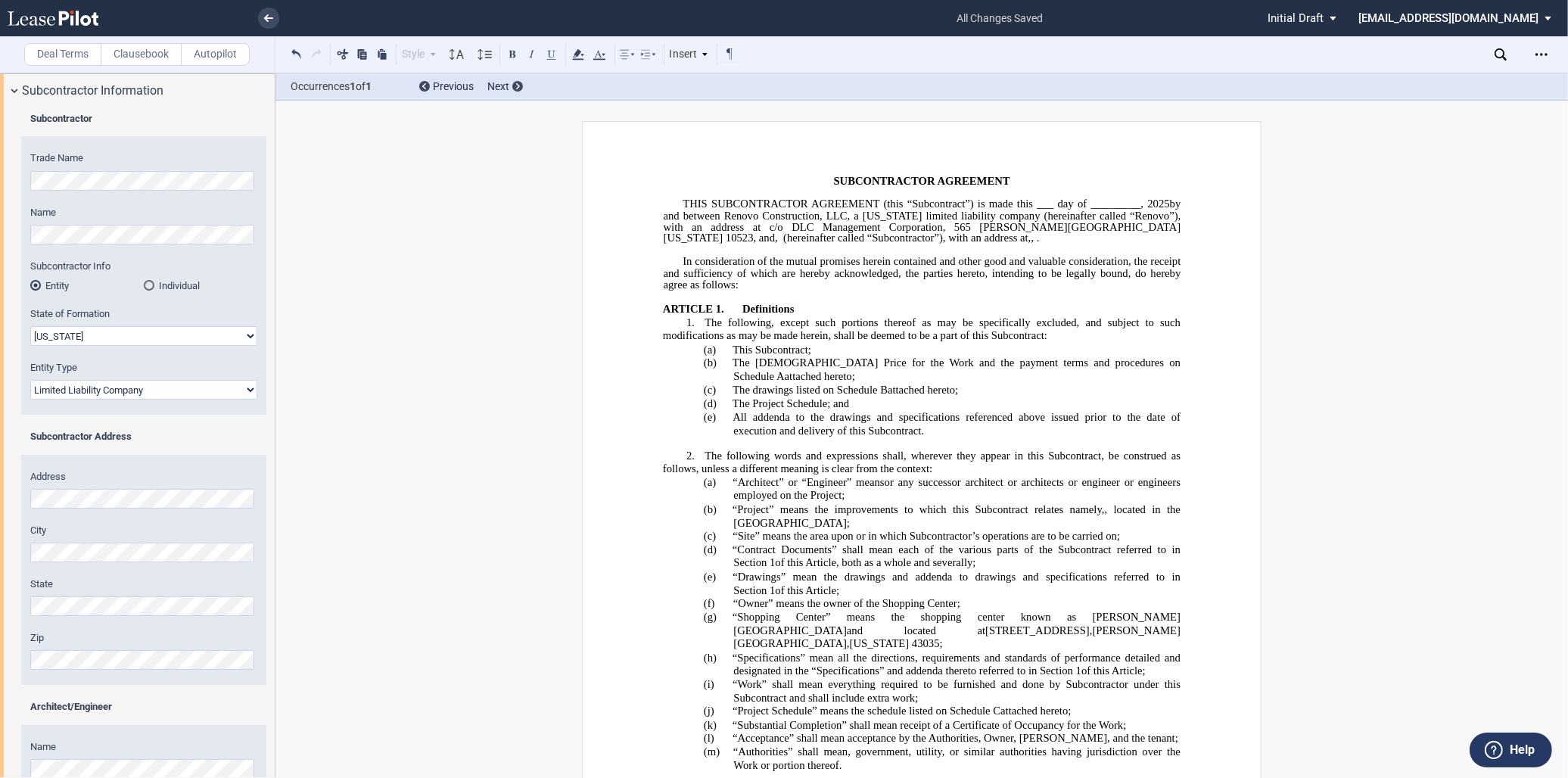
scroll to position [84, 0]
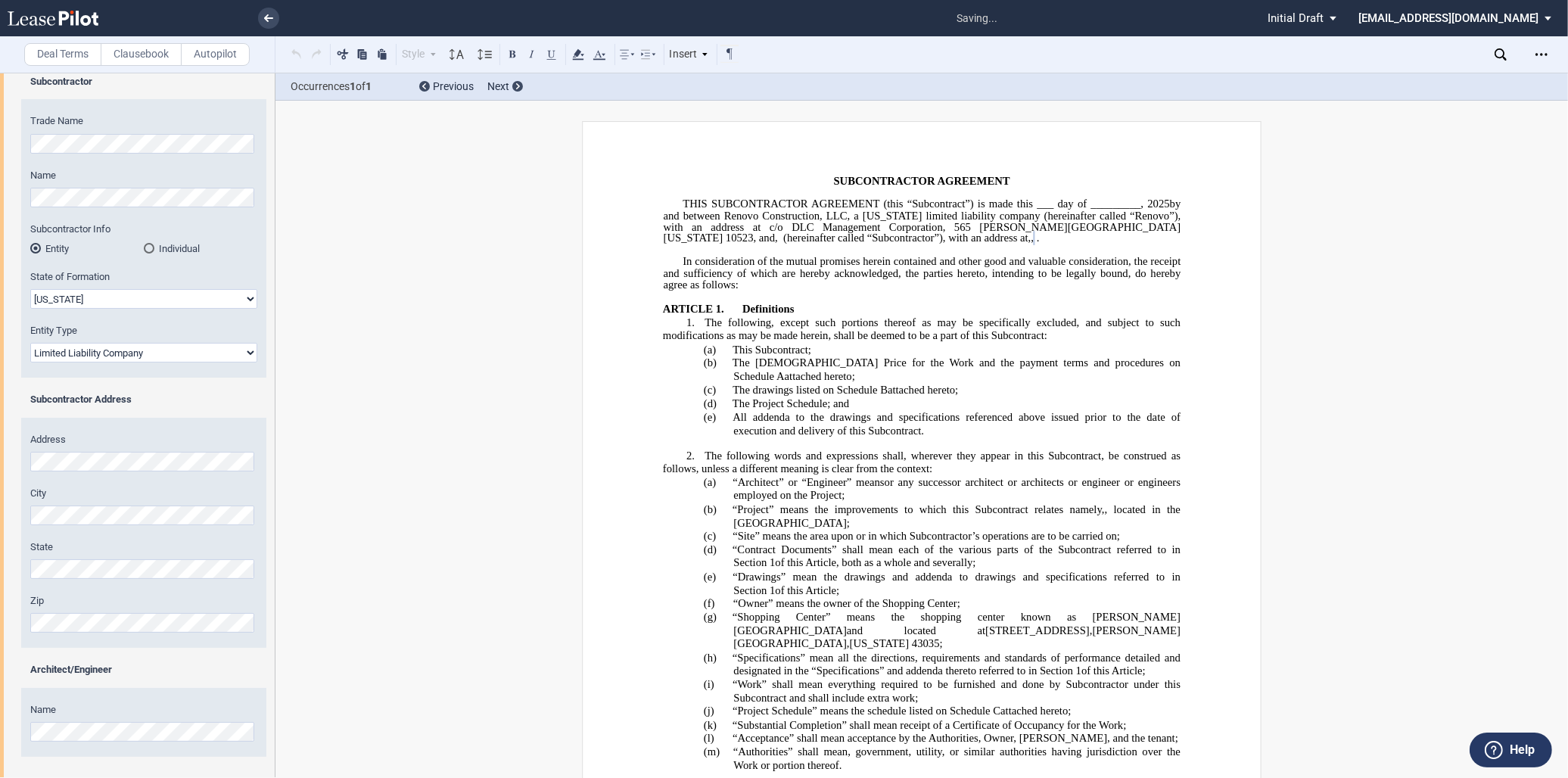
click at [79, 632] on div "Address City State Zip" at bounding box center [144, 540] width 245 height 215
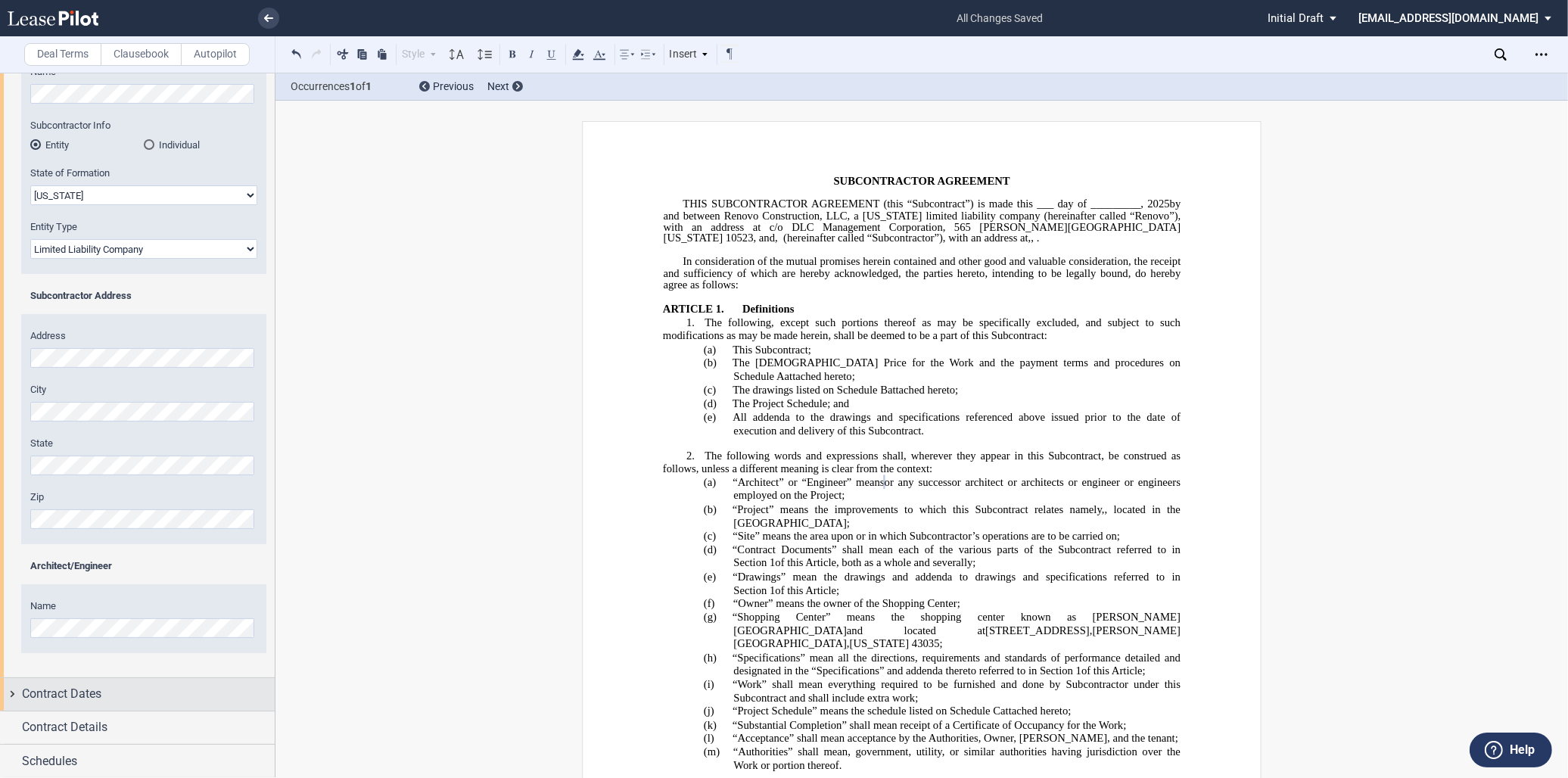
click at [94, 684] on div "Contract Dates" at bounding box center [137, 694] width 275 height 32
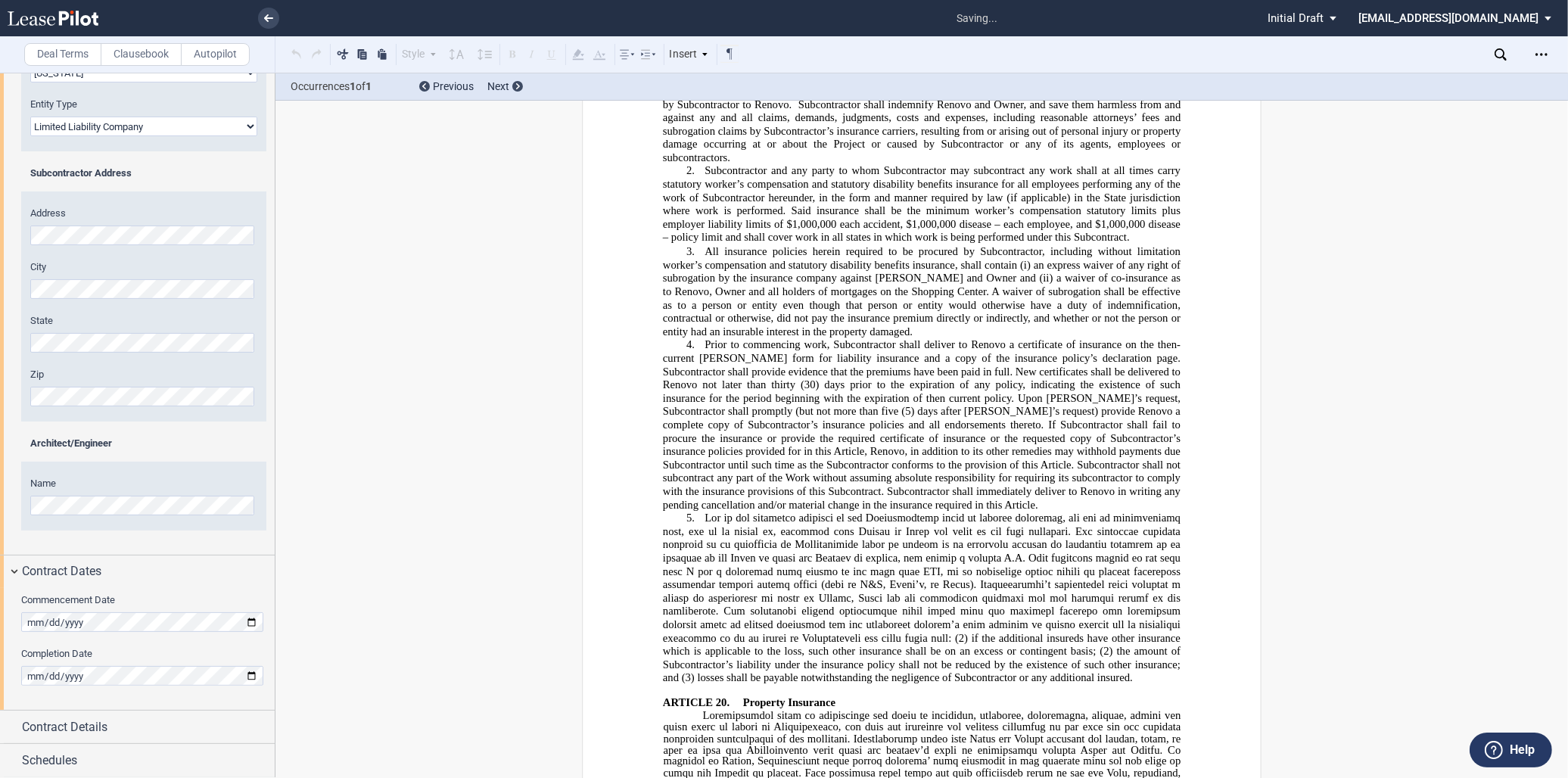
scroll to position [10161, 0]
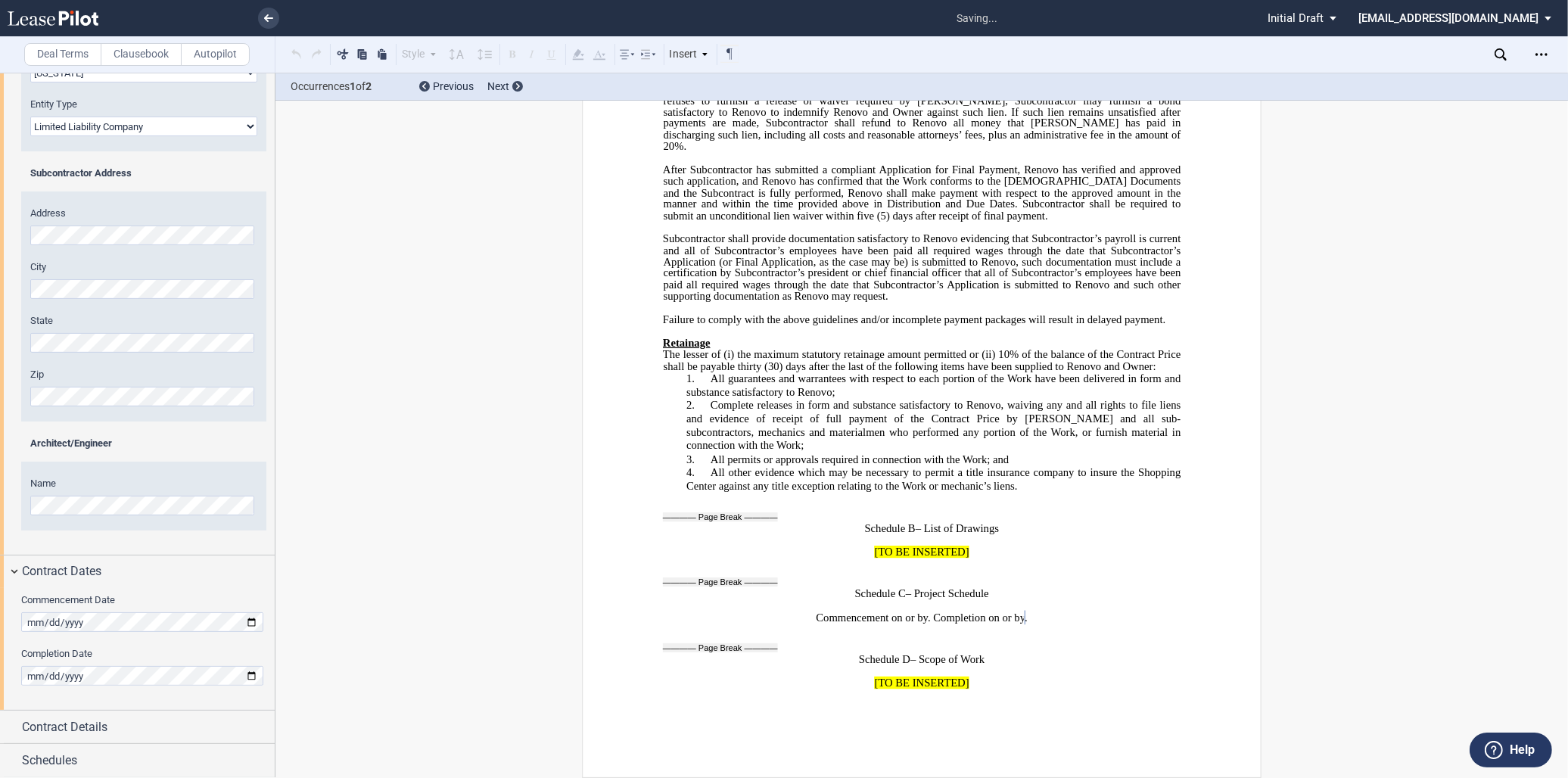
click at [117, 643] on div "Commencement Date Completion Date" at bounding box center [137, 649] width 275 height 122
click at [83, 724] on span "Contract Details" at bounding box center [65, 726] width 85 height 18
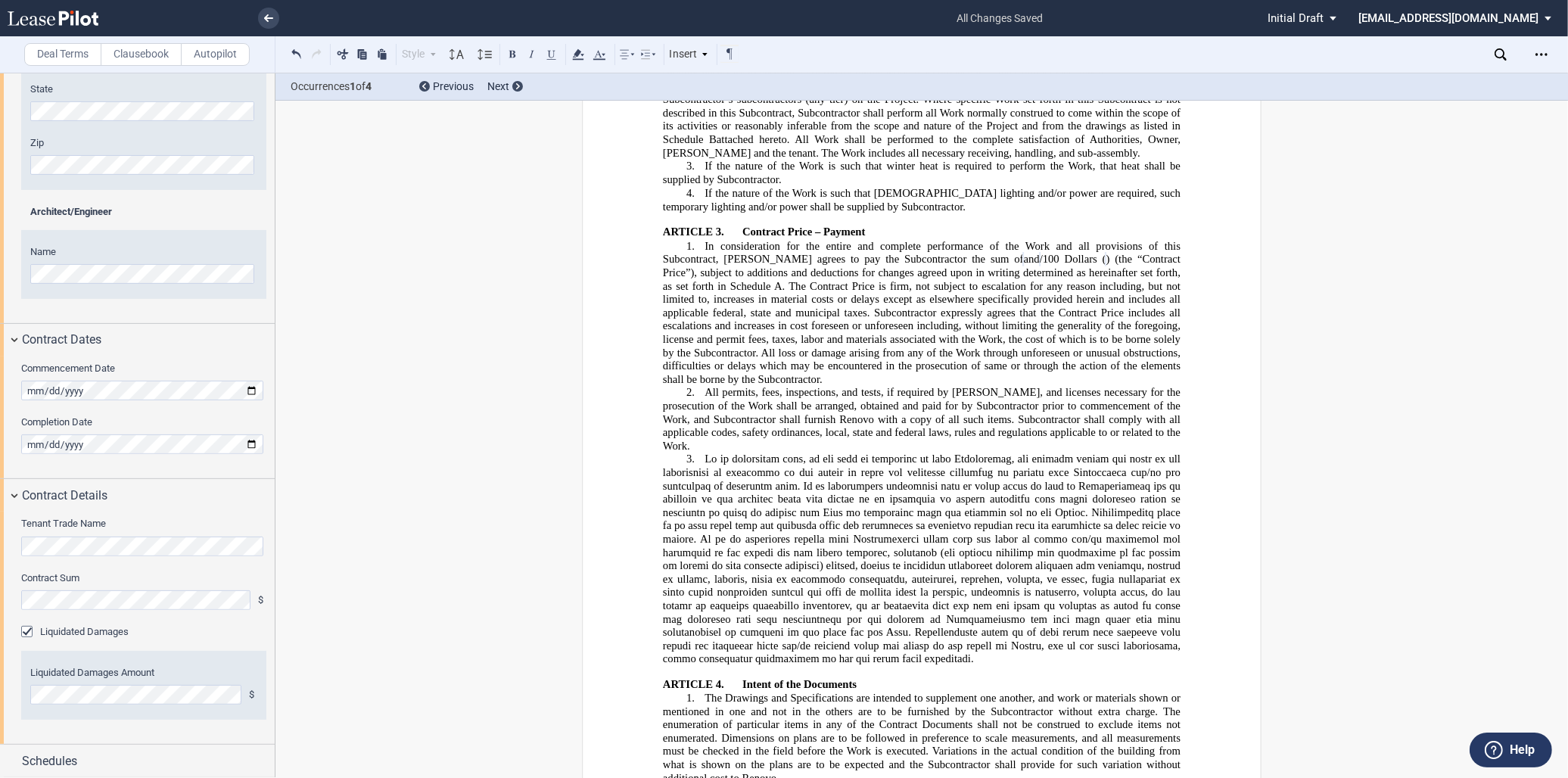
scroll to position [746, 0]
click at [46, 745] on div "Schedules" at bounding box center [137, 761] width 275 height 32
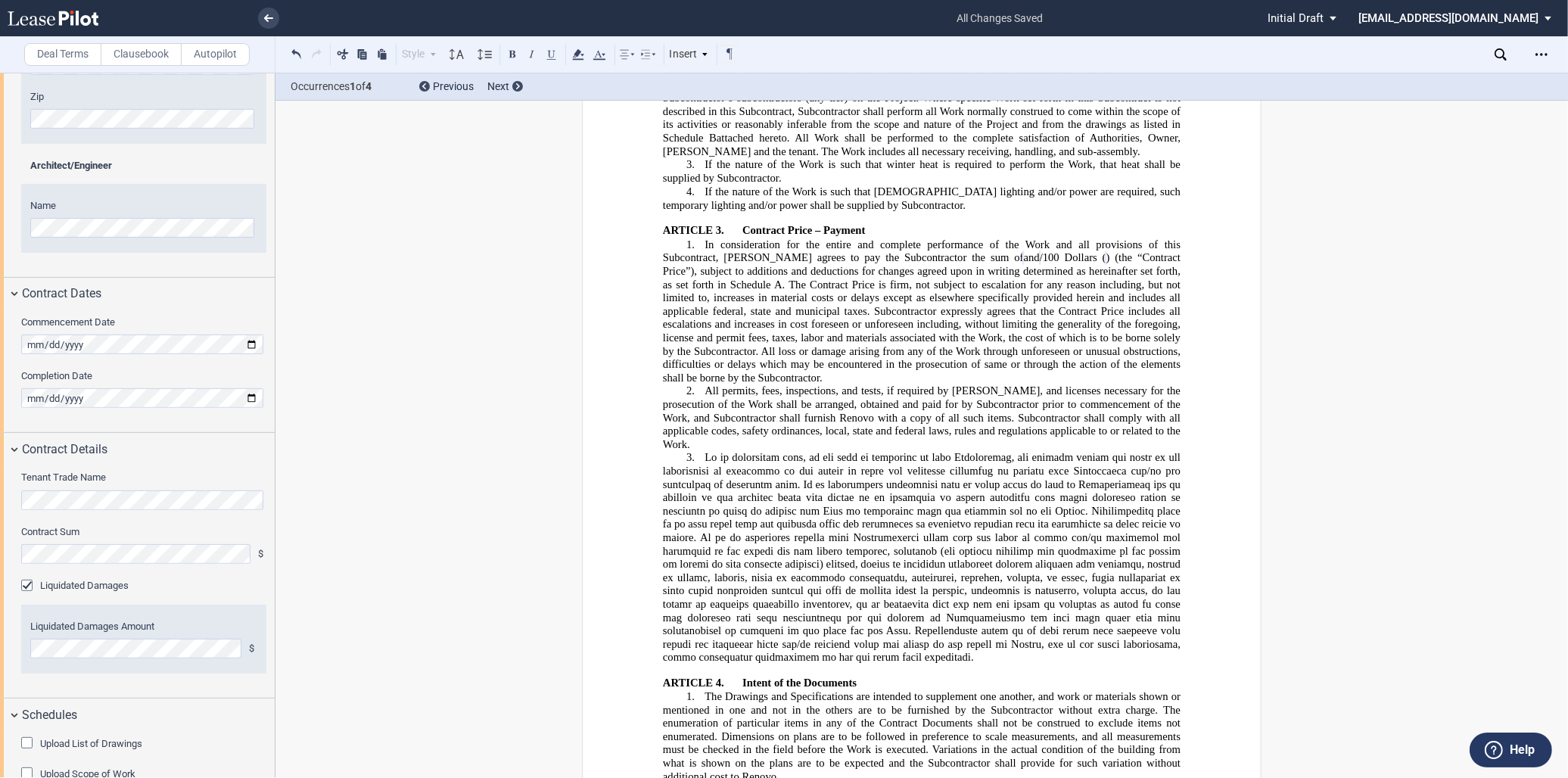
scroll to position [616, 0]
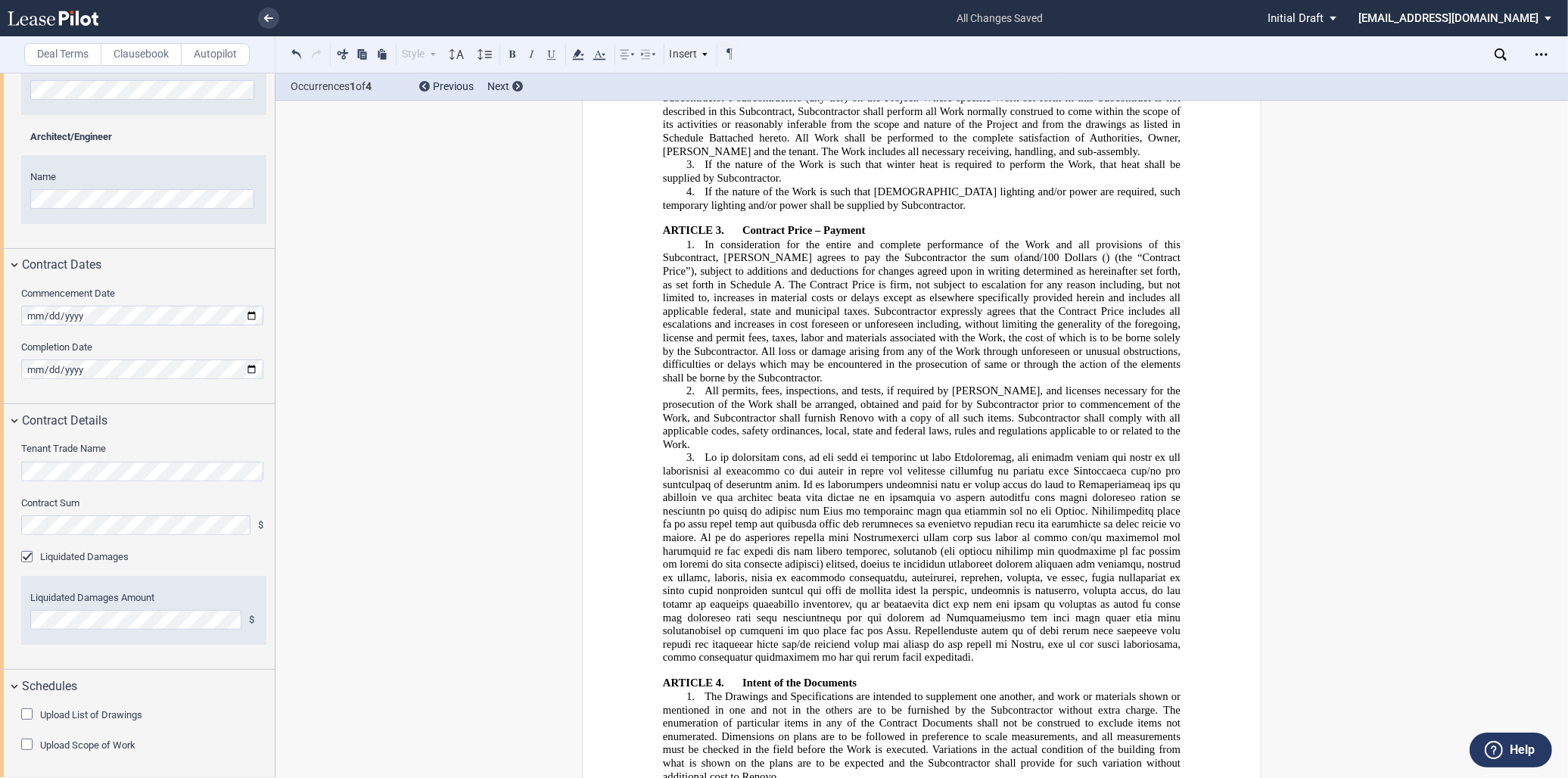
click at [24, 715] on div "Upload List of Drawings" at bounding box center [29, 716] width 15 height 15
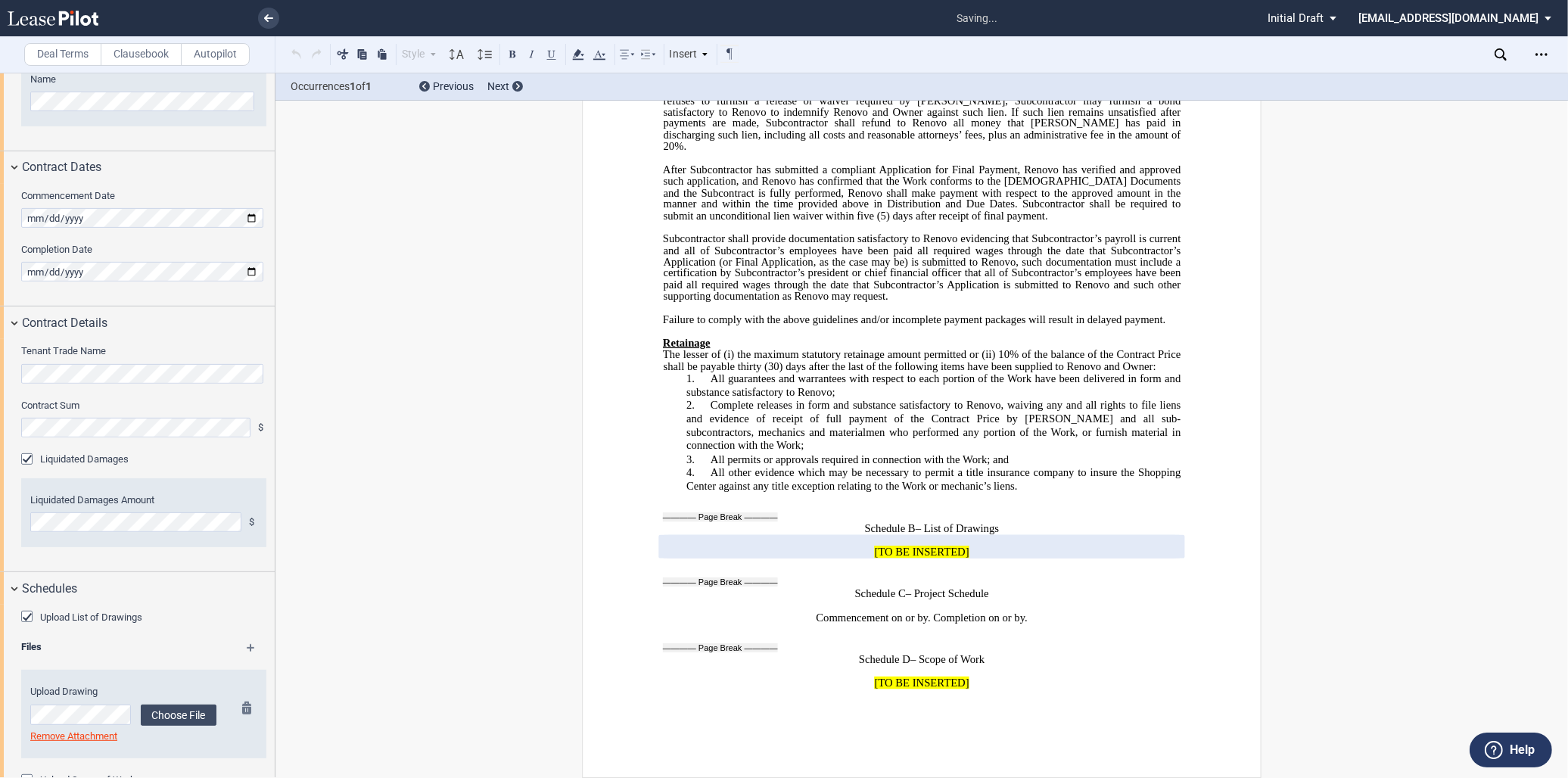
scroll to position [750, 0]
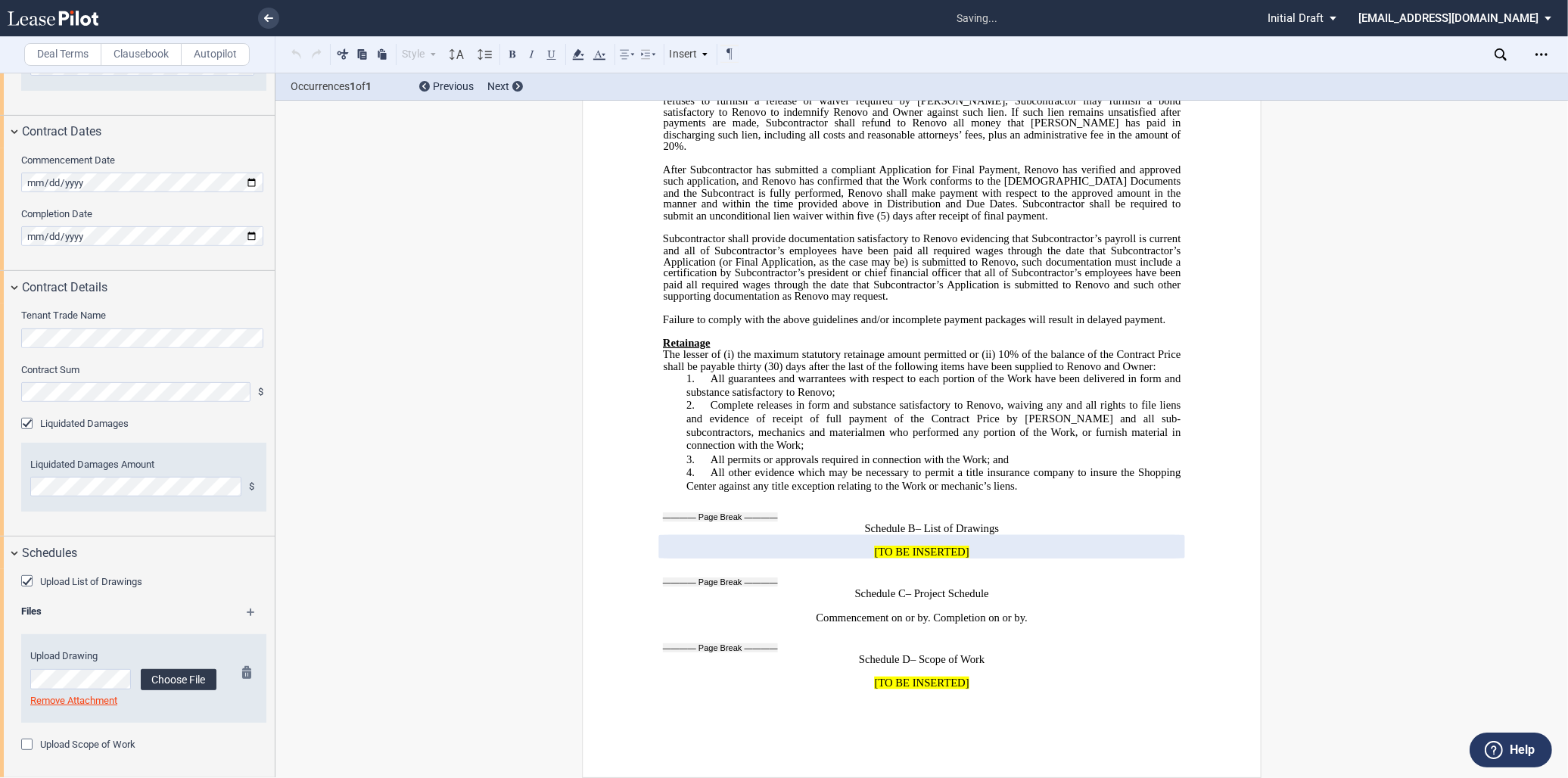
click at [184, 681] on label "Choose File" at bounding box center [178, 679] width 76 height 21
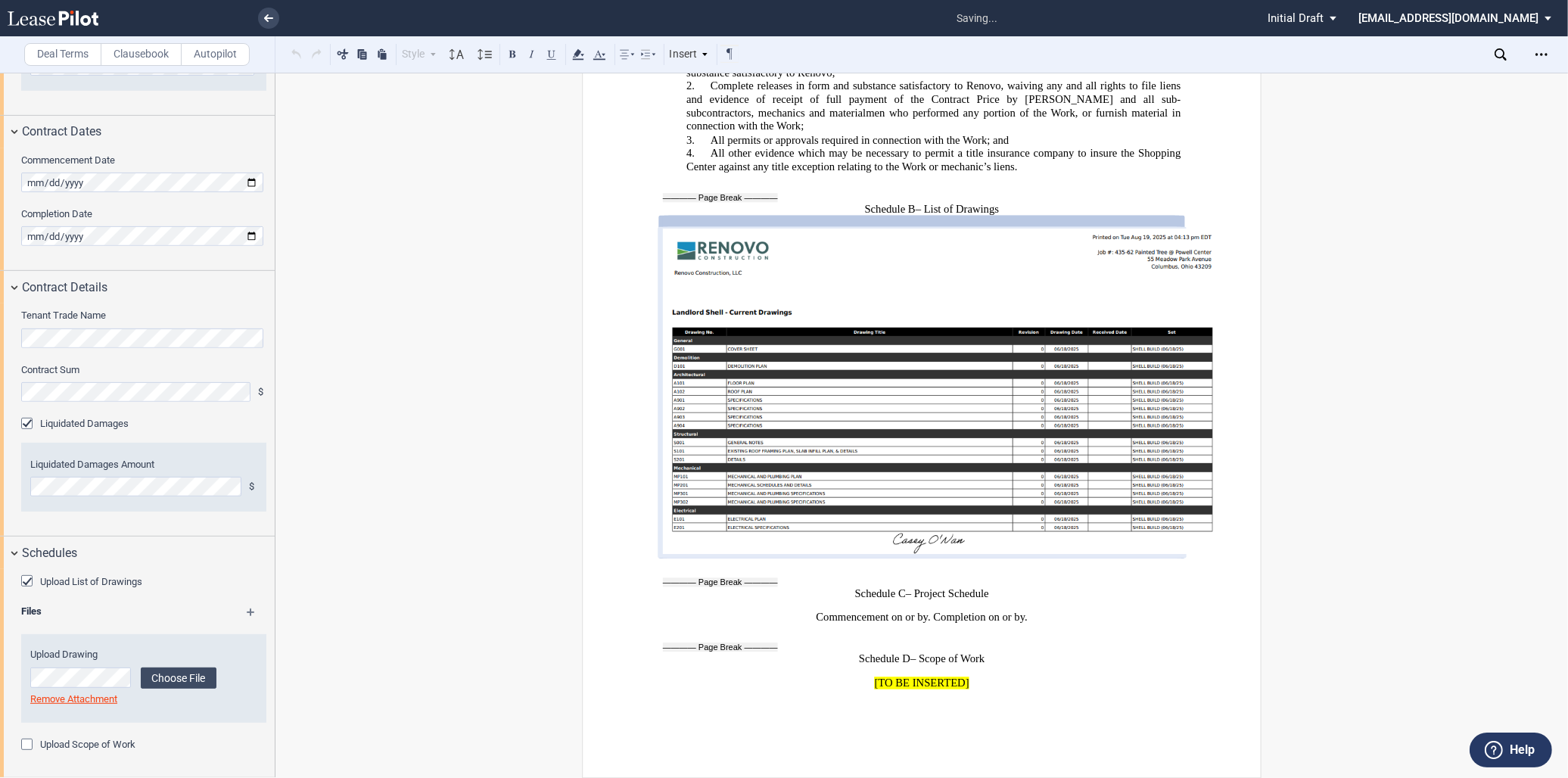
click at [99, 738] on label "Upload Scope of Work" at bounding box center [88, 745] width 95 height 14
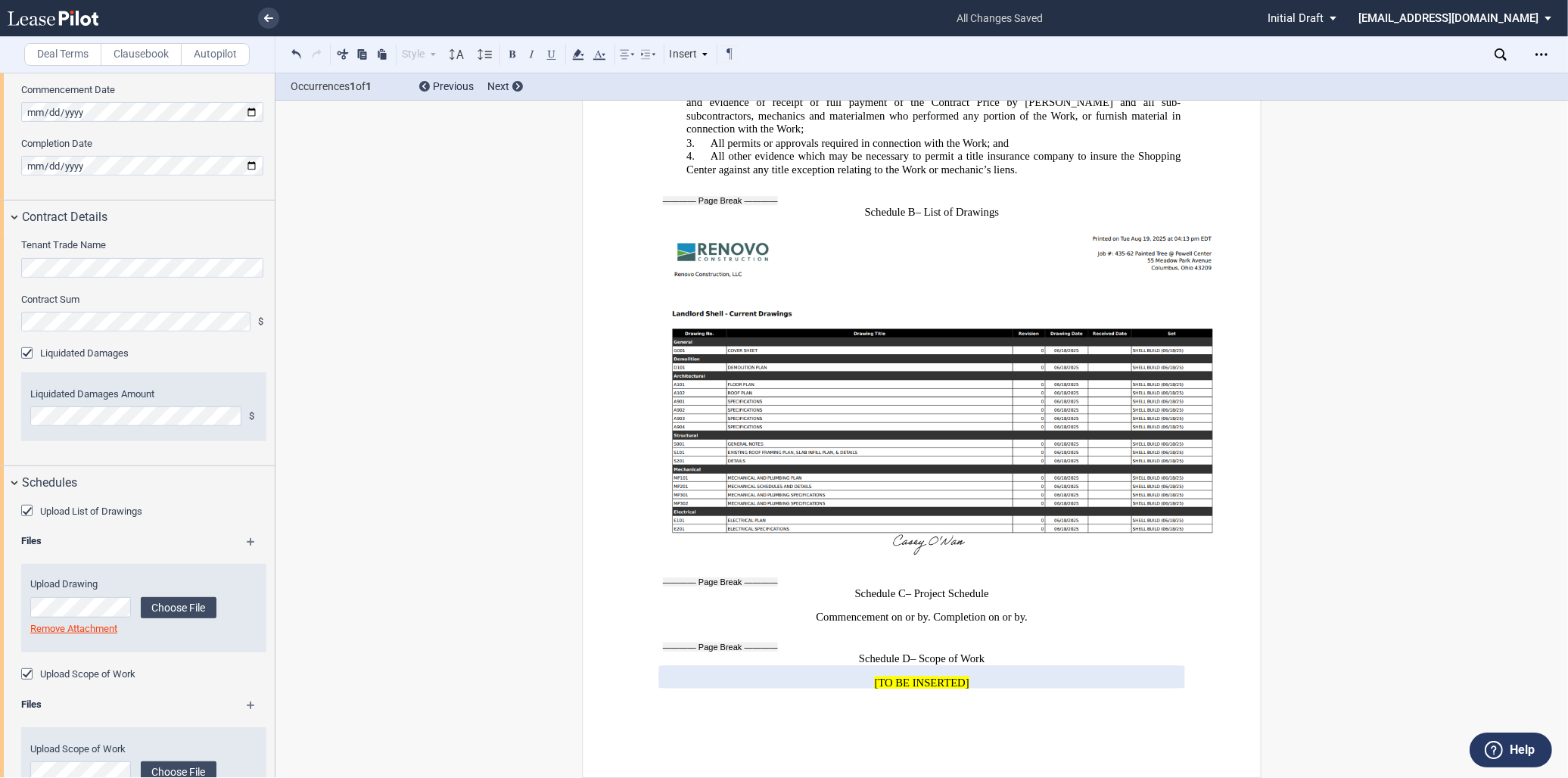
scroll to position [882, 0]
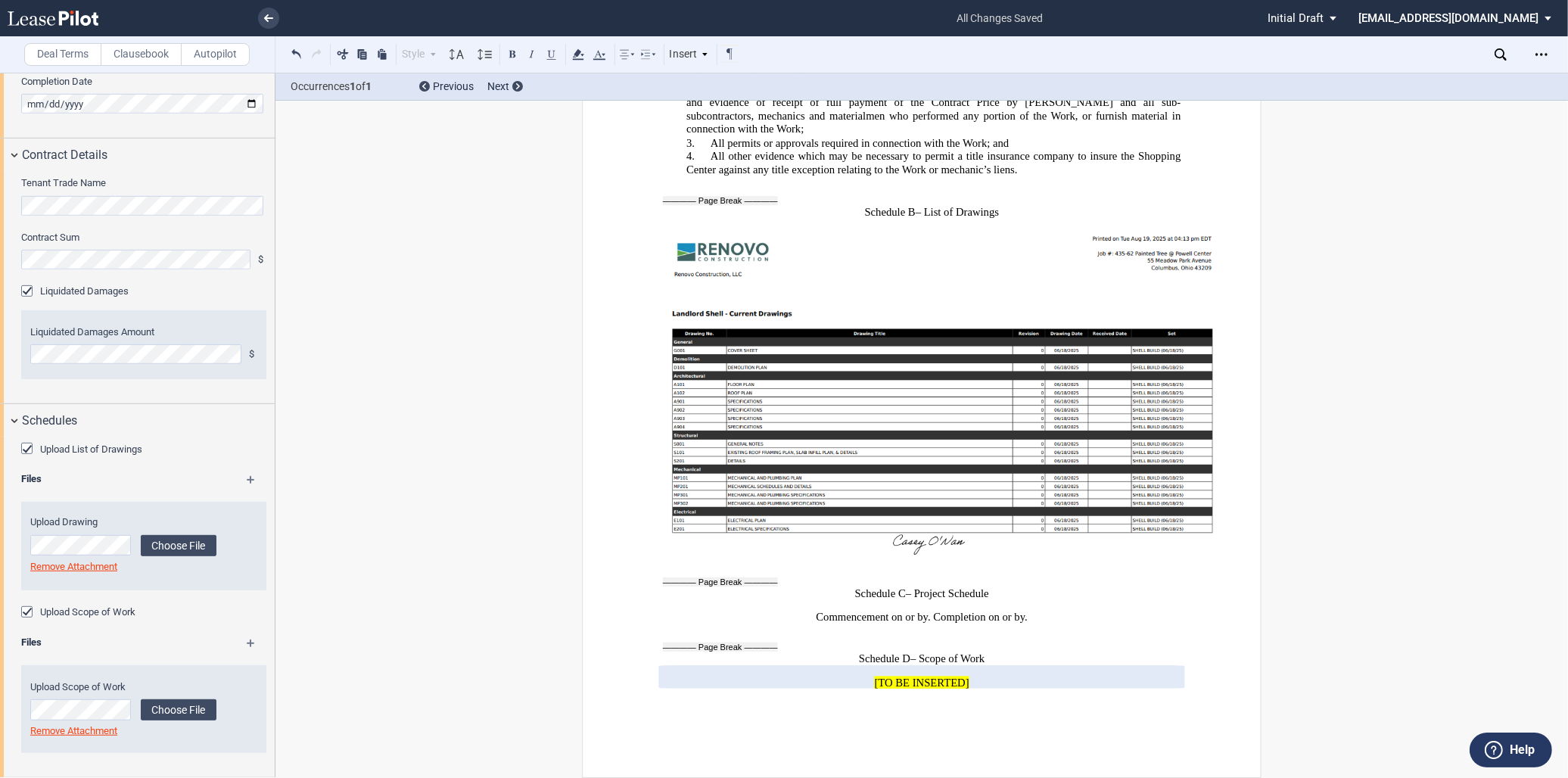
click at [249, 641] on md-icon at bounding box center [258, 648] width 22 height 18
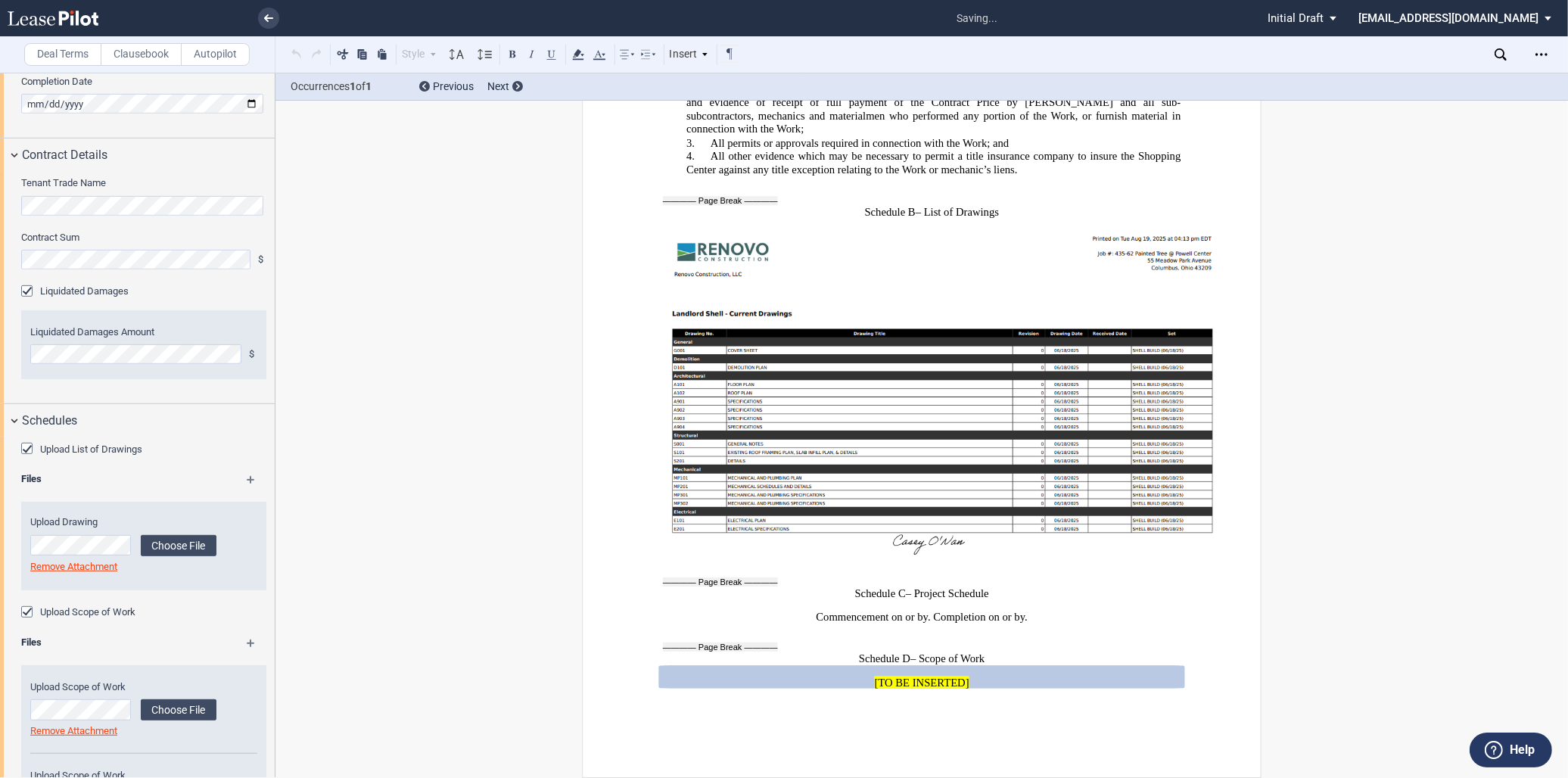
click at [249, 641] on md-icon at bounding box center [258, 648] width 22 height 18
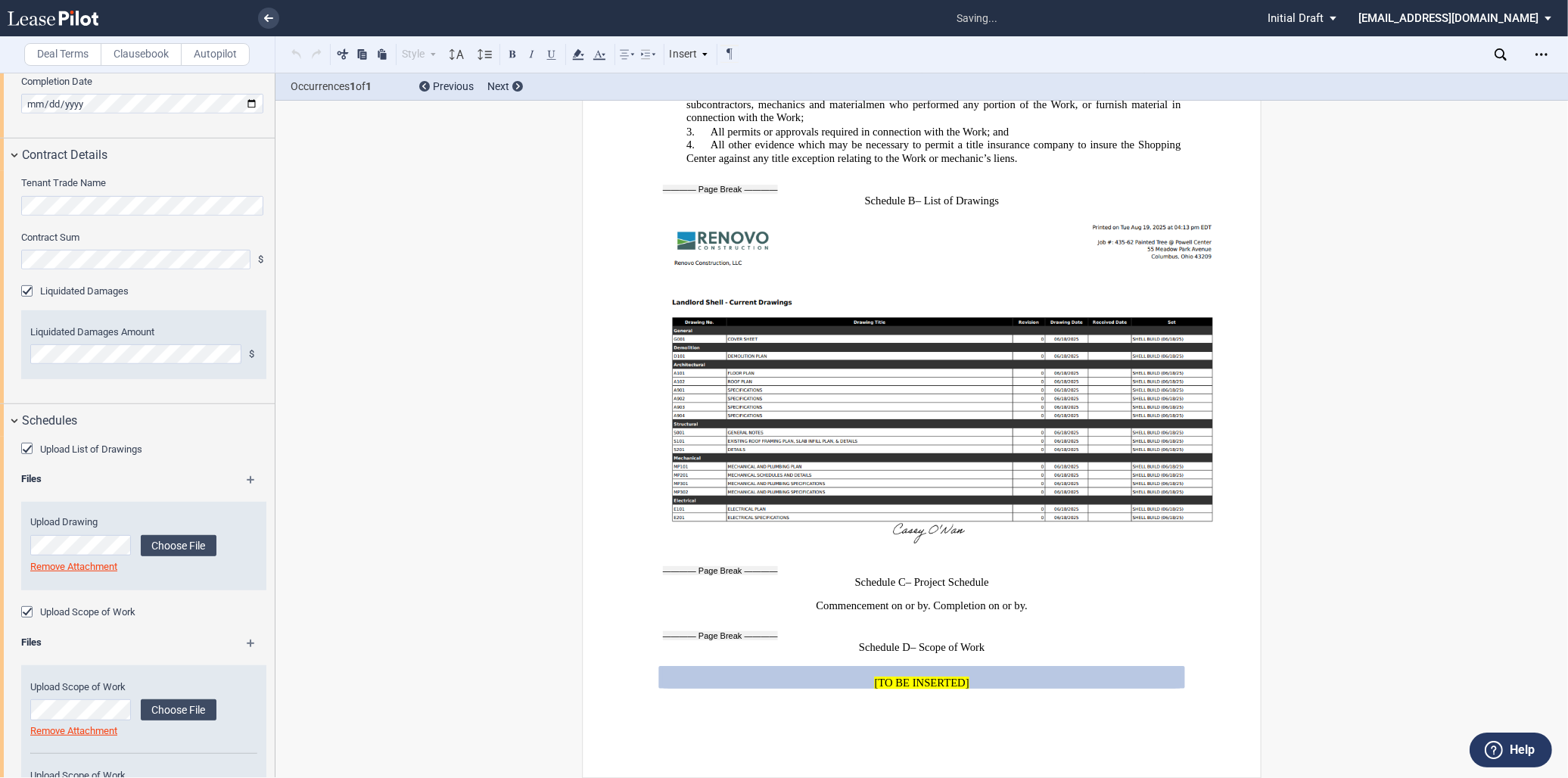
click at [249, 641] on md-icon at bounding box center [258, 648] width 22 height 18
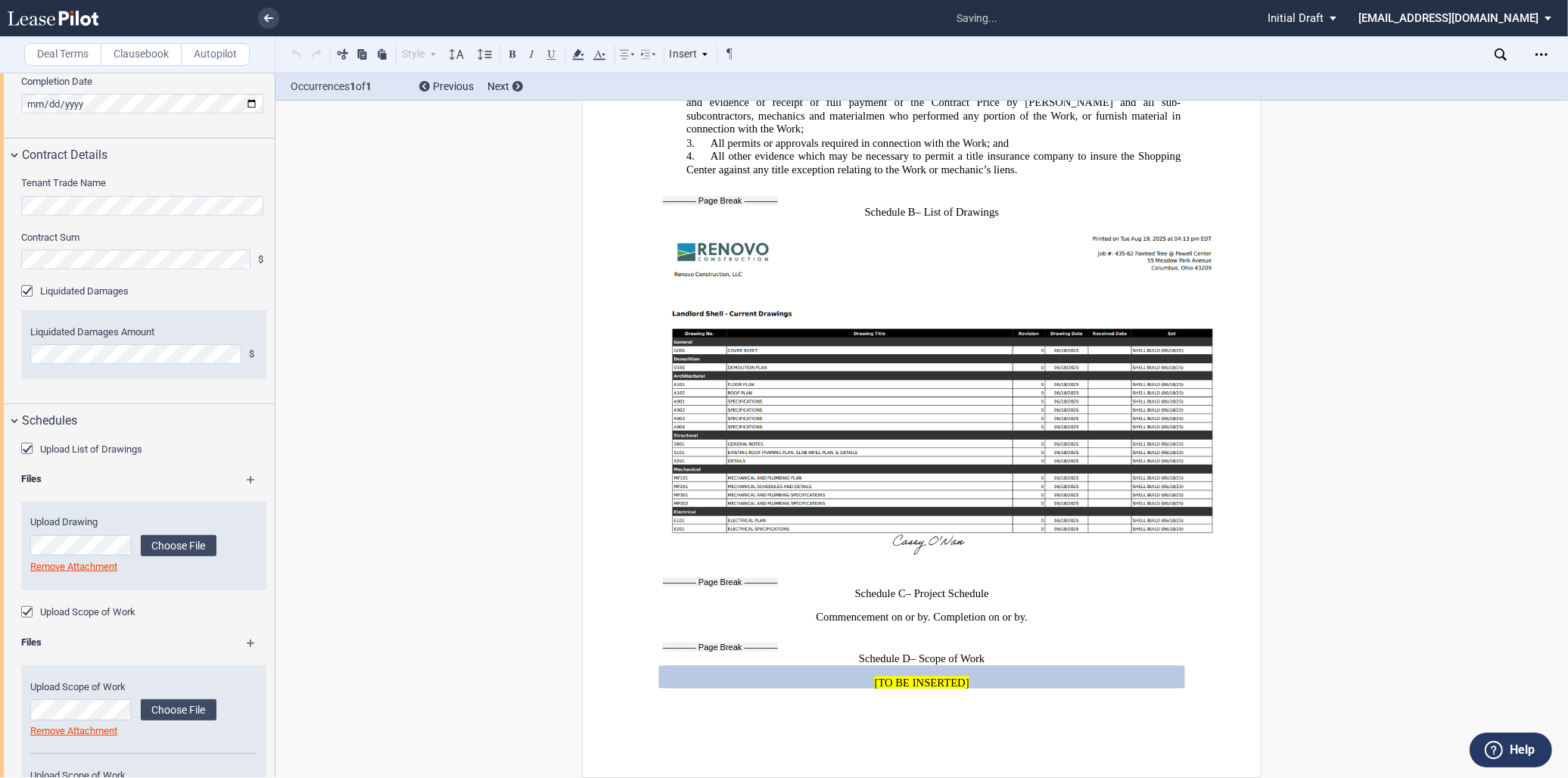
click at [247, 641] on md-icon at bounding box center [258, 648] width 22 height 18
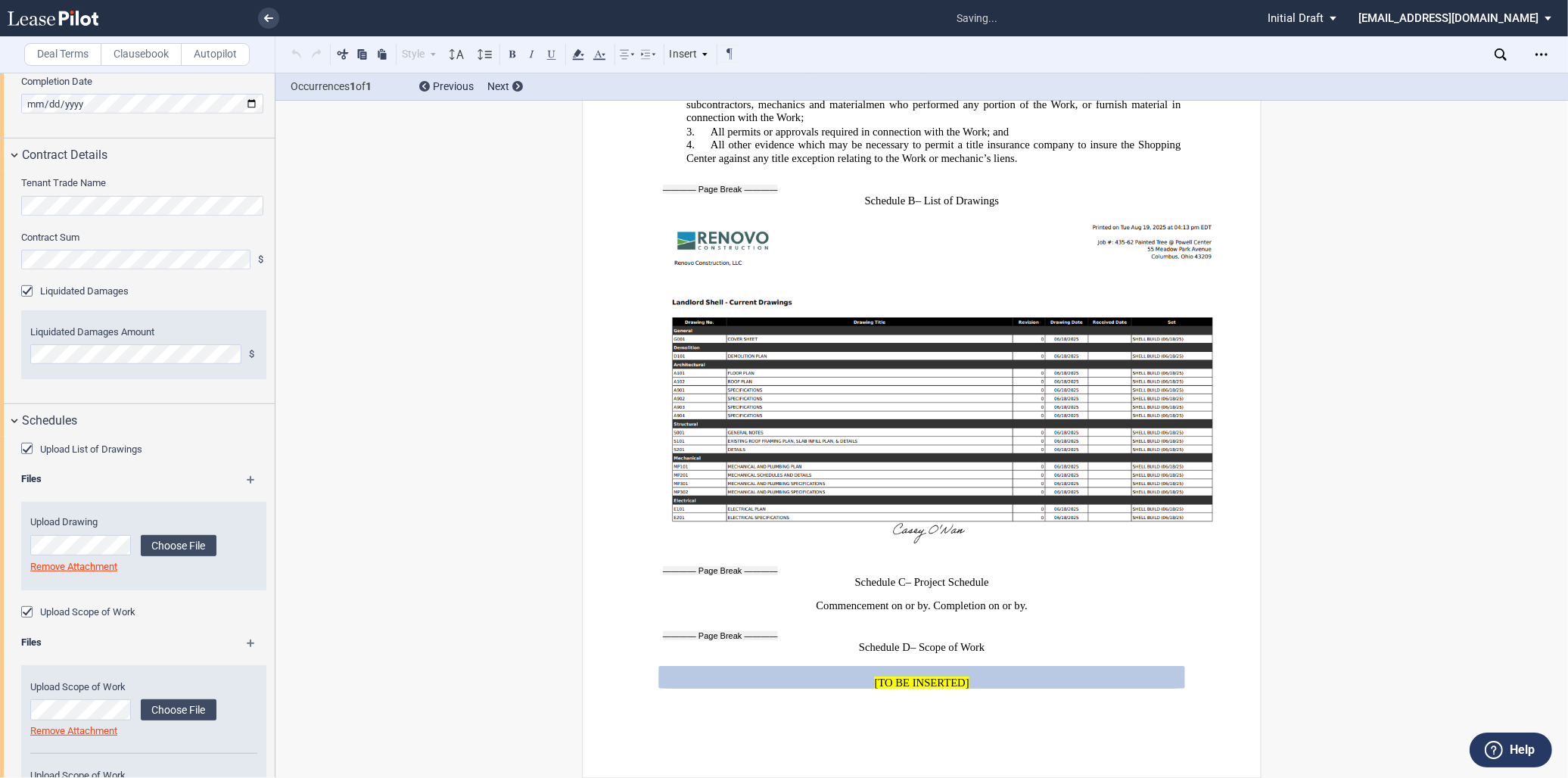
click at [247, 641] on md-icon at bounding box center [258, 648] width 22 height 18
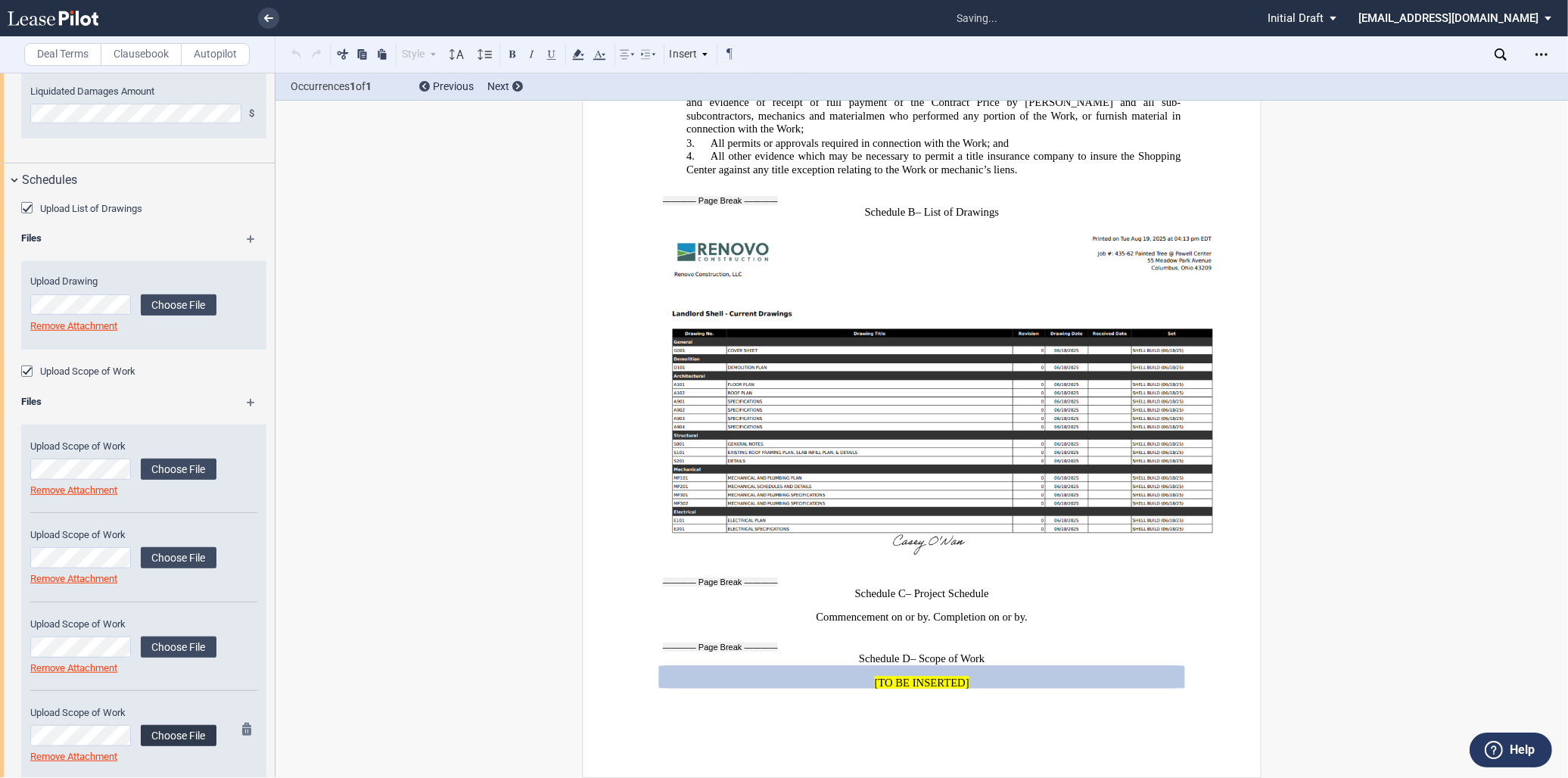
scroll to position [1387, 0]
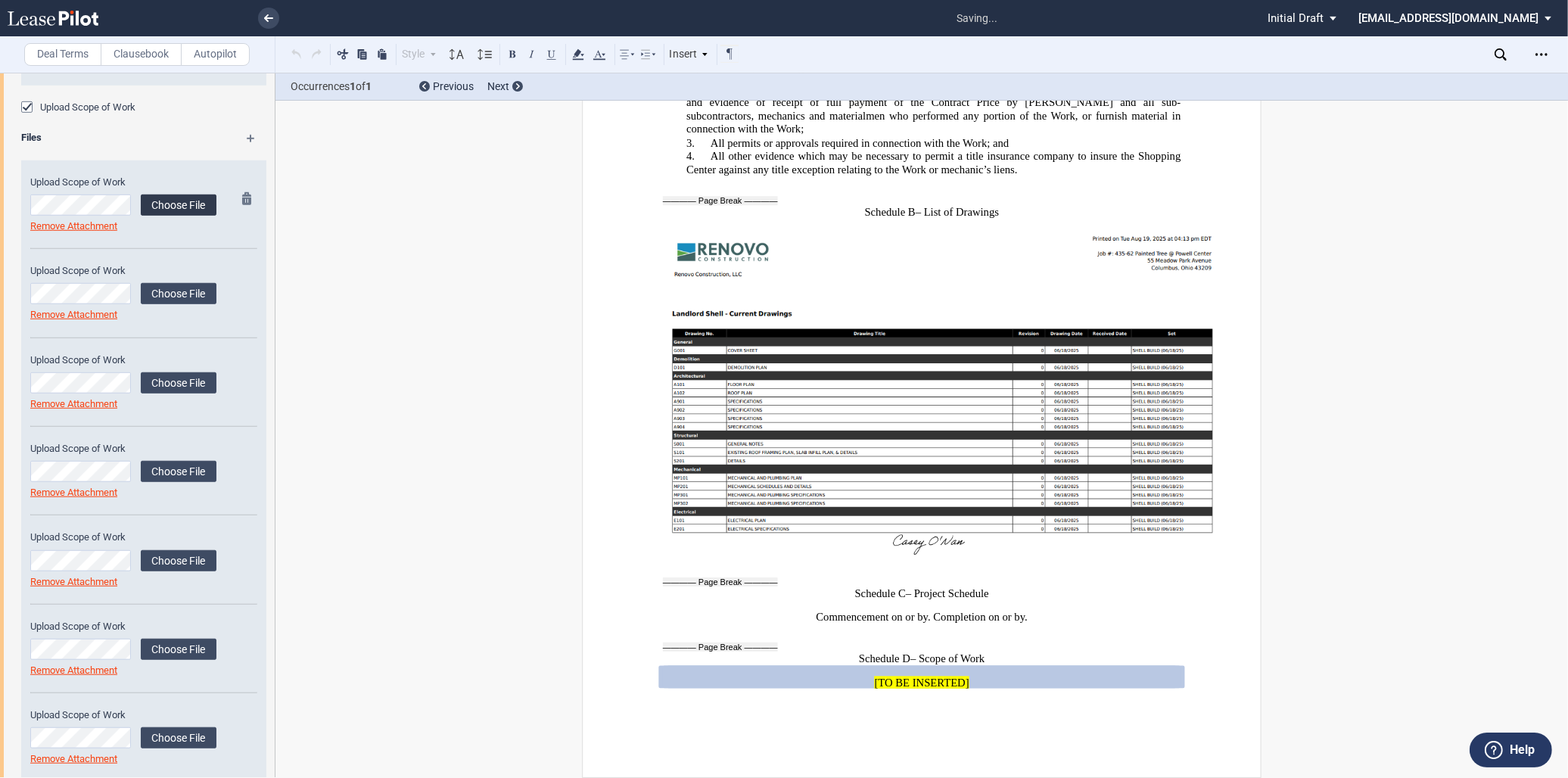
click at [180, 205] on label "Choose File" at bounding box center [178, 204] width 76 height 21
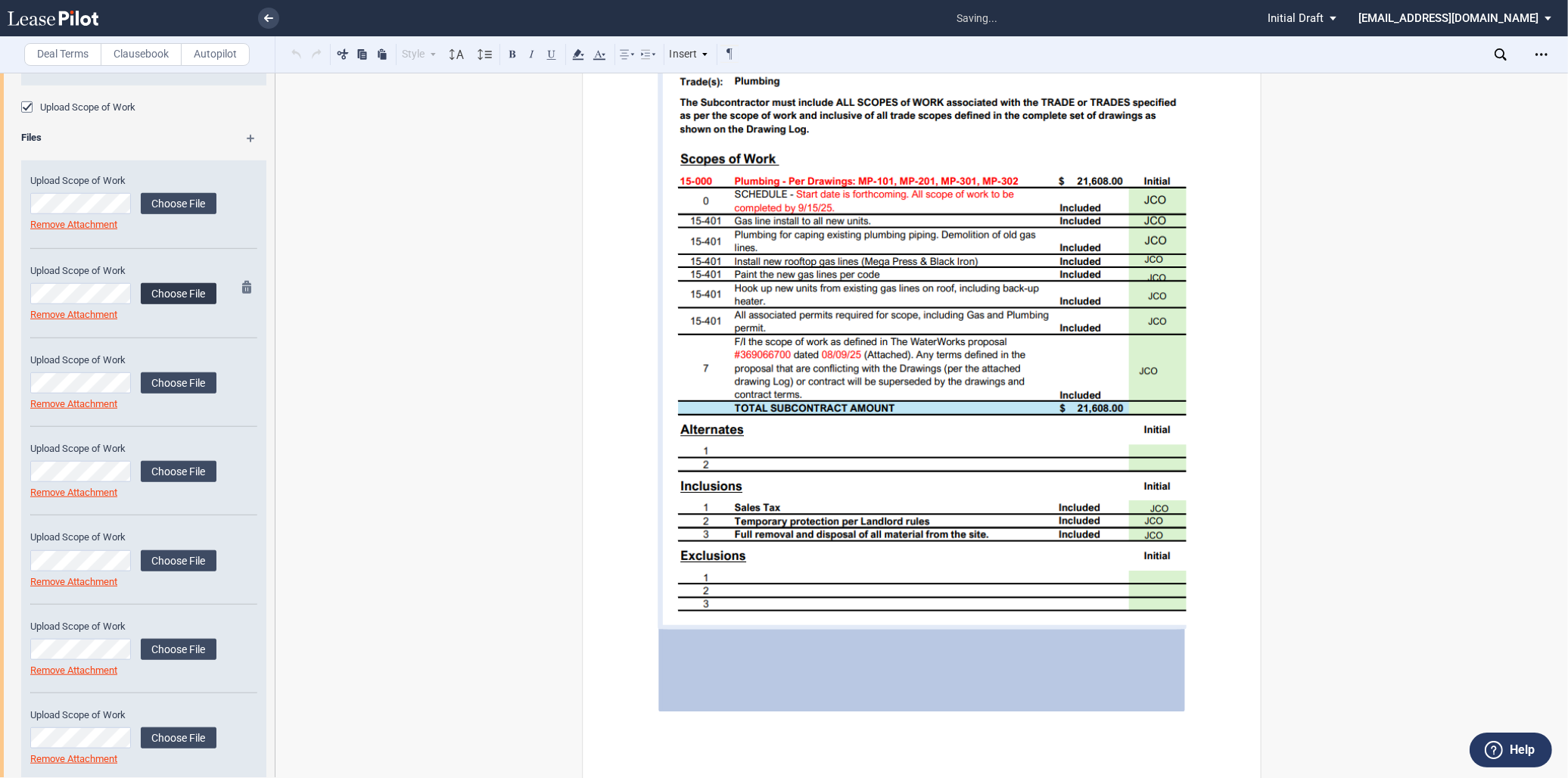
scroll to position [11070, 0]
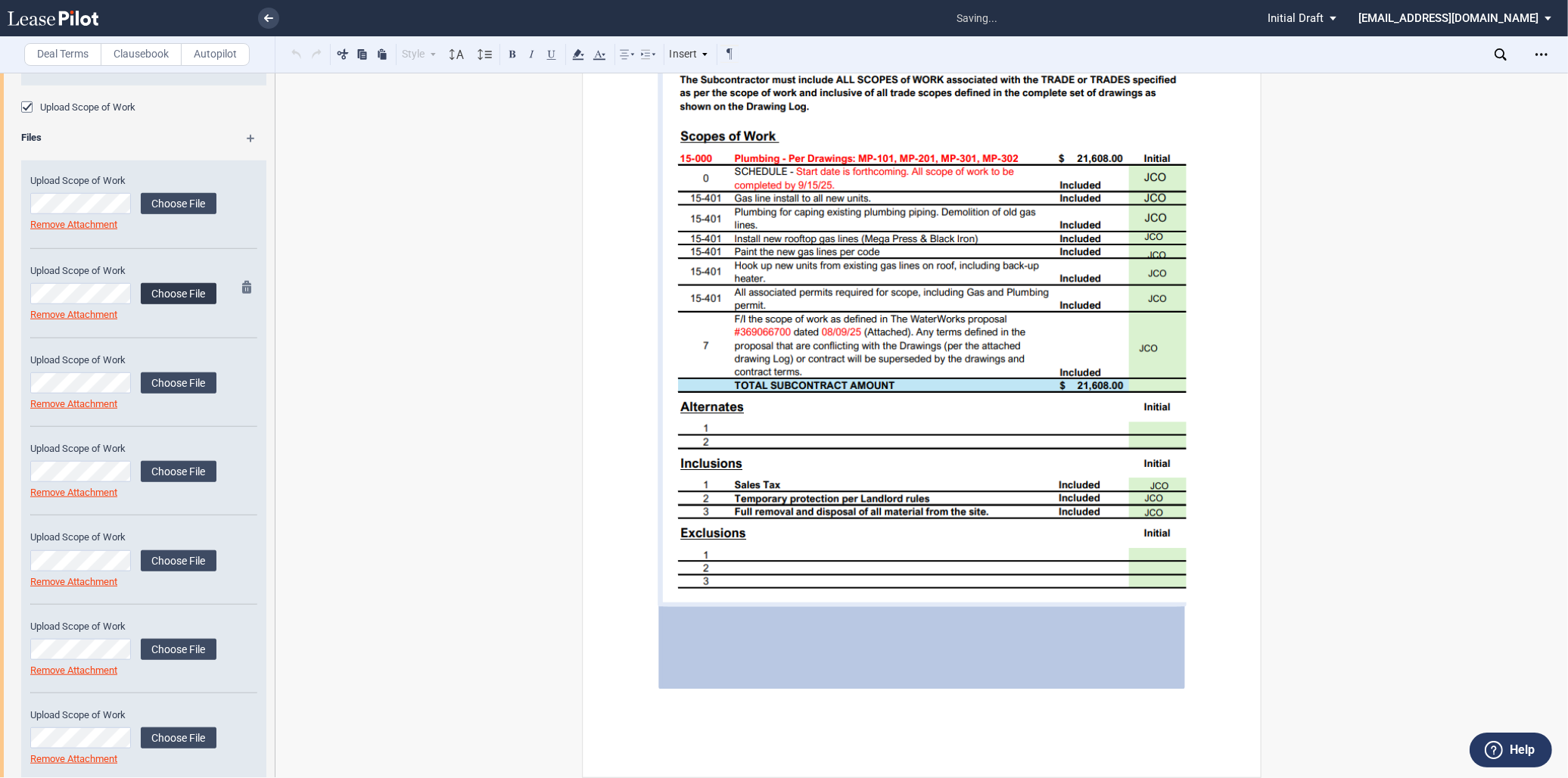
click at [174, 299] on label "Choose File" at bounding box center [178, 293] width 76 height 21
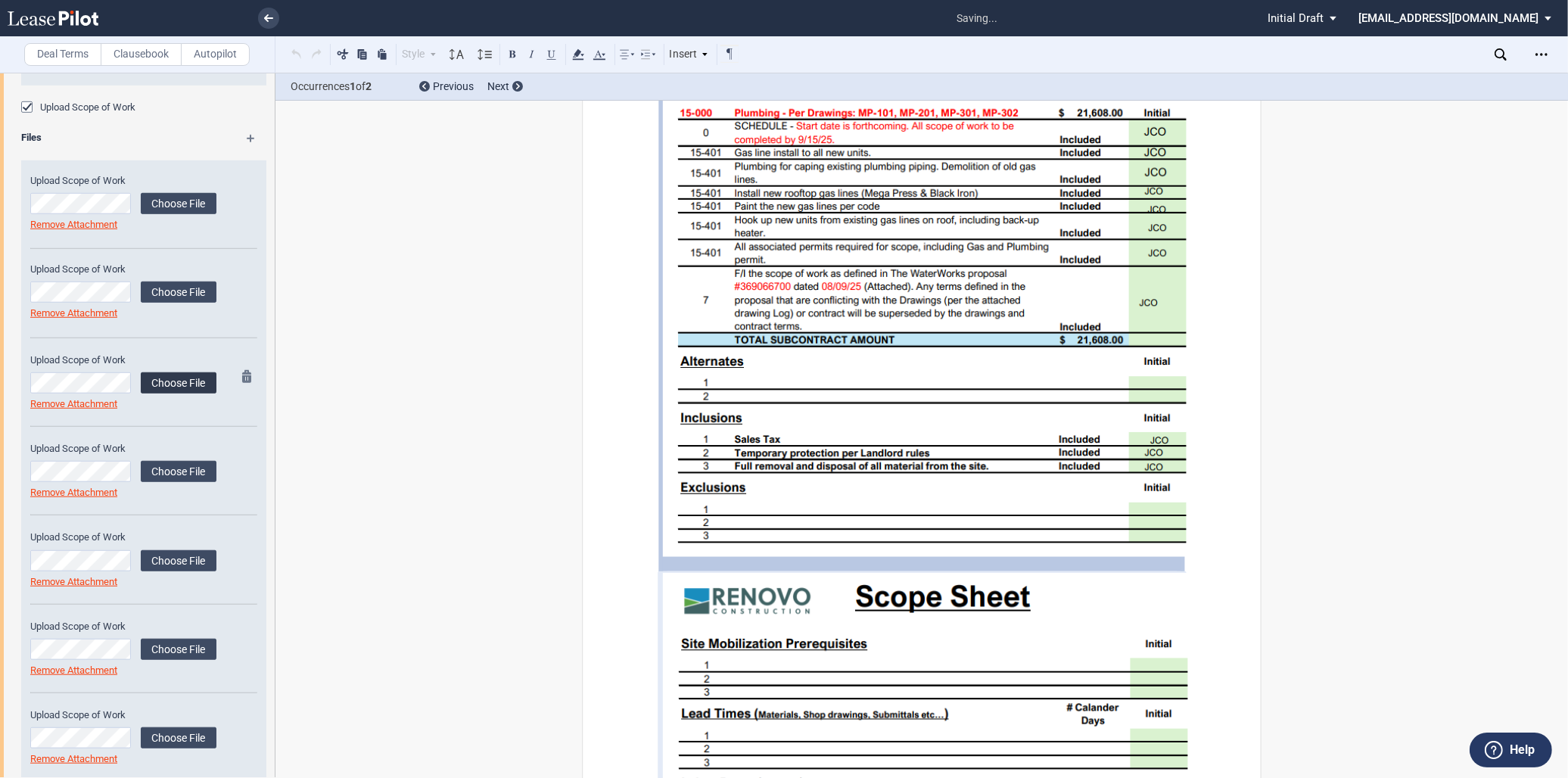
click at [160, 386] on label "Choose File" at bounding box center [178, 382] width 76 height 21
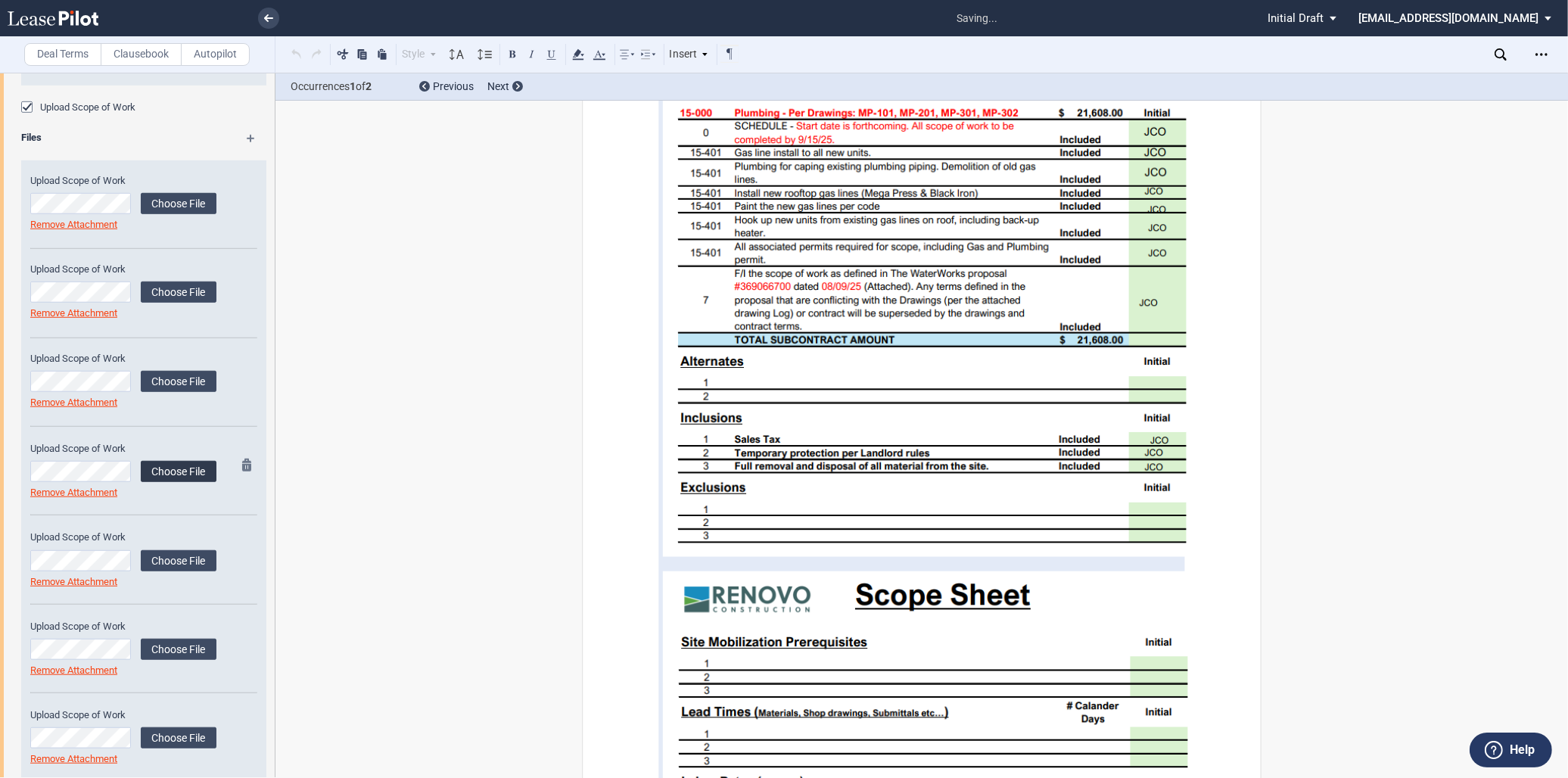
click at [174, 471] on label "Choose File" at bounding box center [178, 471] width 76 height 21
click at [201, 467] on label "Choose File" at bounding box center [178, 469] width 76 height 21
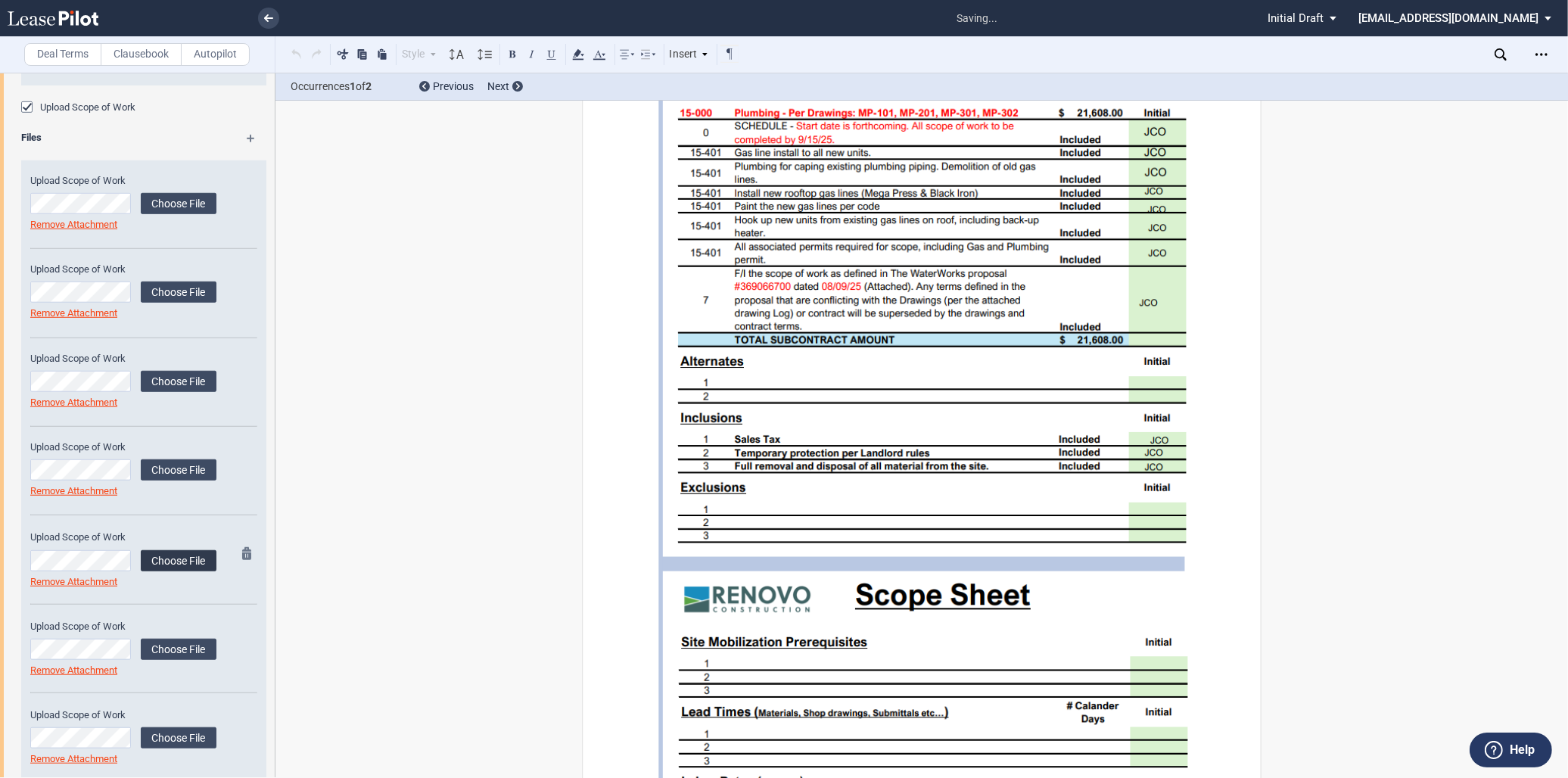
click at [160, 557] on label "Choose File" at bounding box center [178, 560] width 76 height 21
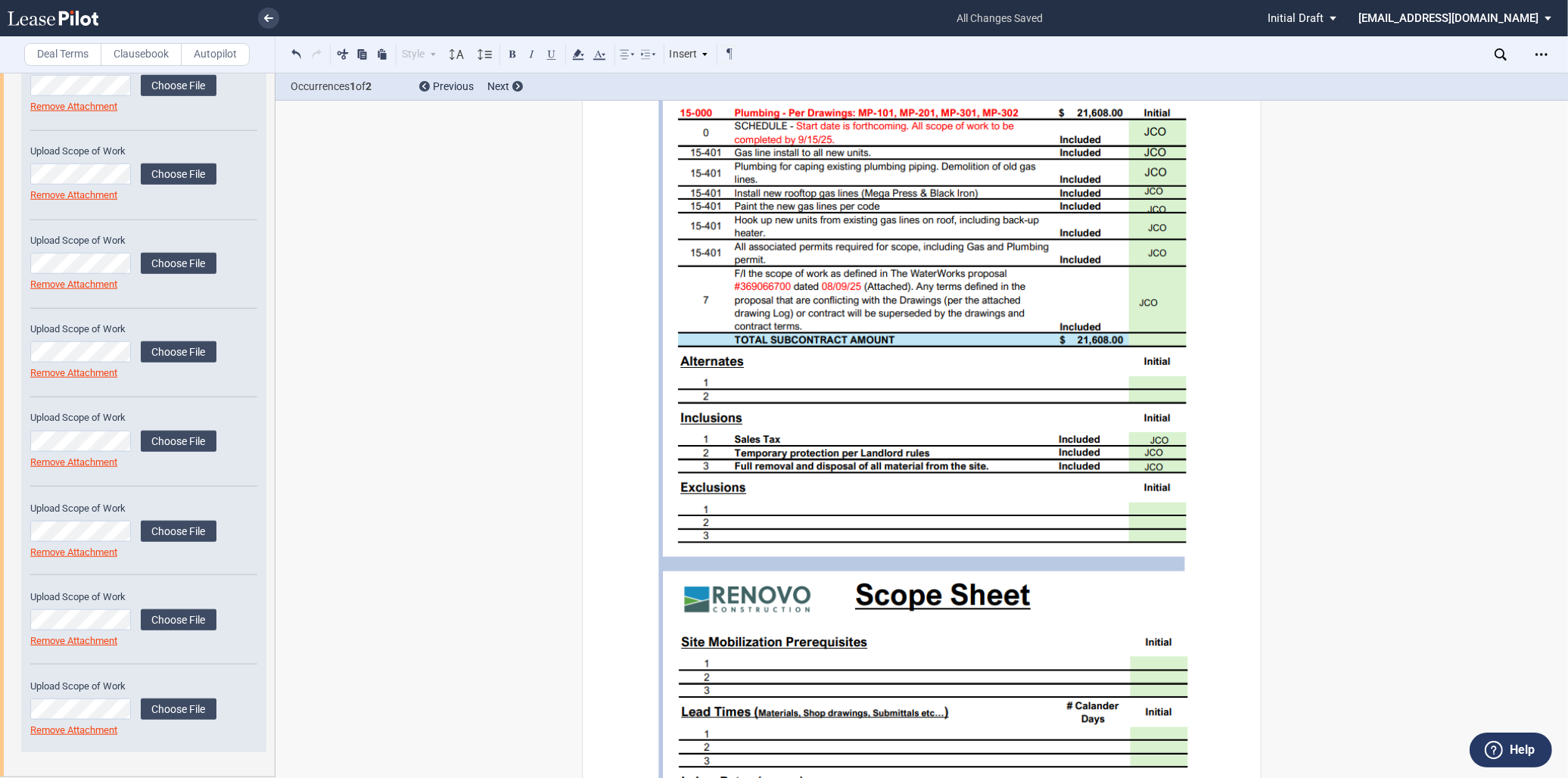
scroll to position [1422, 0]
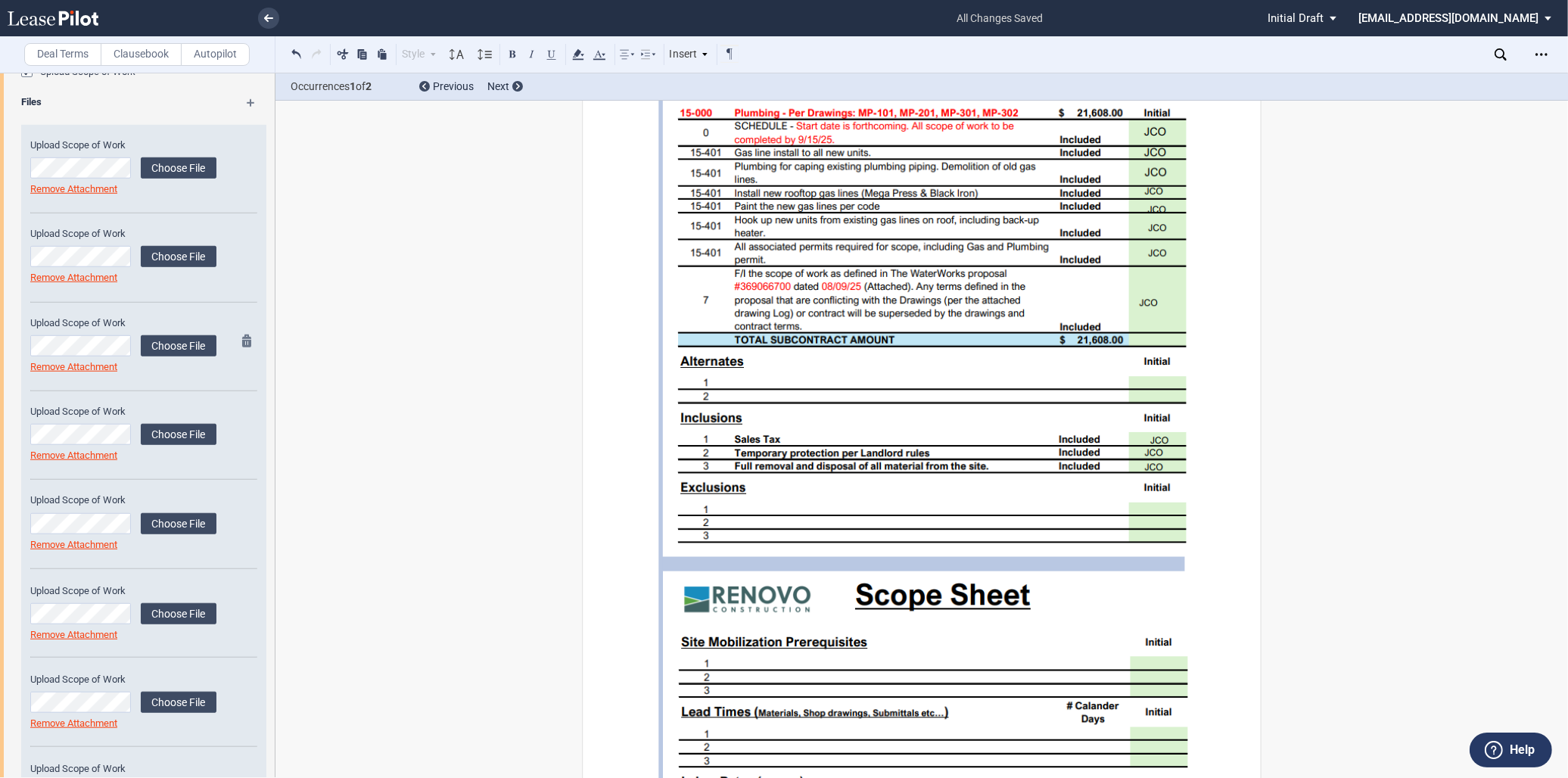
click at [244, 345] on md-icon at bounding box center [250, 343] width 18 height 18
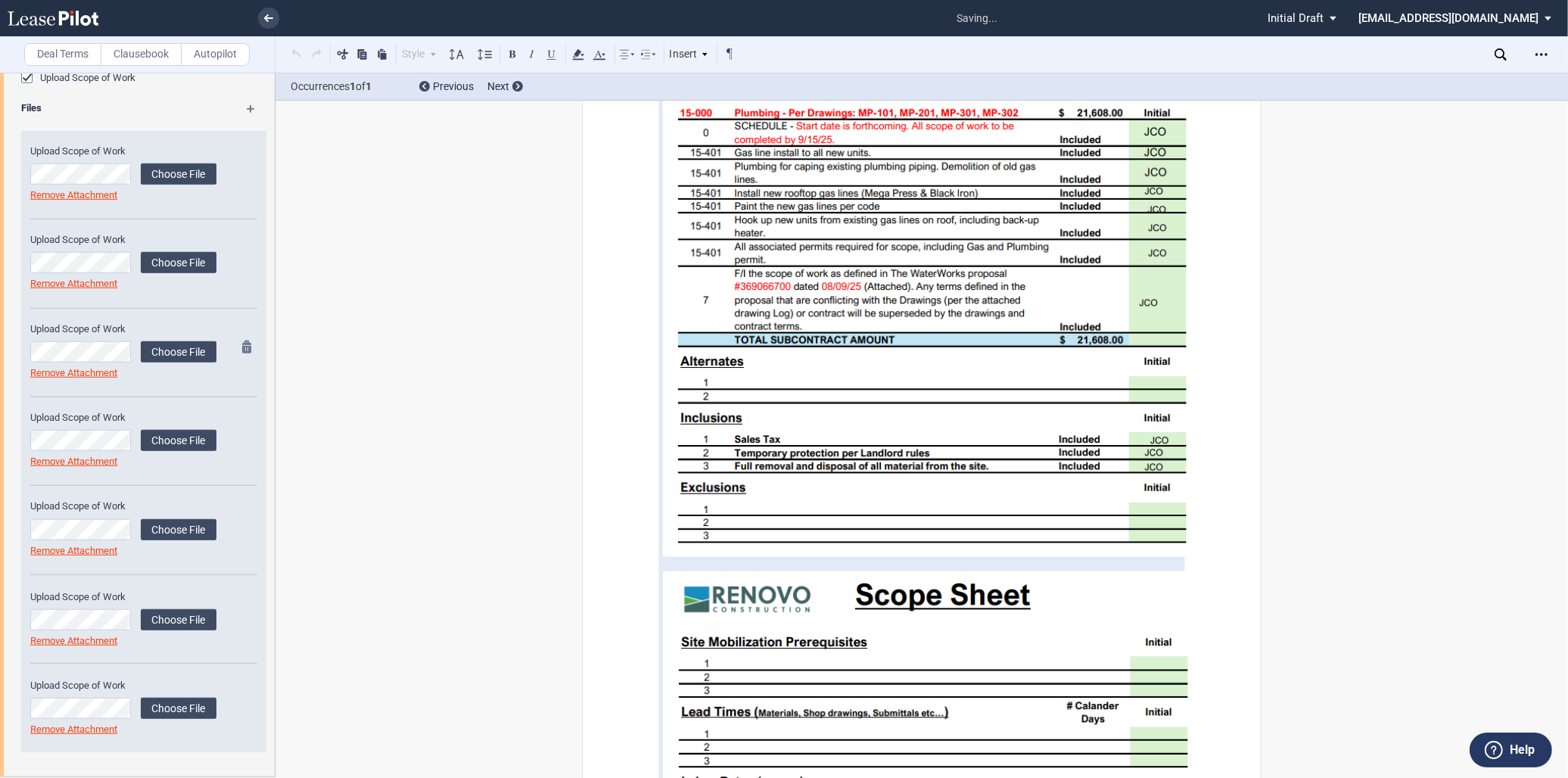
click at [245, 344] on md-icon at bounding box center [250, 349] width 18 height 18
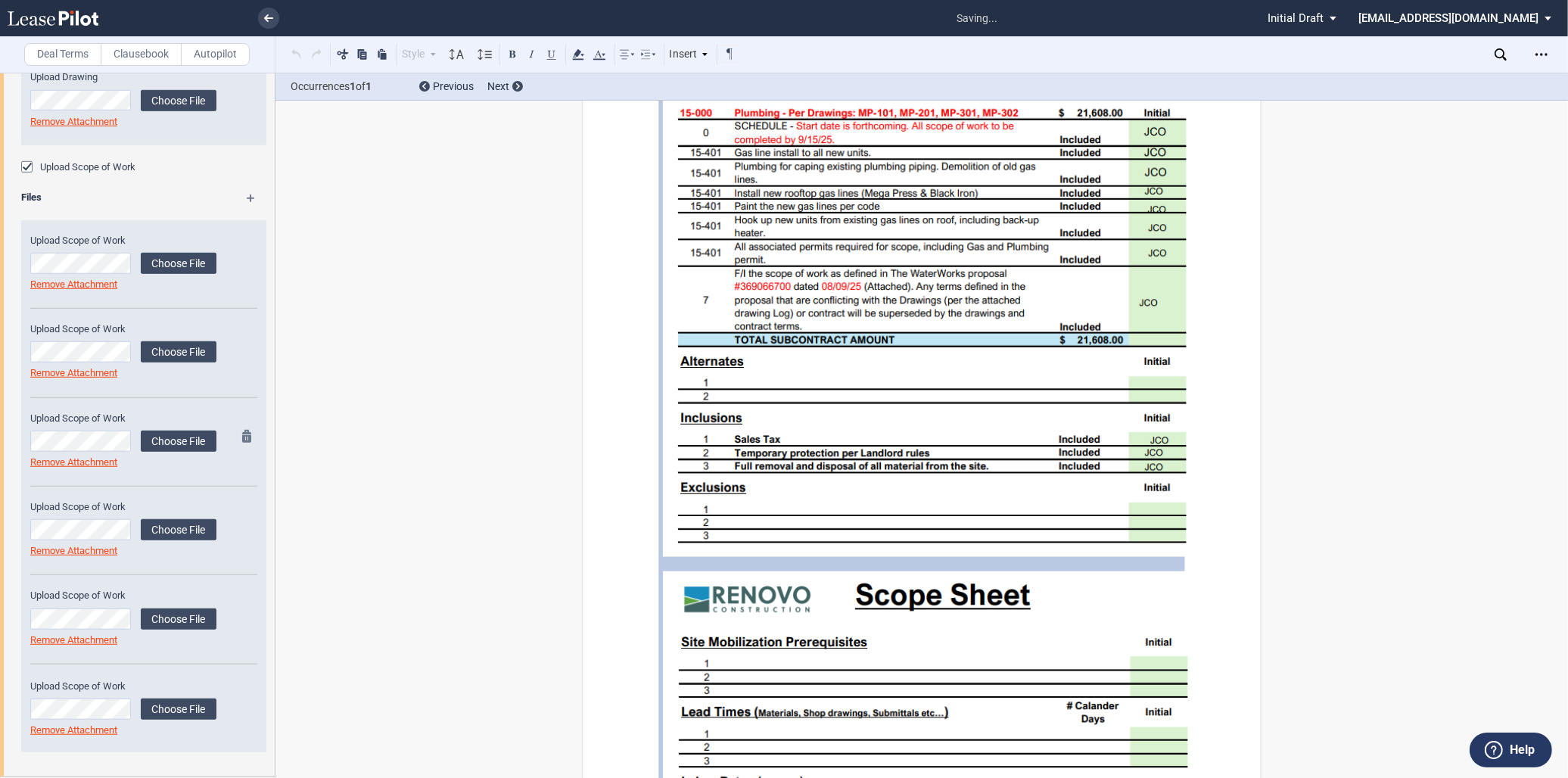
scroll to position [1328, 0]
click at [244, 344] on md-icon at bounding box center [250, 349] width 18 height 18
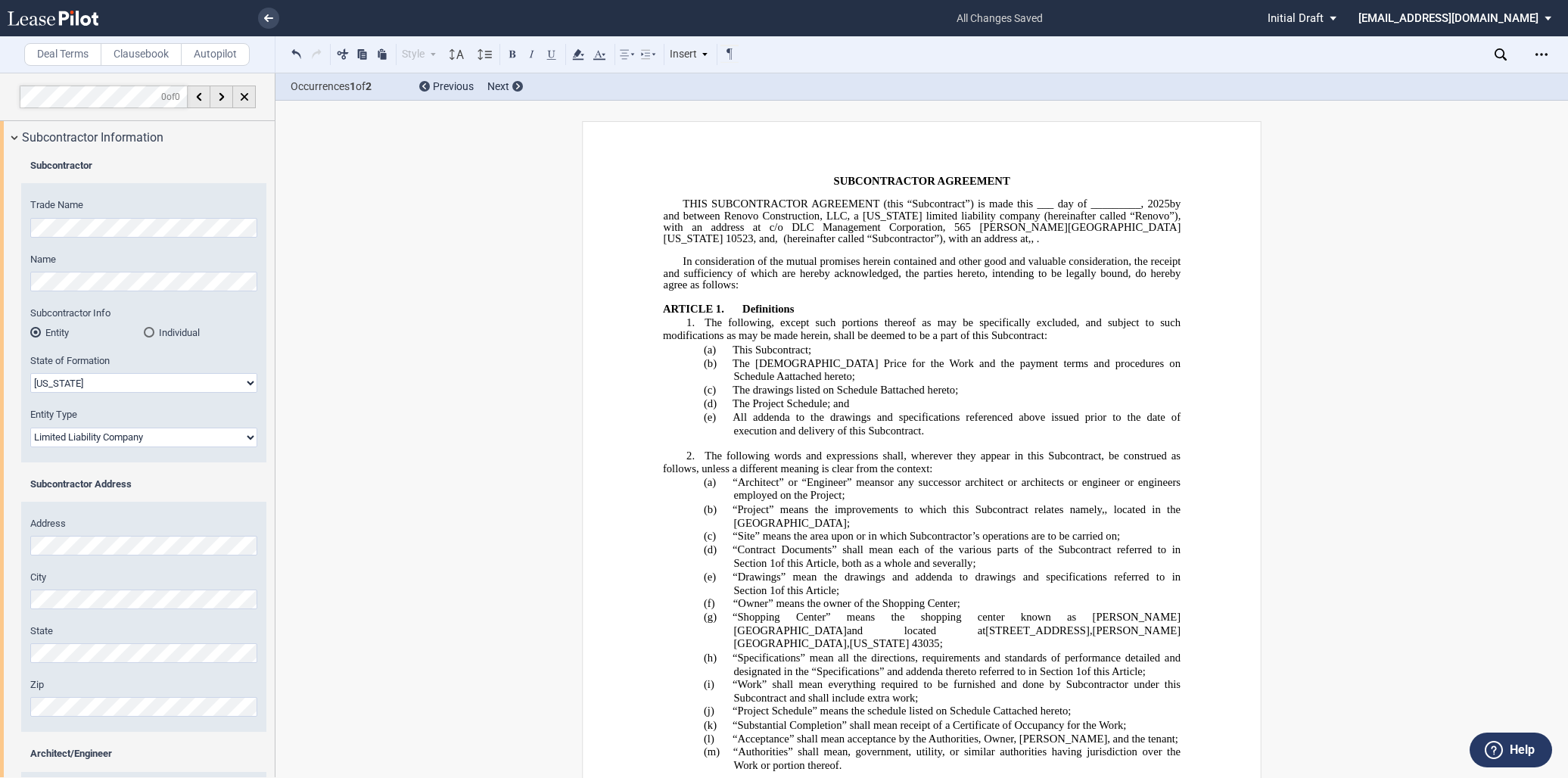
select select "[US_STATE]"
select select "Limited Liability Company"
select select "[US_STATE]"
select select "Limited Liability Company"
select select "[US_STATE]"
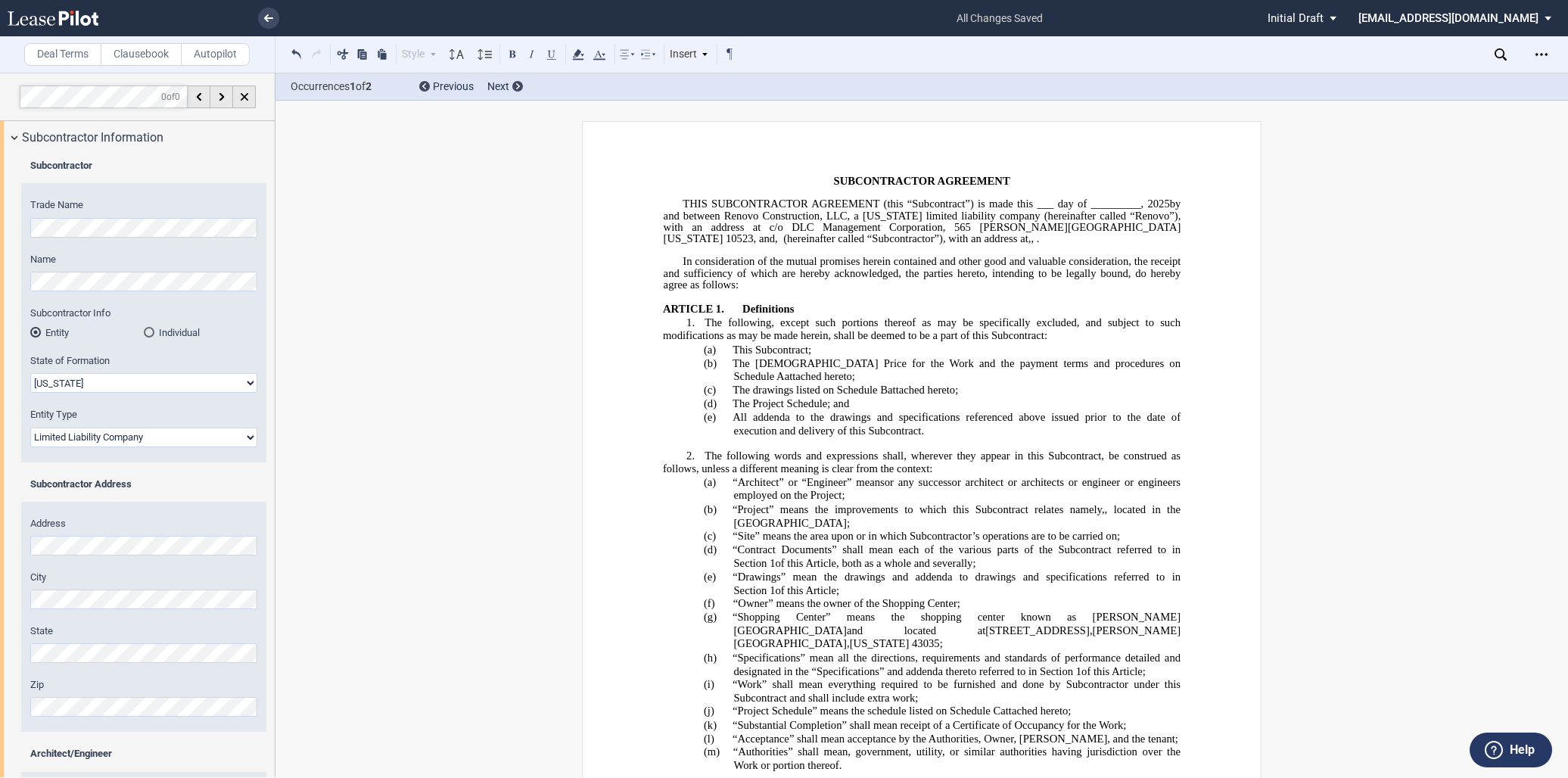
select select "Limited Liability Company"
select select "[US_STATE]"
select select "Limited Liability Company"
